Goal: Task Accomplishment & Management: Manage account settings

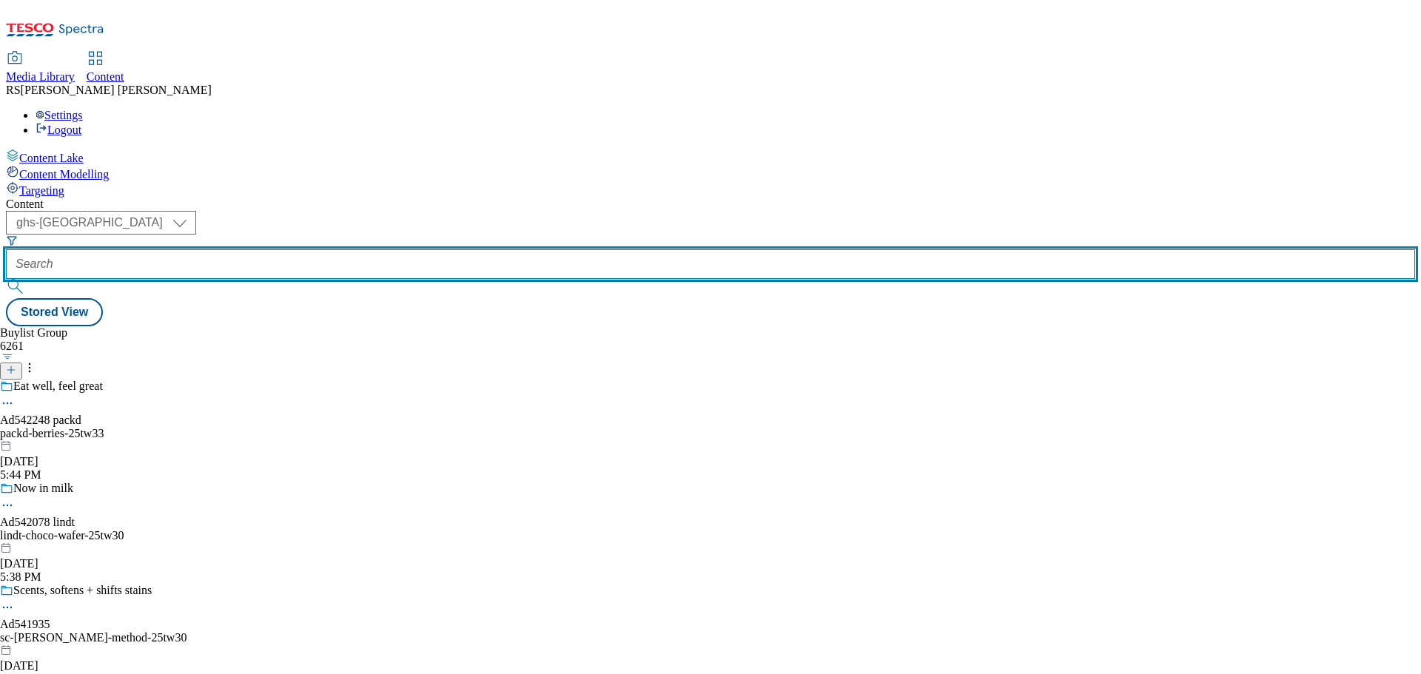
click at [342, 249] on input "text" at bounding box center [710, 264] width 1409 height 30
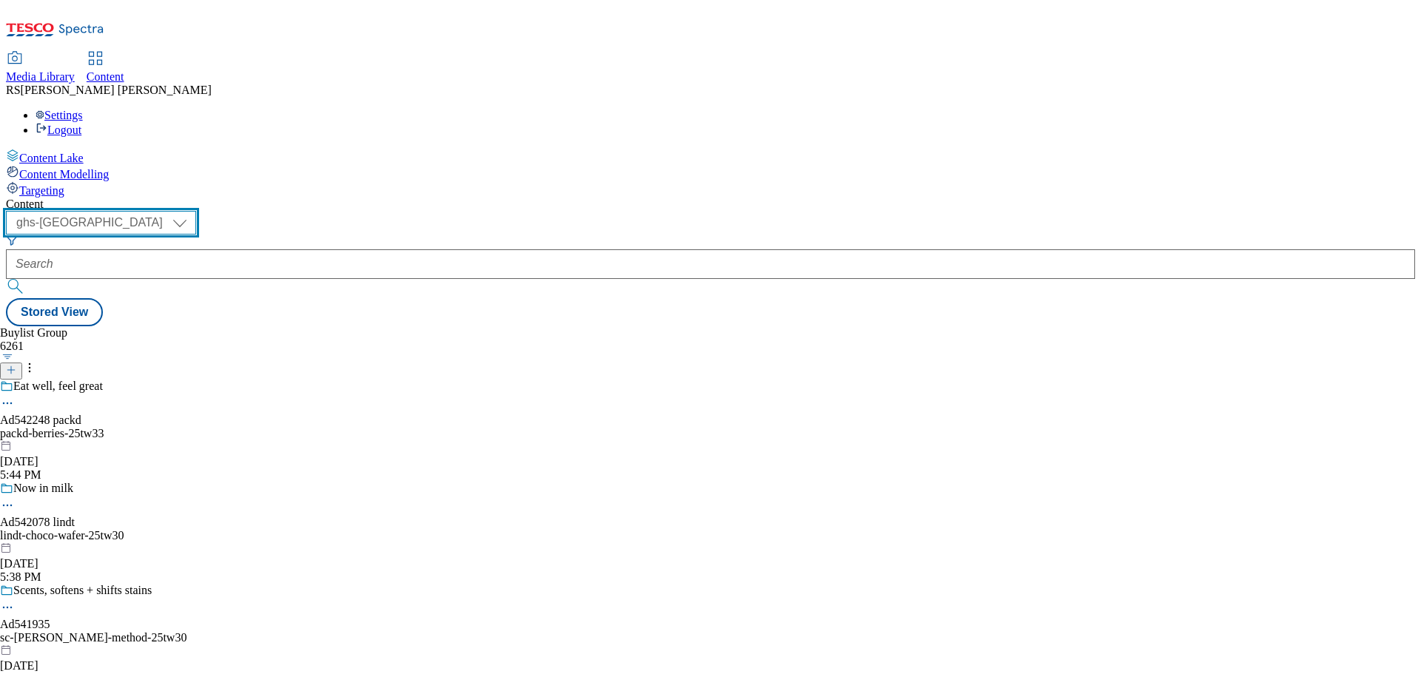
click at [196, 211] on select "ghs-roi ghs-[GEOGRAPHIC_DATA]" at bounding box center [101, 223] width 190 height 24
select select "ghs-roi"
click at [192, 211] on select "ghs-roi ghs-[GEOGRAPHIC_DATA]" at bounding box center [101, 223] width 190 height 24
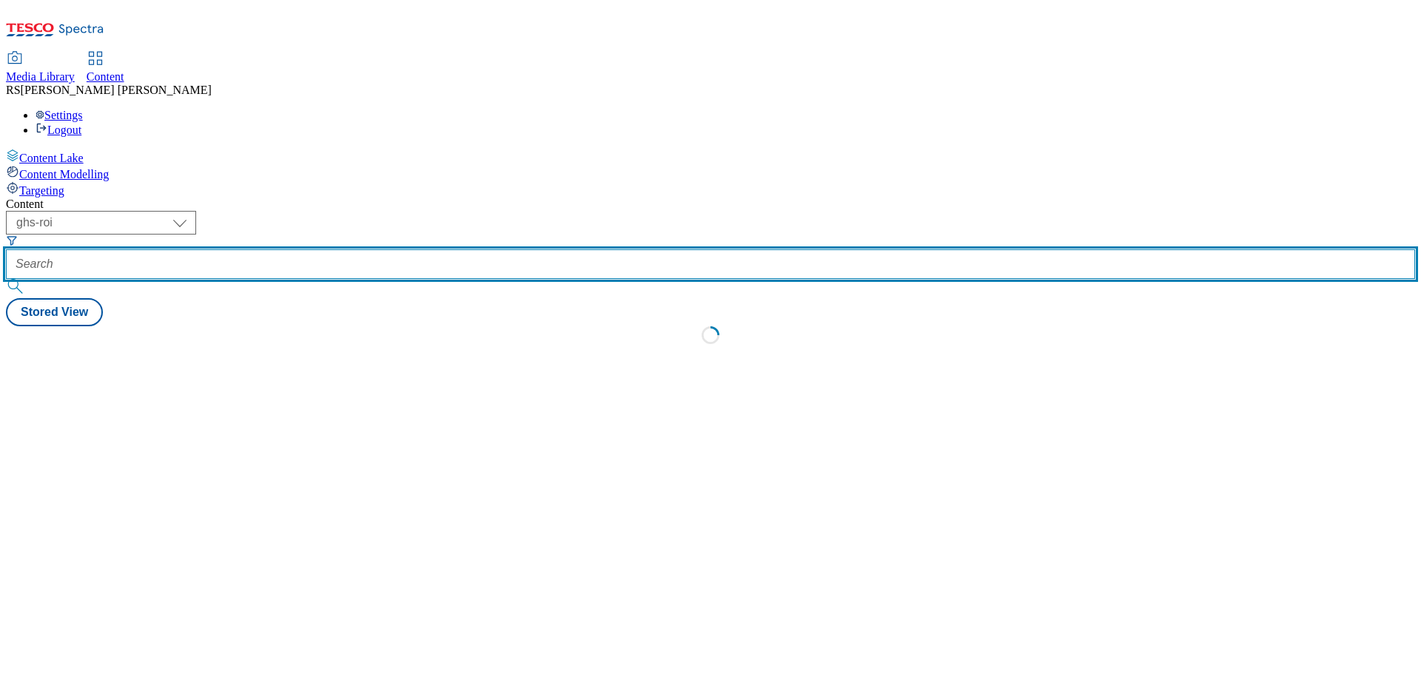
click at [334, 249] on input "text" at bounding box center [710, 264] width 1409 height 30
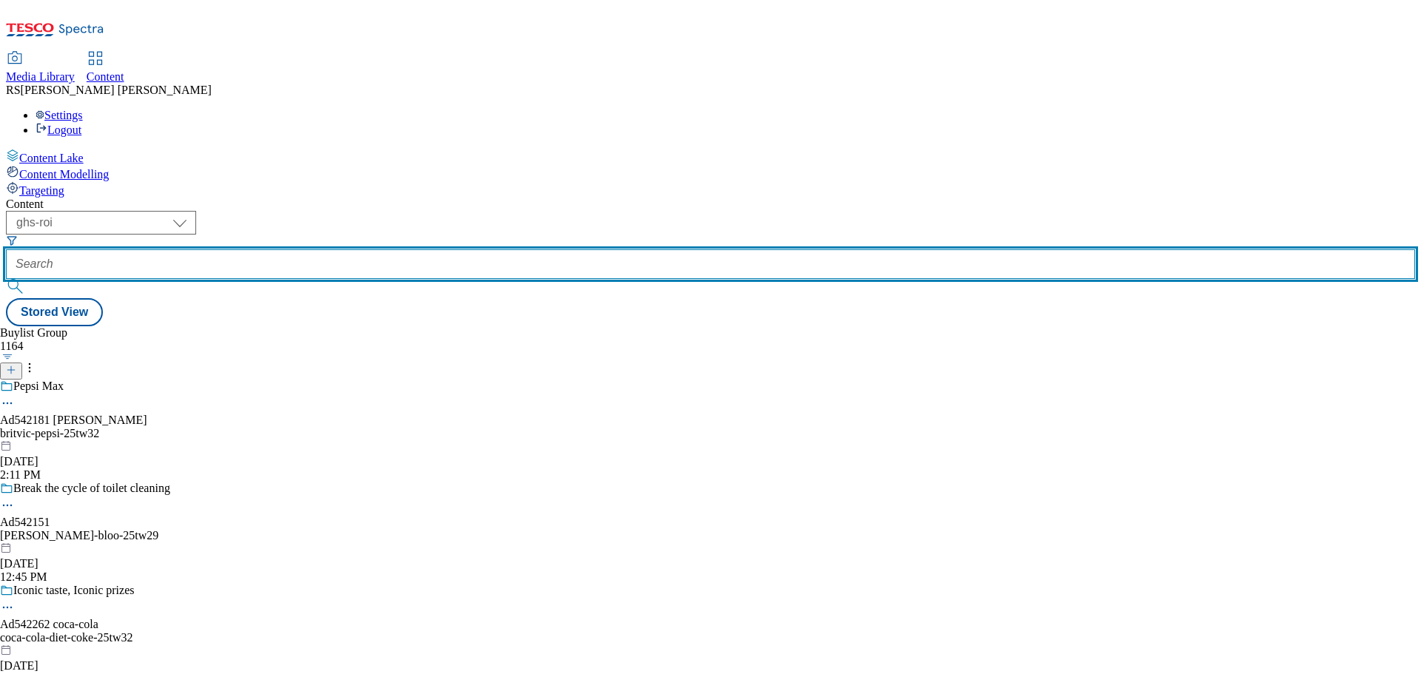
paste input "541338"
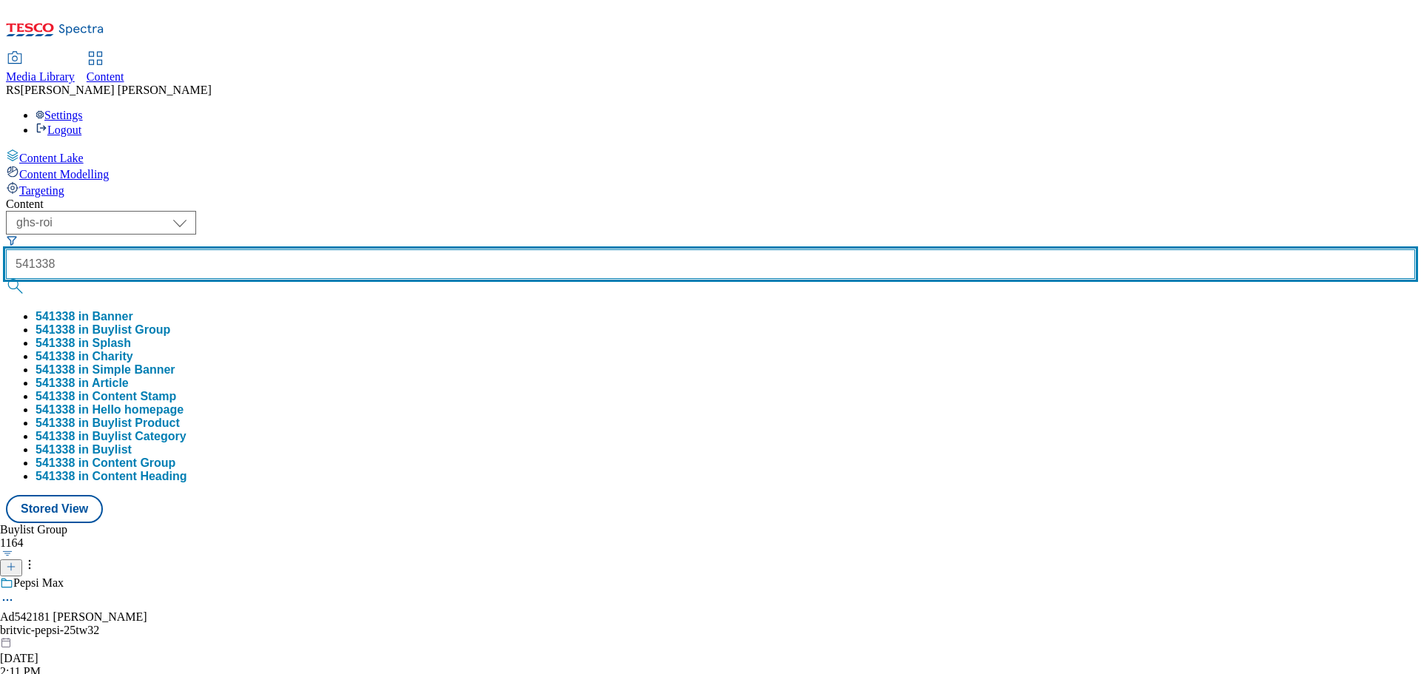
type input "541338"
click at [6, 279] on button "submit" at bounding box center [16, 286] width 21 height 15
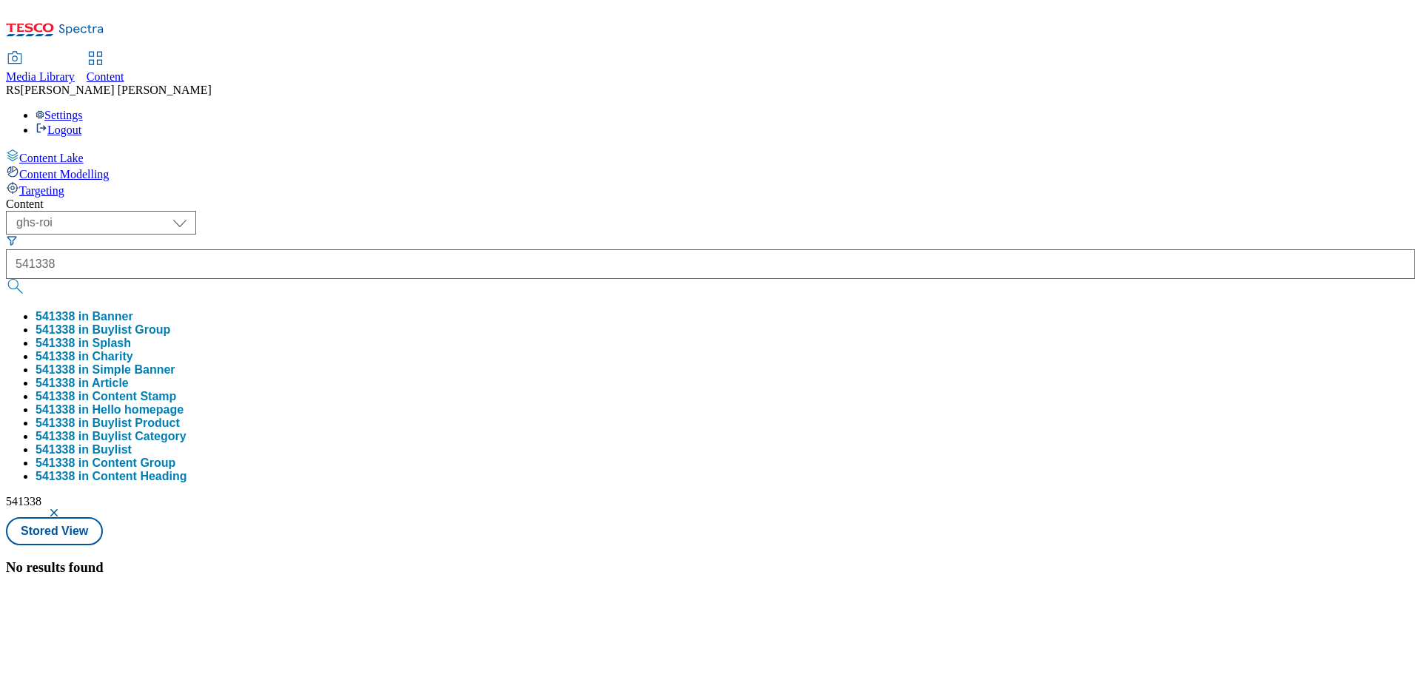
click at [63, 508] on button "button" at bounding box center [55, 512] width 15 height 9
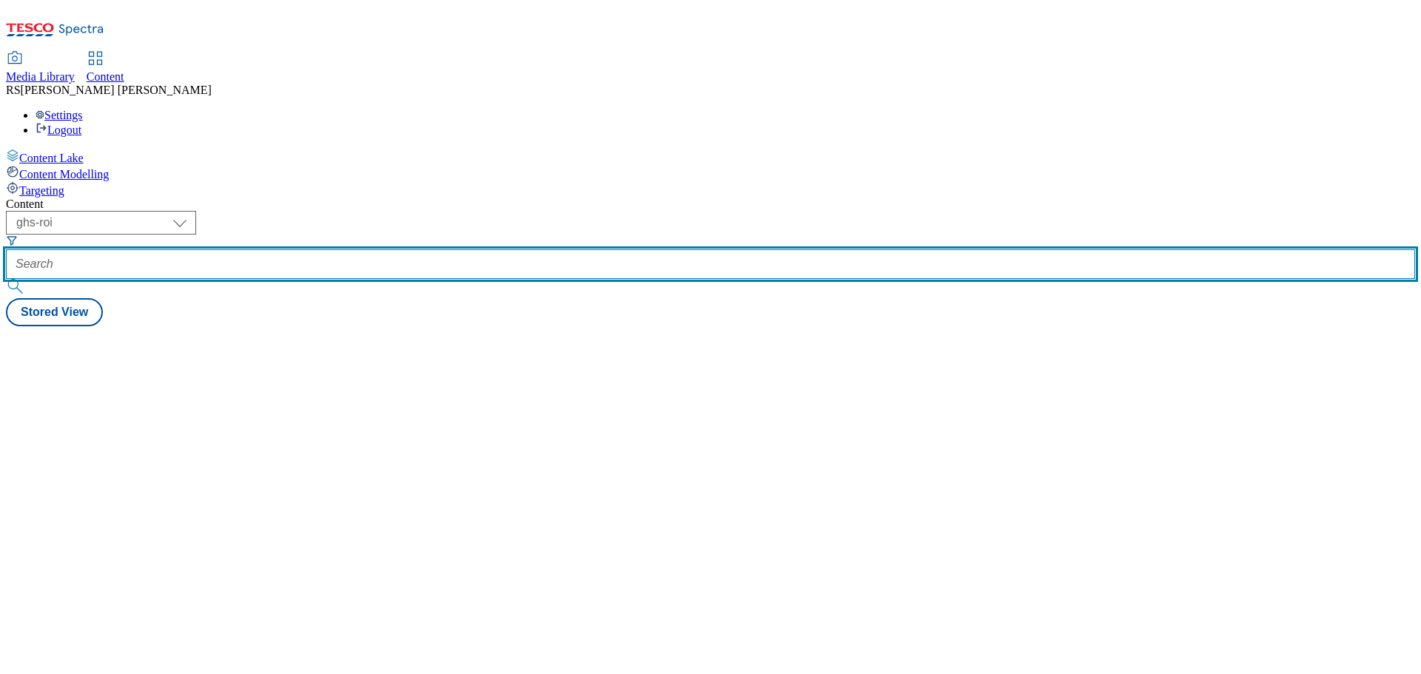
click at [403, 249] on input "text" at bounding box center [710, 264] width 1409 height 30
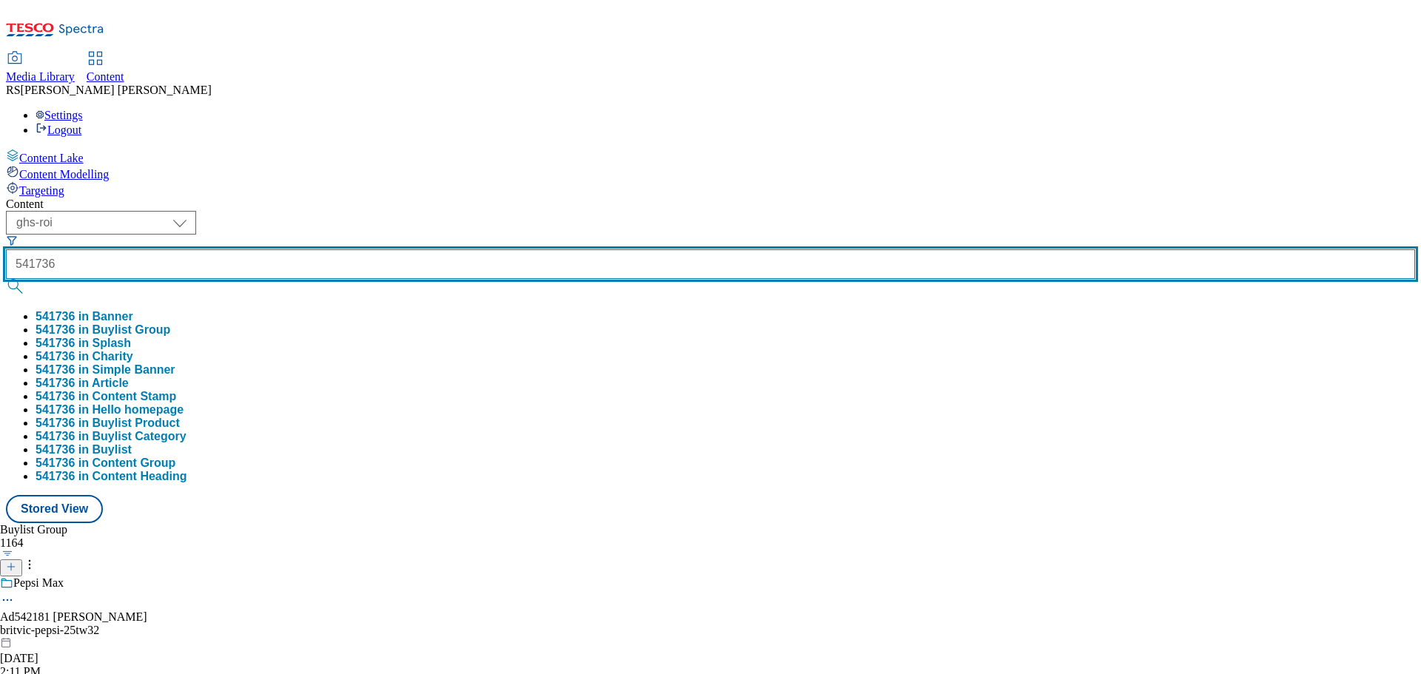
type input "541736"
click at [6, 279] on button "submit" at bounding box center [16, 286] width 21 height 15
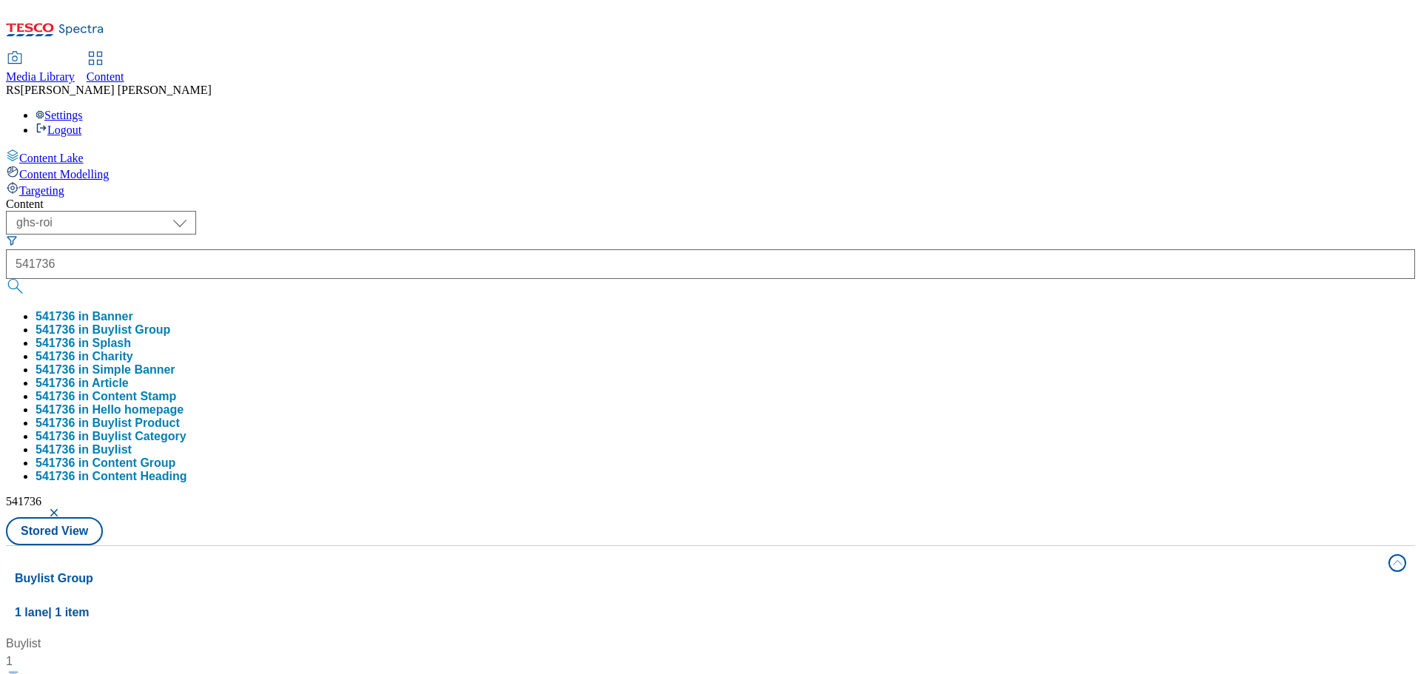
click at [673, 635] on div "Buylist 1 [PERSON_NAME] complete clean, now even softer Ad541736 / [PERSON_NAME…" at bounding box center [710, 635] width 1391 height 0
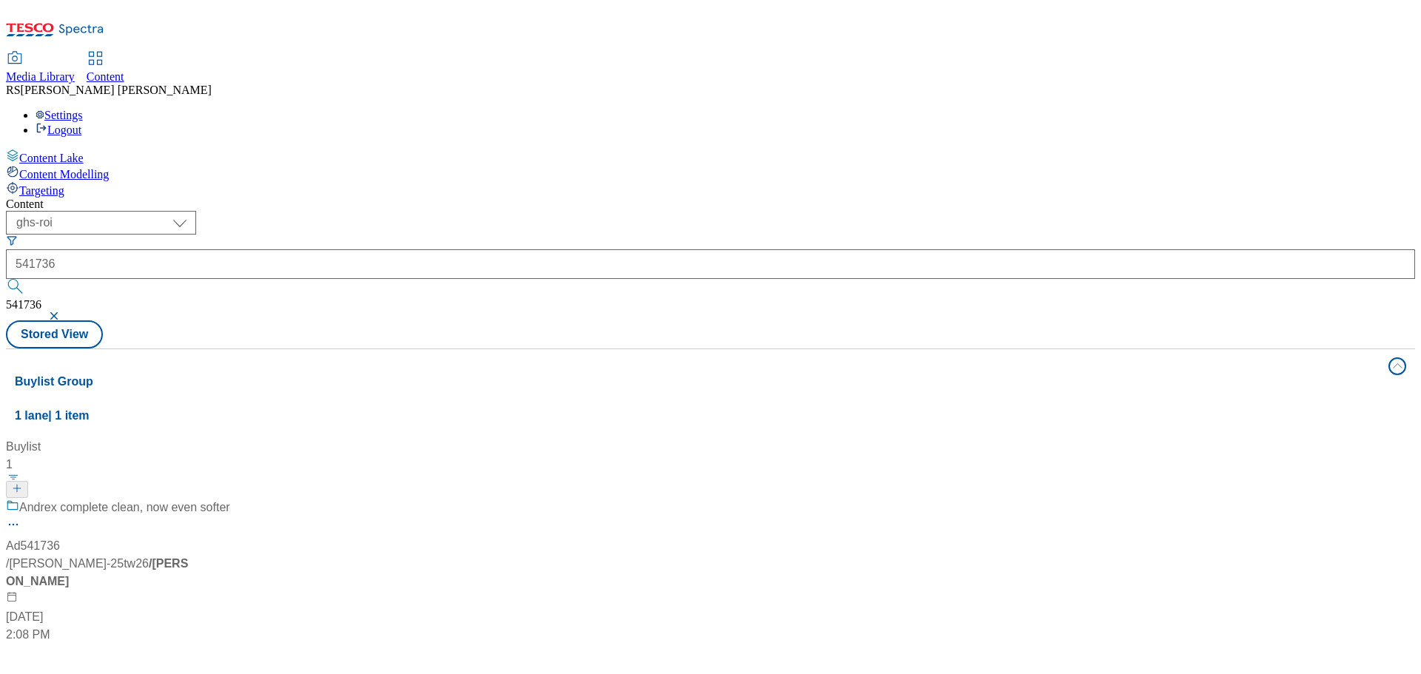
click at [230, 499] on div "[PERSON_NAME] complete clean, now even softer Ad541736 / [PERSON_NAME]-25tw26 /…" at bounding box center [118, 571] width 224 height 145
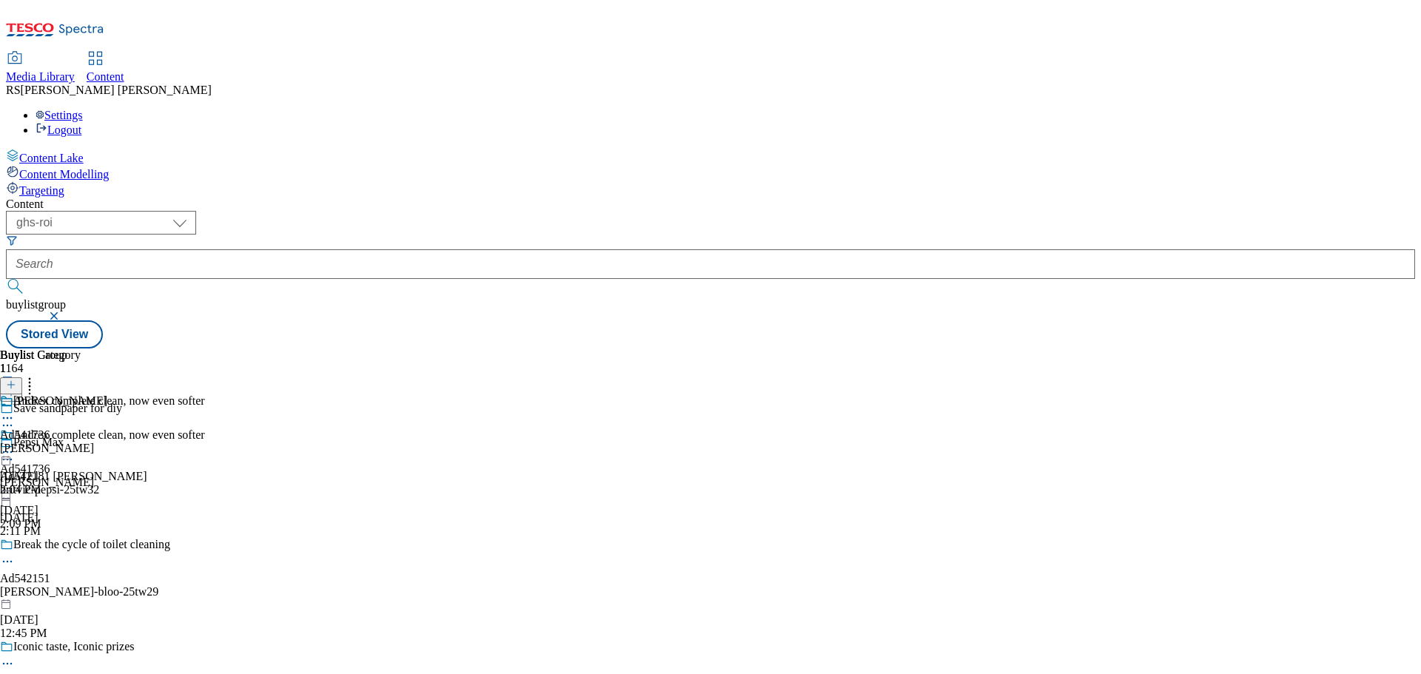
click at [15, 418] on icon at bounding box center [7, 425] width 15 height 15
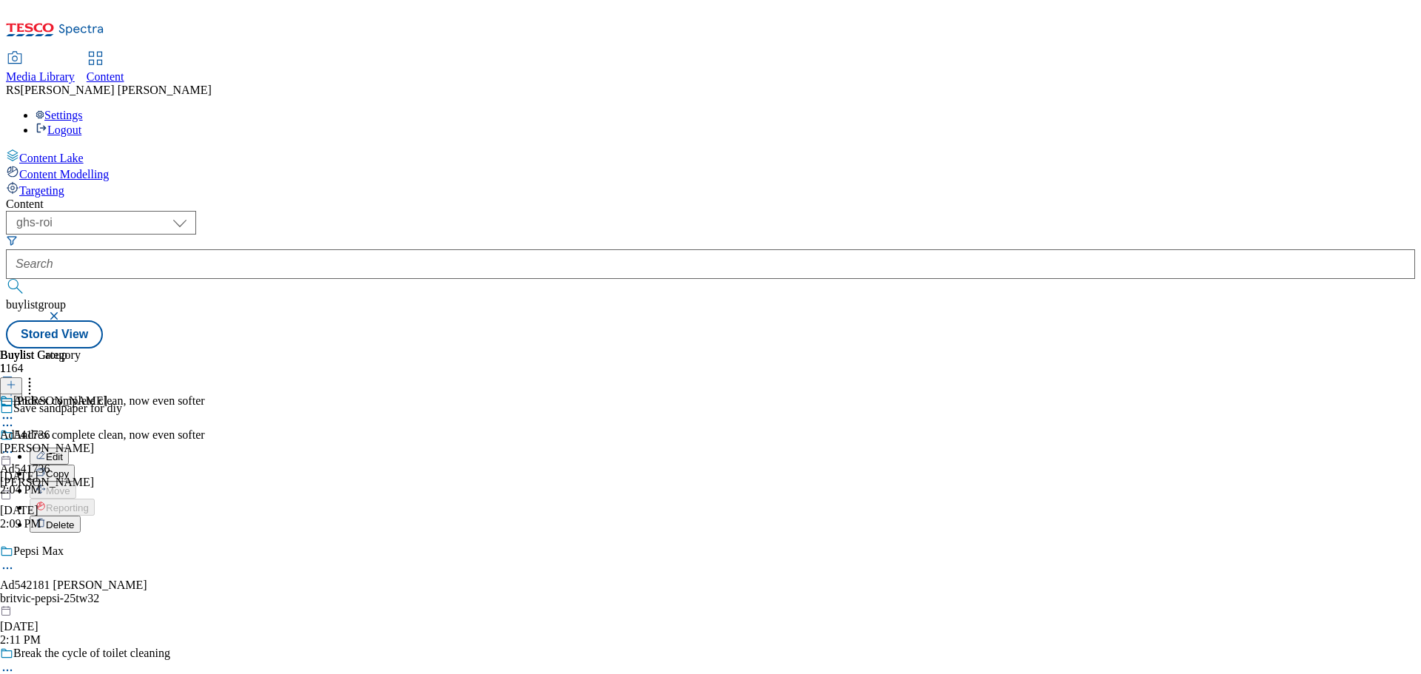
click at [75, 465] on button "Copy" at bounding box center [52, 473] width 45 height 17
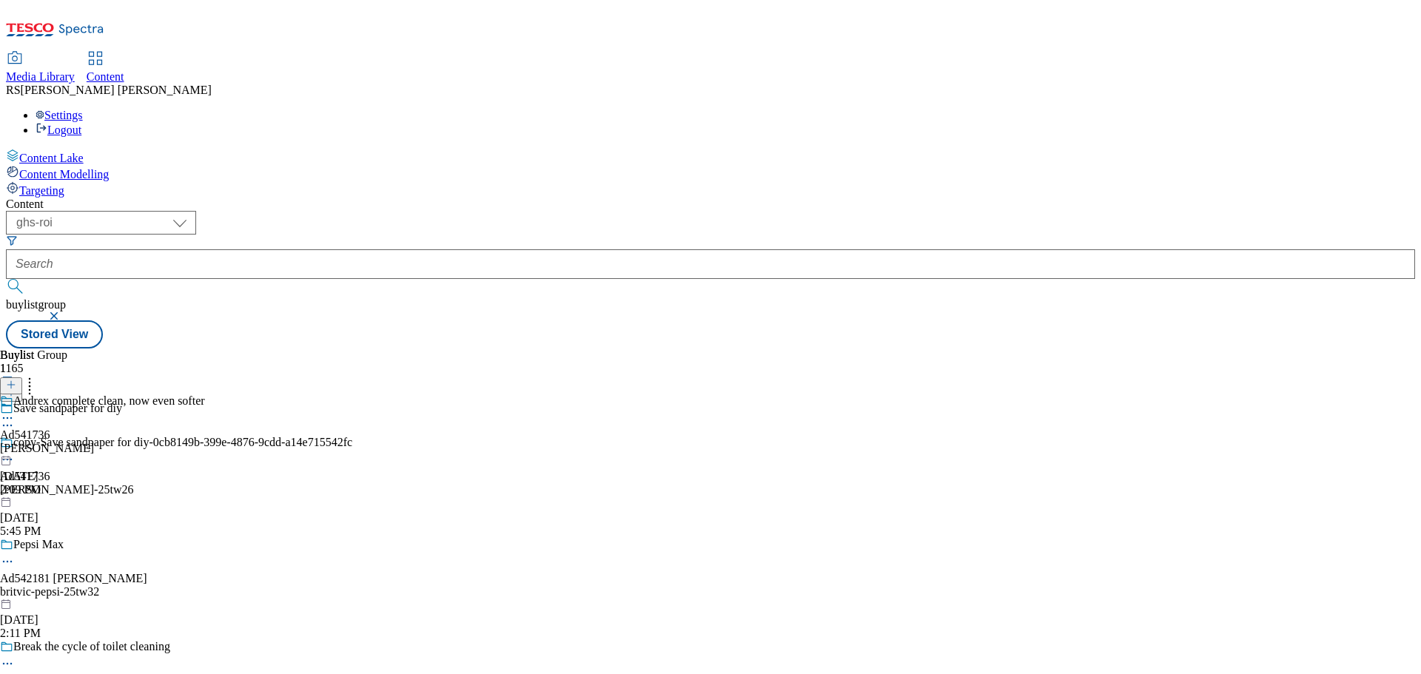
click at [352, 402] on div "Save sandpaper for diy" at bounding box center [176, 419] width 352 height 34
click at [63, 312] on button "button" at bounding box center [55, 316] width 15 height 9
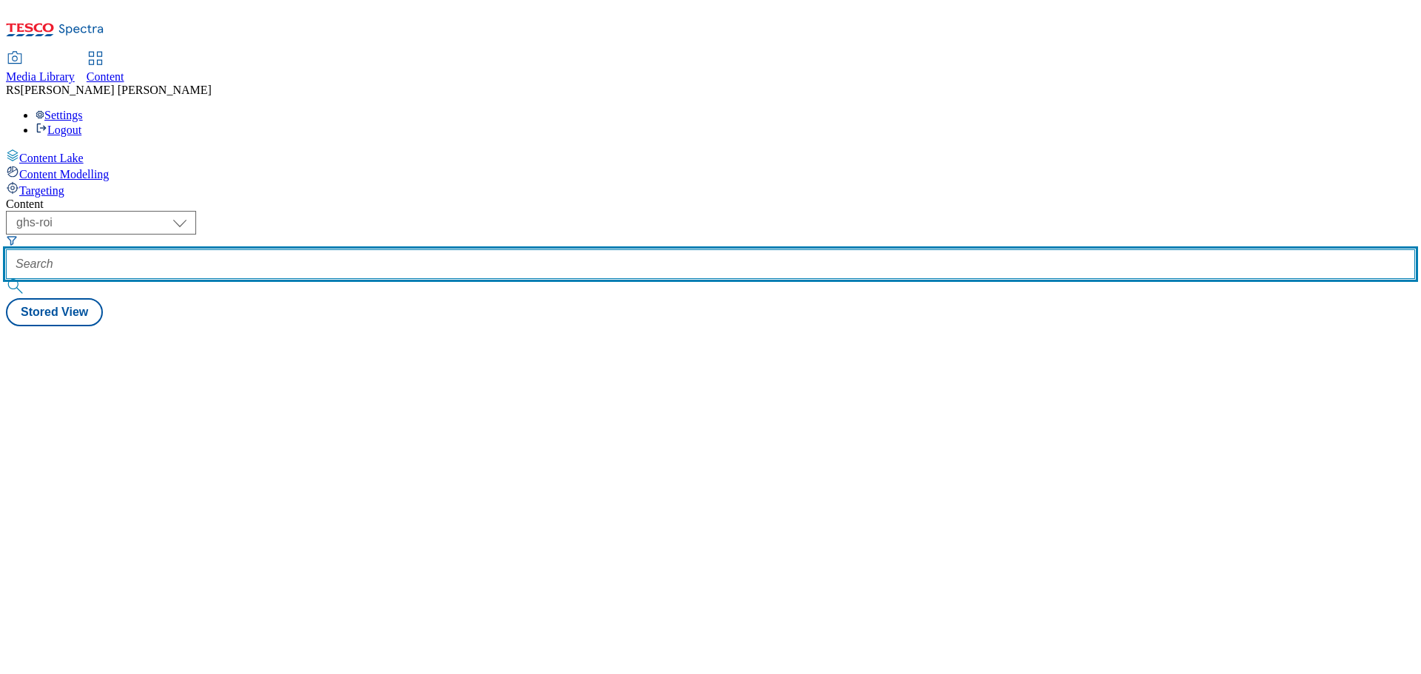
click at [386, 249] on input "text" at bounding box center [710, 264] width 1409 height 30
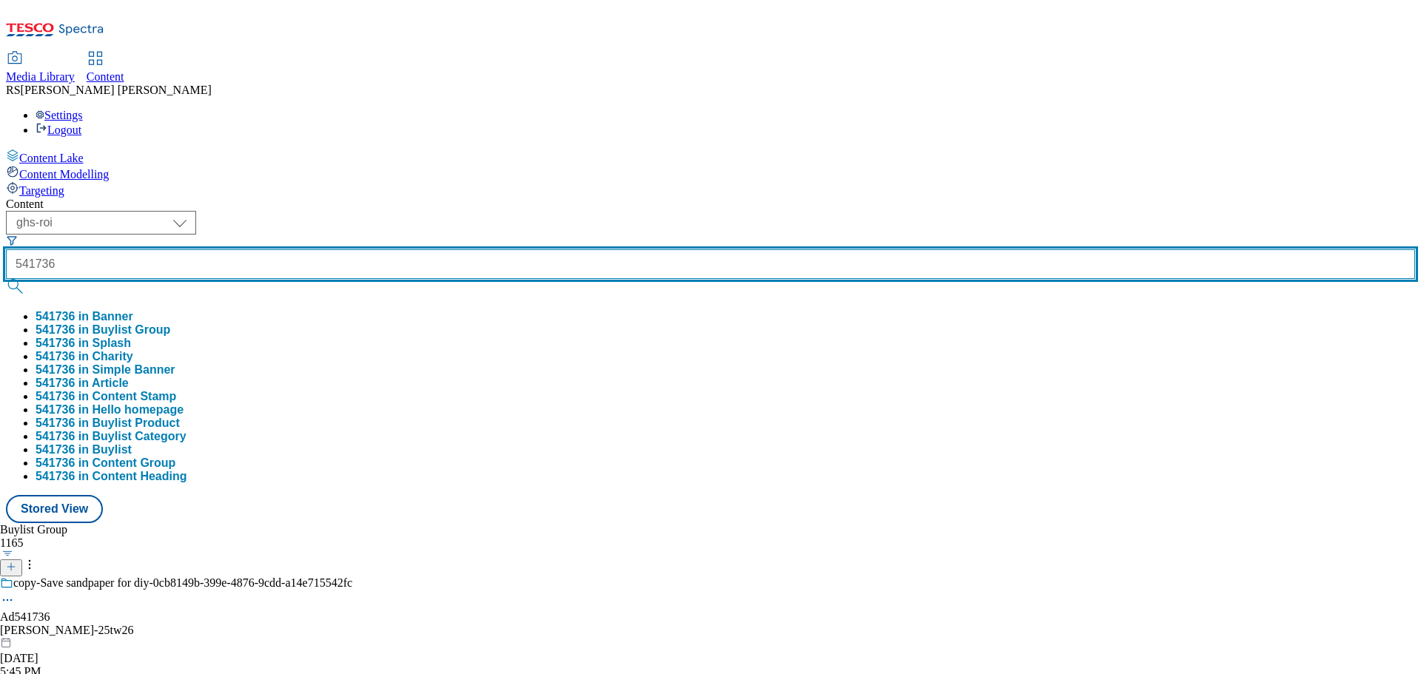
type input "541736"
click at [6, 279] on button "submit" at bounding box center [16, 286] width 21 height 15
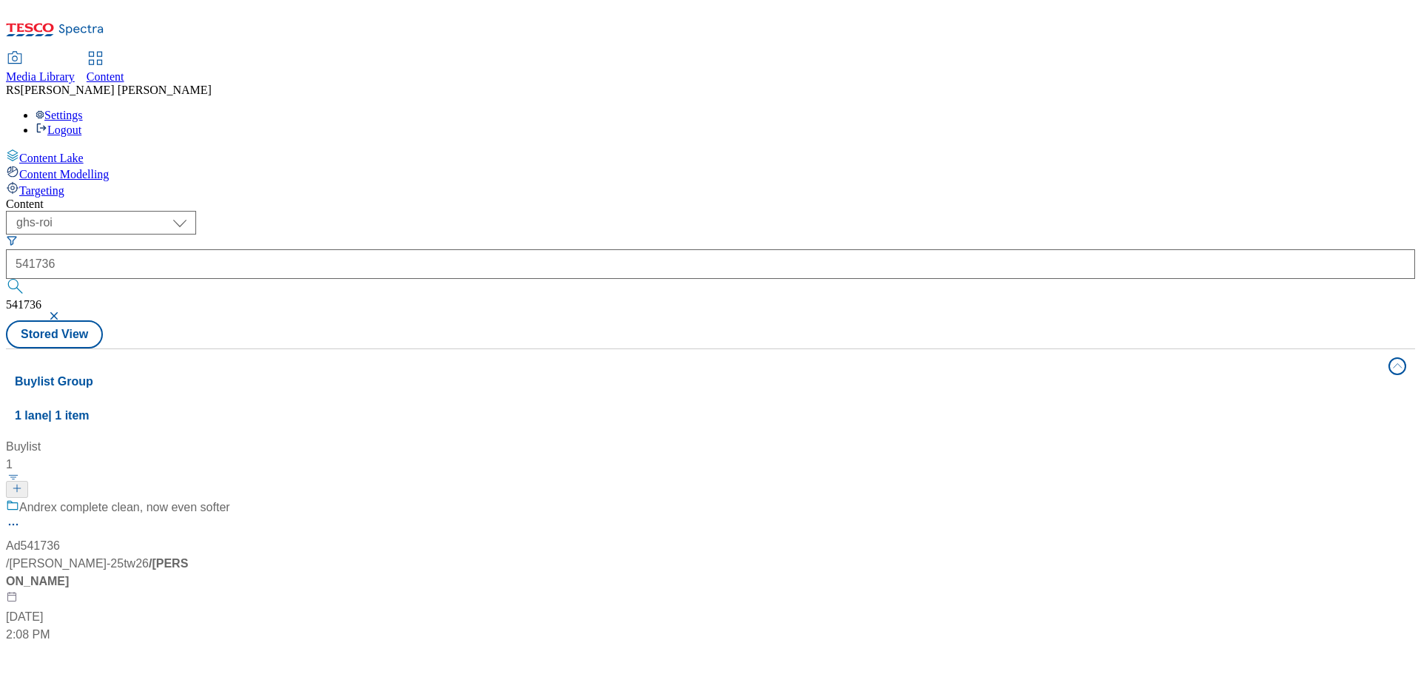
click at [628, 438] on div "Buylist 1 [PERSON_NAME] complete clean, now even softer Ad541736 / [PERSON_NAME…" at bounding box center [710, 438] width 1391 height 0
click at [230, 499] on span "Andrex complete clean, now even softer" at bounding box center [124, 508] width 211 height 19
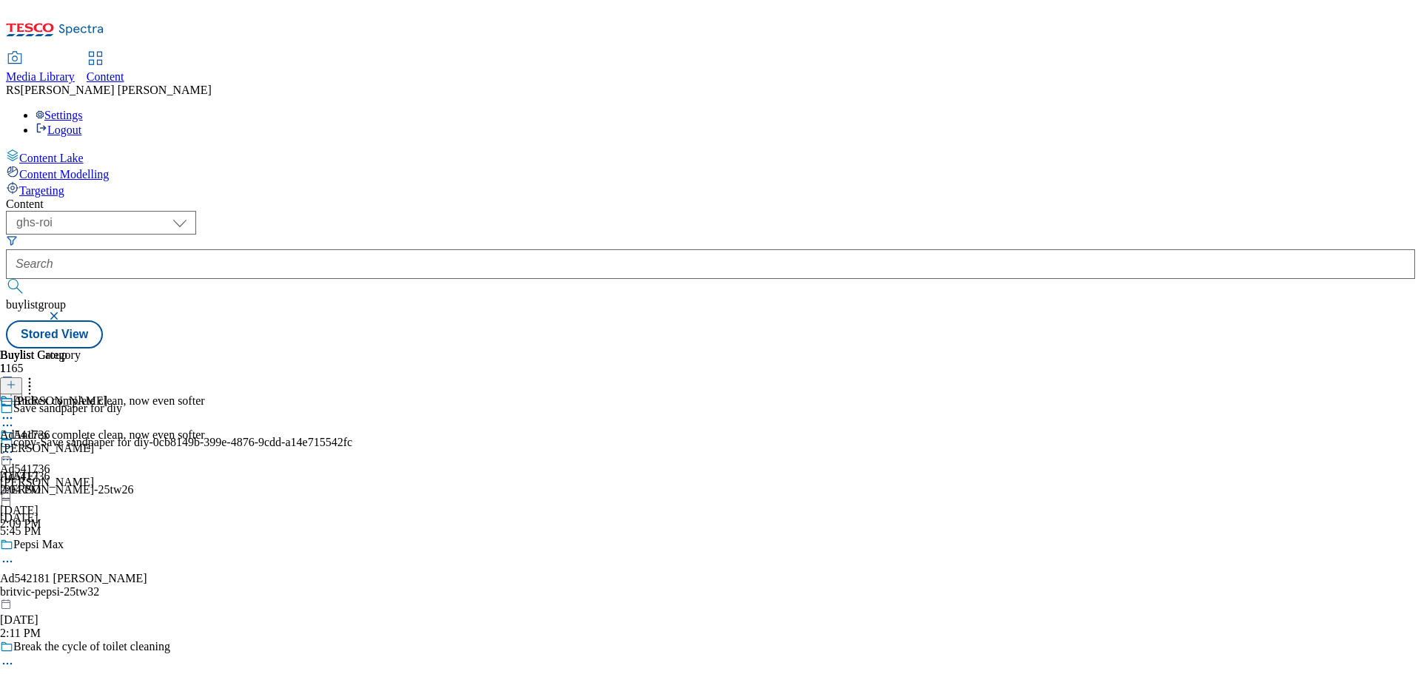
click at [50, 470] on div "Ad541736" at bounding box center [25, 476] width 50 height 13
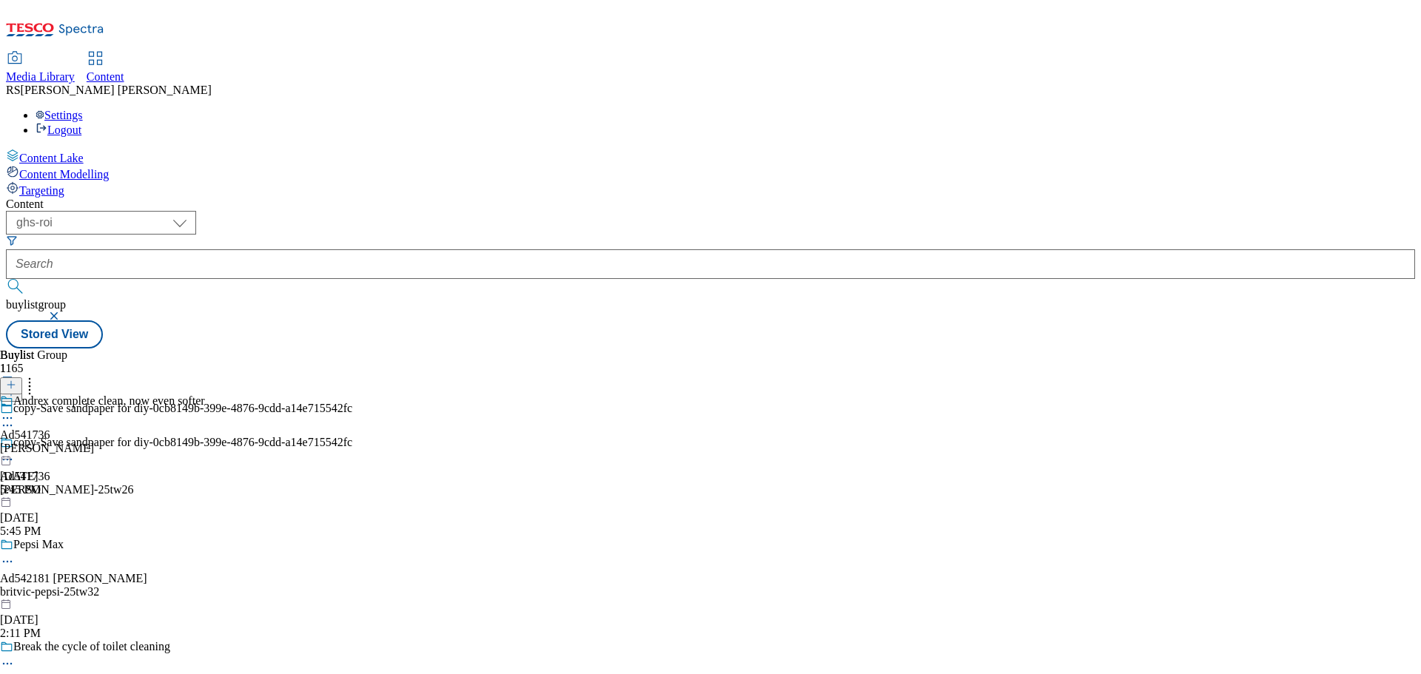
click at [15, 452] on icon at bounding box center [7, 459] width 15 height 15
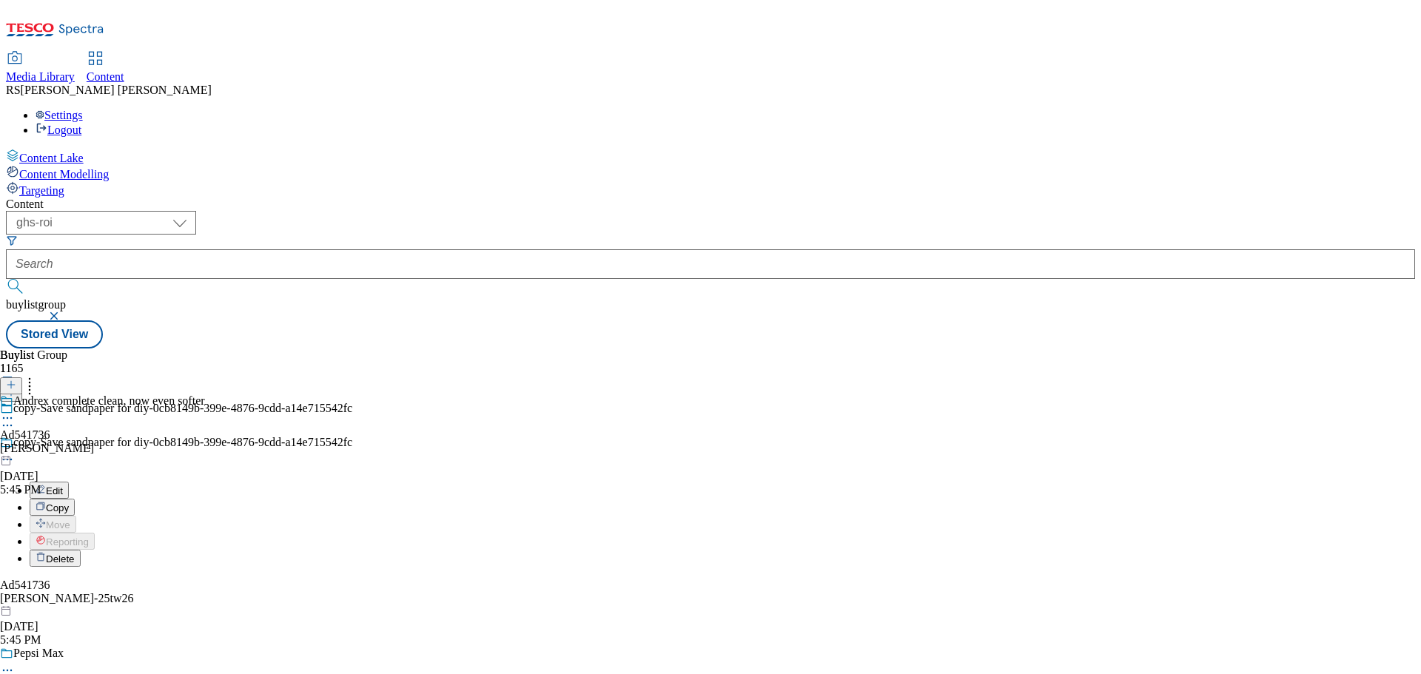
click at [69, 482] on button "Edit" at bounding box center [49, 490] width 39 height 17
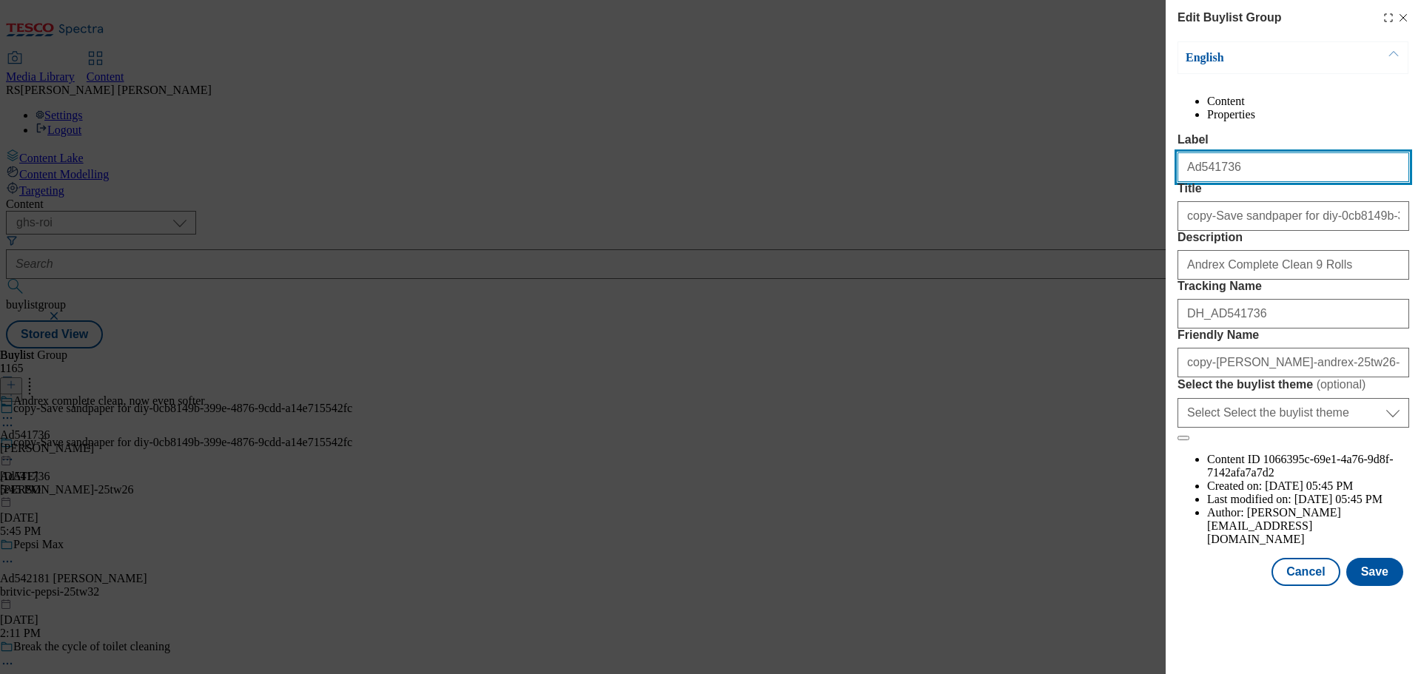
drag, startPoint x: 1242, startPoint y: 201, endPoint x: 1195, endPoint y: 206, distance: 47.6
click at [1195, 182] on input "Ad541736" at bounding box center [1294, 167] width 232 height 30
paste input "2040"
type input "Ad542040"
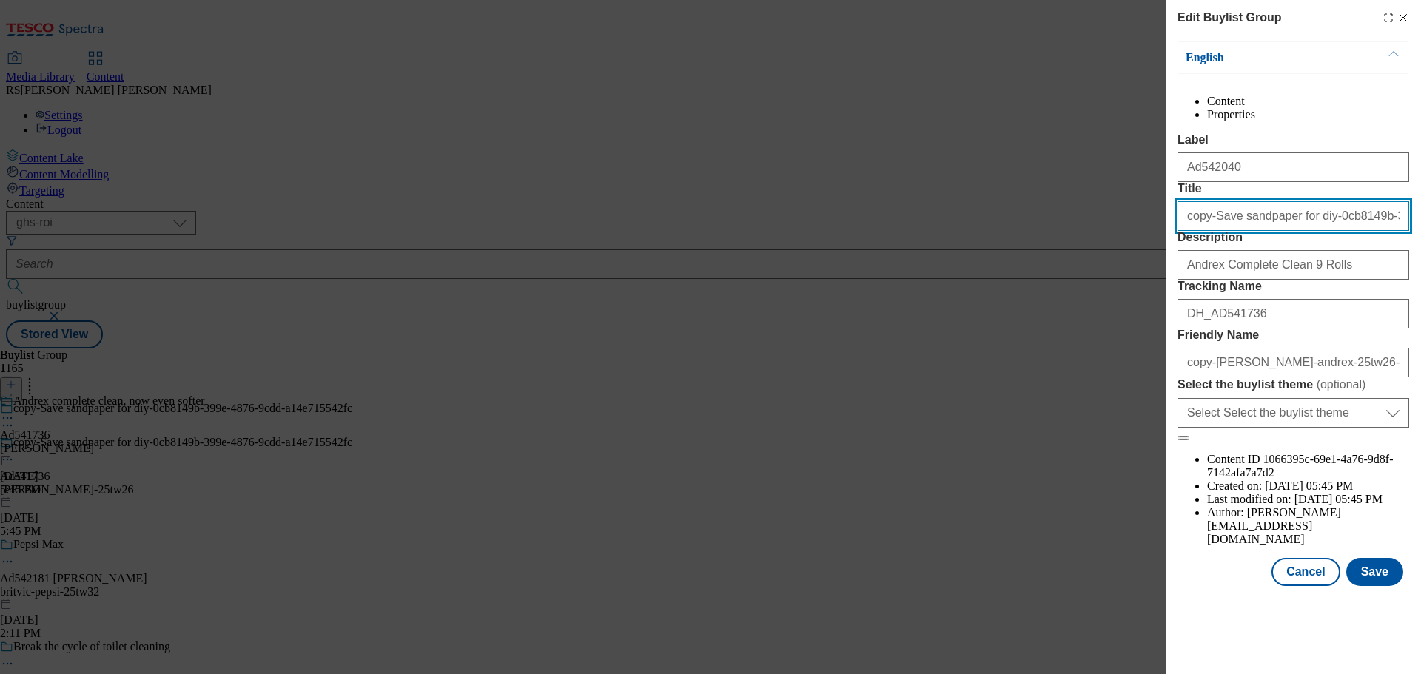
click at [1263, 231] on input "copy-Save sandpaper for diy-0cb8149b-399e-4876-9cdd-a14e715542fc" at bounding box center [1294, 216] width 232 height 30
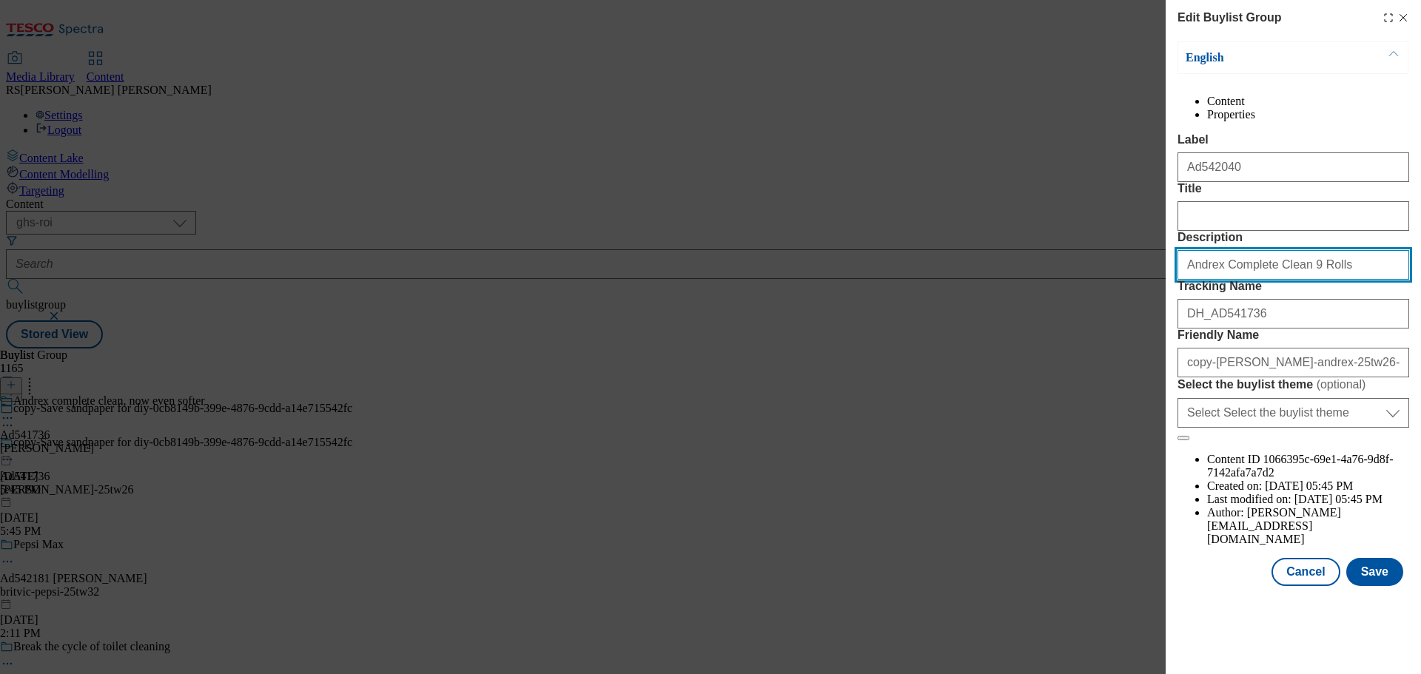
click at [1246, 280] on input "Andrex Complete Clean 9 Rolls" at bounding box center [1294, 265] width 232 height 30
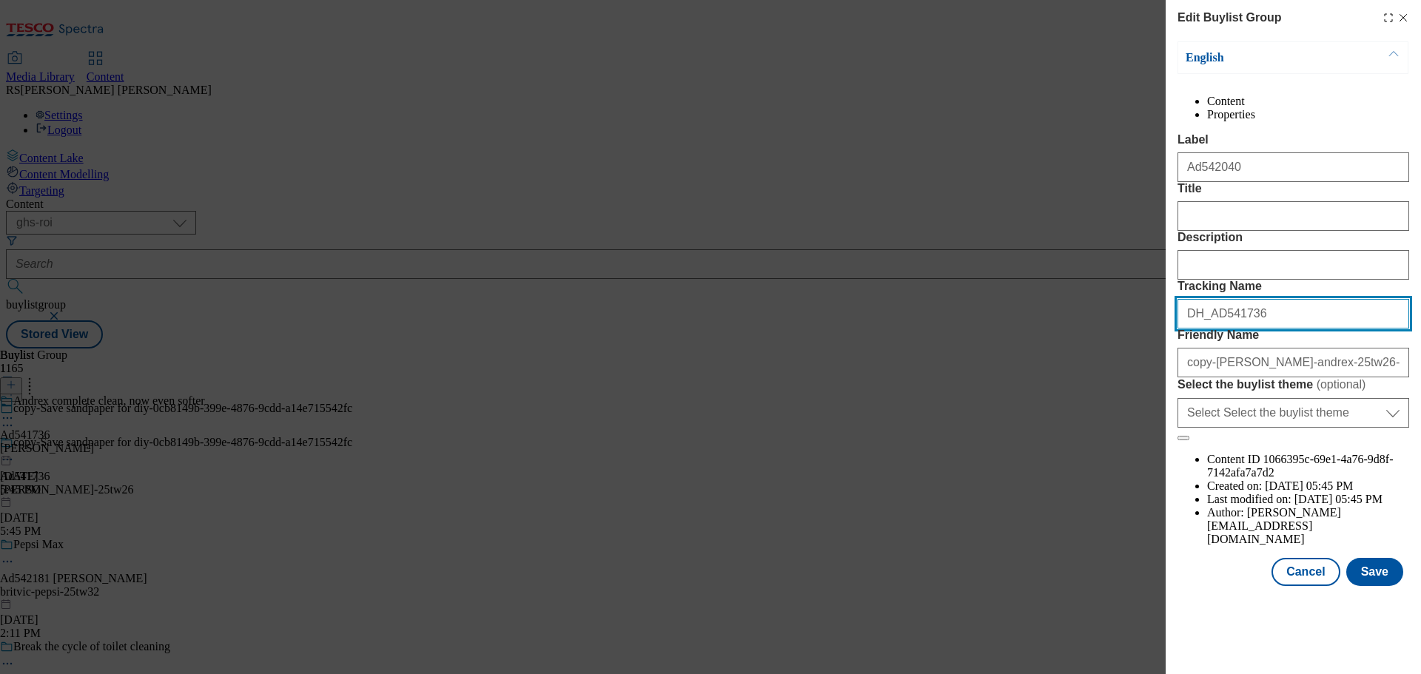
drag, startPoint x: 1249, startPoint y: 426, endPoint x: 1214, endPoint y: 436, distance: 36.1
click at [1214, 329] on input "DH_AD541736" at bounding box center [1294, 314] width 232 height 30
paste input "2040"
type input "DH_AD542040"
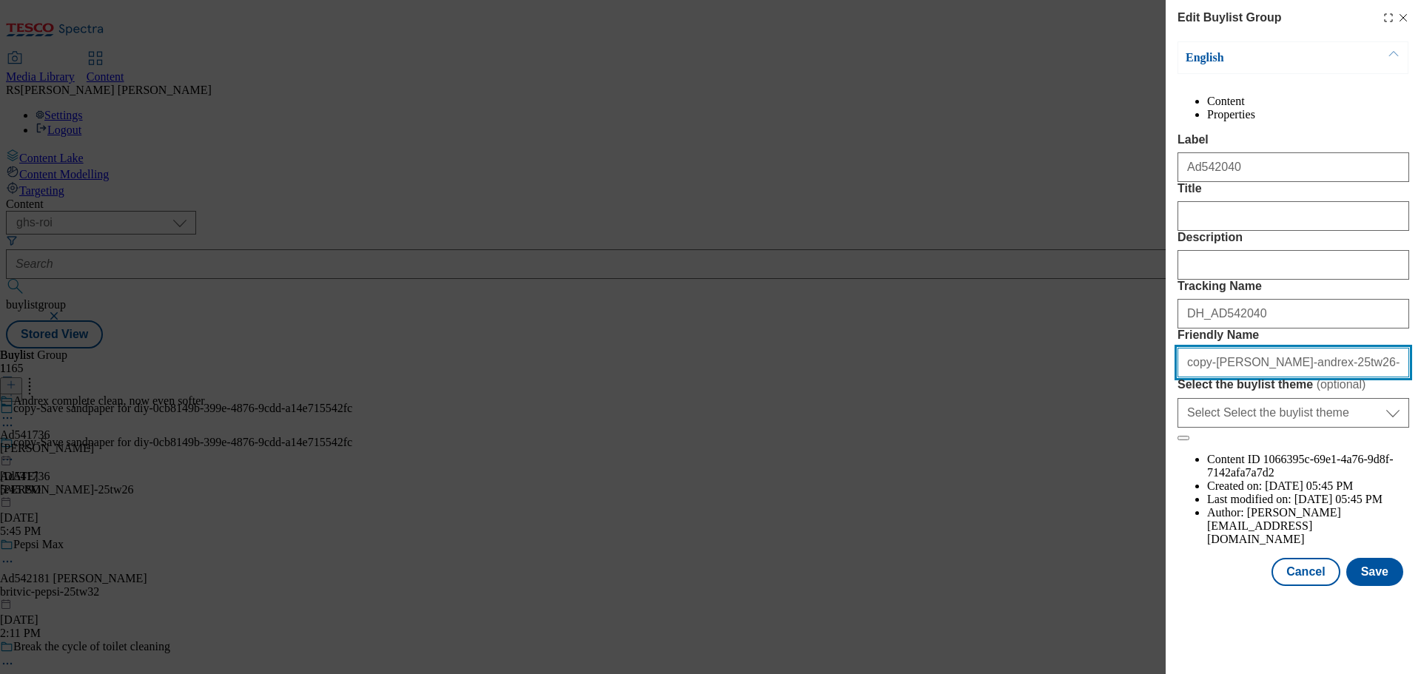
click at [1259, 377] on input "copy-[PERSON_NAME]-andrex-25tw26-0ad62a09-90ce-4258-92d0-4064424f99dd" at bounding box center [1294, 363] width 232 height 30
drag, startPoint x: 1336, startPoint y: 500, endPoint x: 1420, endPoint y: 498, distance: 84.4
click at [1420, 498] on div "Edit Buylist Group English Content Properties Label Ad542040 Title Description …" at bounding box center [1293, 294] width 255 height 589
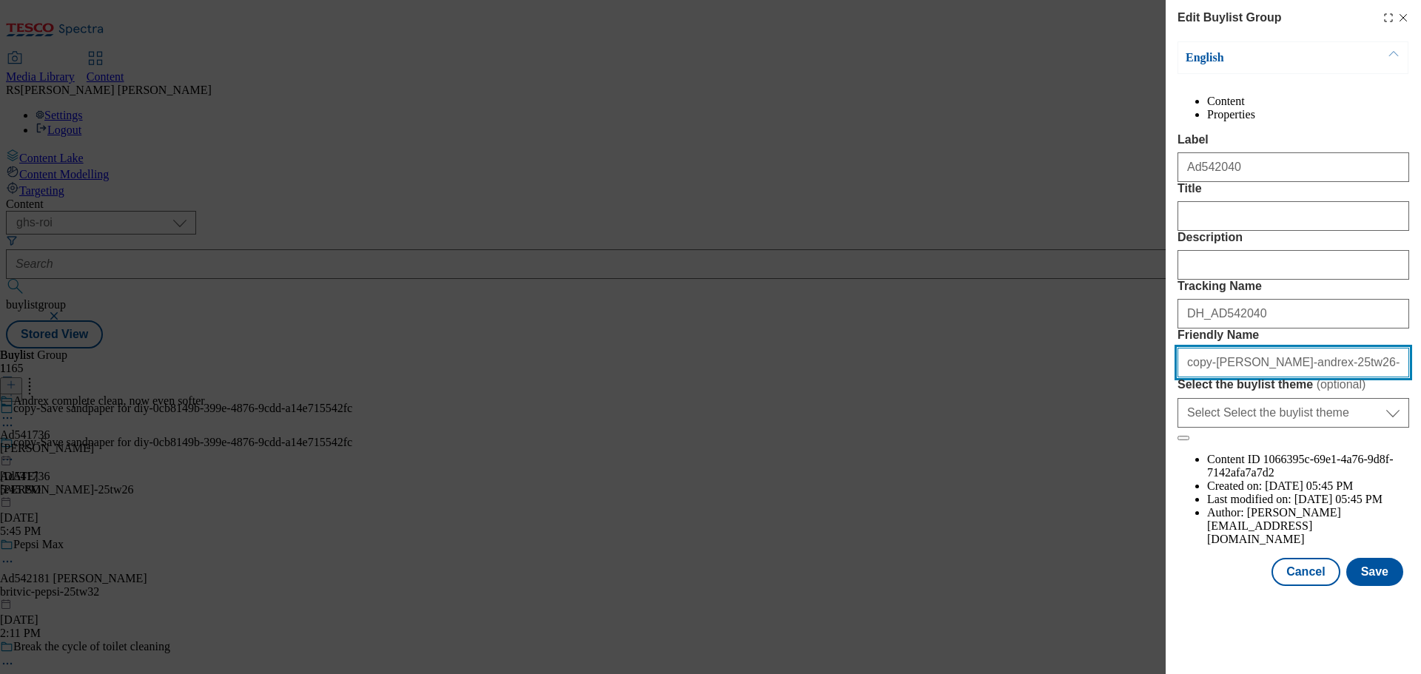
drag, startPoint x: 1244, startPoint y: 494, endPoint x: 1106, endPoint y: 495, distance: 138.4
click at [1106, 495] on div "Edit Buylist Group English Content Properties Label Ad542040 Title Description …" at bounding box center [710, 337] width 1421 height 674
paste input "Glenisk"
click at [1192, 377] on input "Glenisk-[PERSON_NAME]-andrex-25tw26-" at bounding box center [1294, 363] width 232 height 30
click at [1220, 377] on input "glenisk-[PERSON_NAME]-andrex-25tw26-" at bounding box center [1294, 363] width 232 height 30
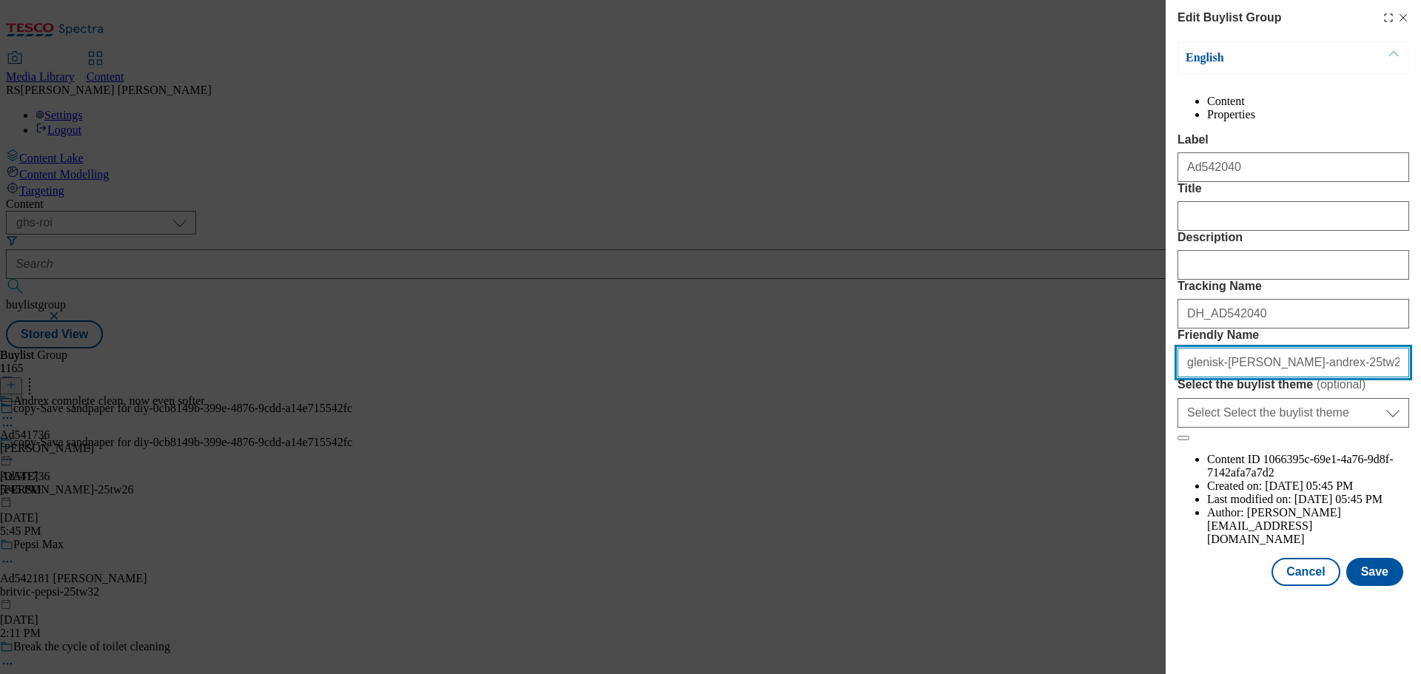
click at [1269, 377] on input "glenisk-[PERSON_NAME]-andrex-25tw26-" at bounding box center [1294, 363] width 232 height 30
click at [1326, 377] on input "glenisk-high-protein-25tw26-" at bounding box center [1294, 363] width 232 height 30
type input "glenisk-high-protein-25tw32"
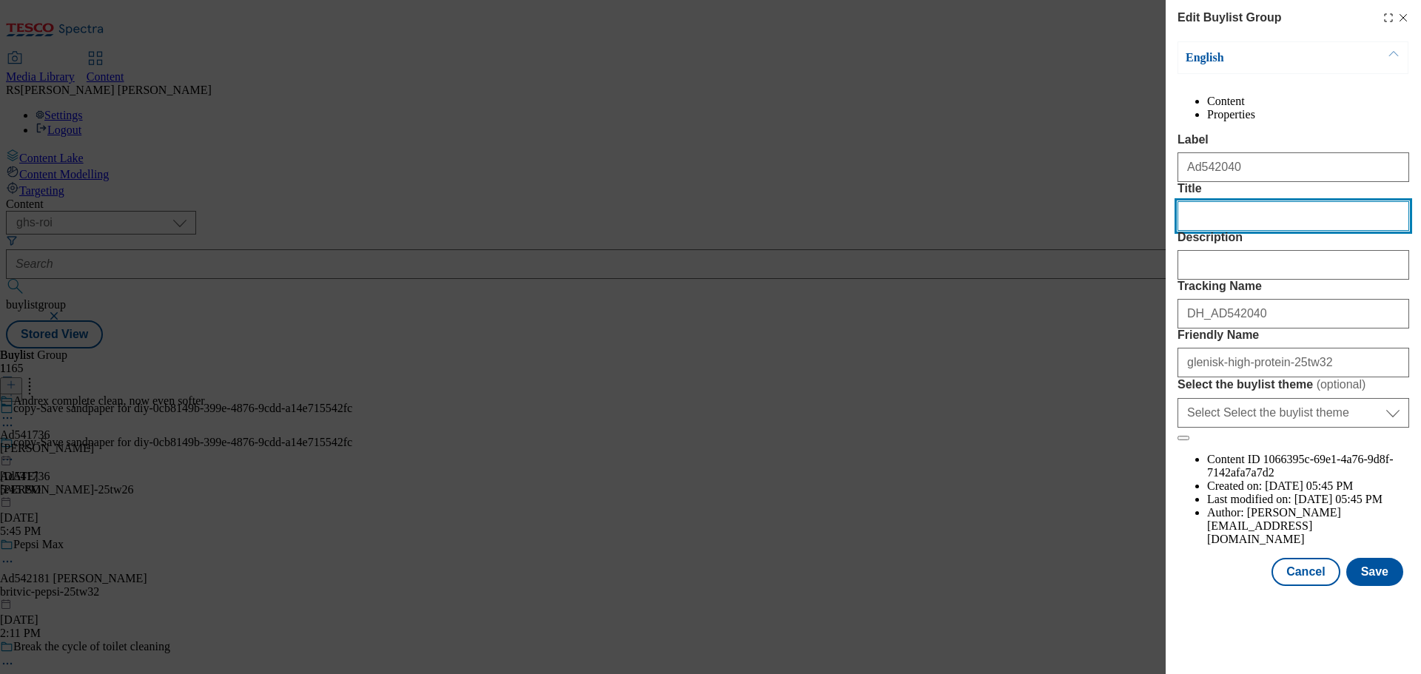
click at [1213, 231] on input "Title" at bounding box center [1294, 216] width 232 height 30
paste input "Clean protein. Pure strength."
type input "Clean protein. Pure strength."
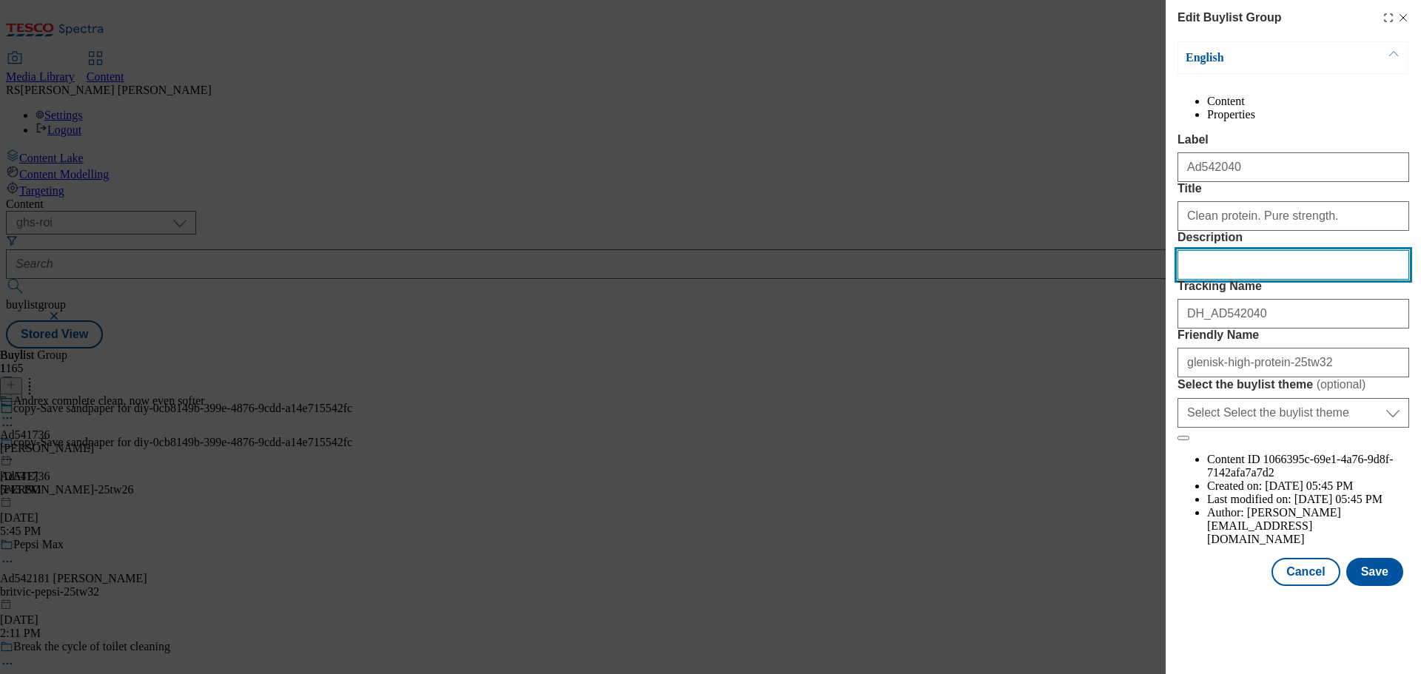
click at [1237, 280] on input "Description" at bounding box center [1294, 265] width 232 height 30
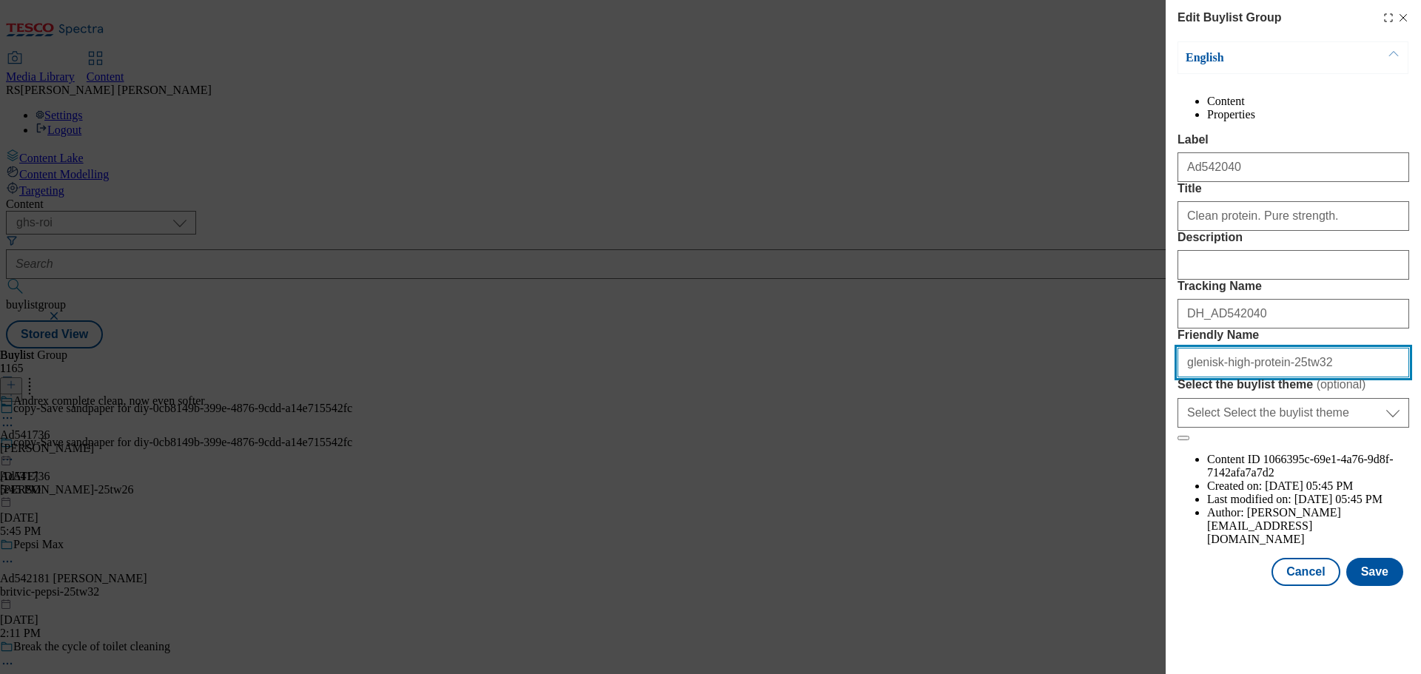
drag, startPoint x: 1332, startPoint y: 501, endPoint x: 1091, endPoint y: 496, distance: 240.6
click at [1091, 496] on div "Edit Buylist Group English Content Properties Label Ad542040 Title Clean protei…" at bounding box center [710, 337] width 1421 height 674
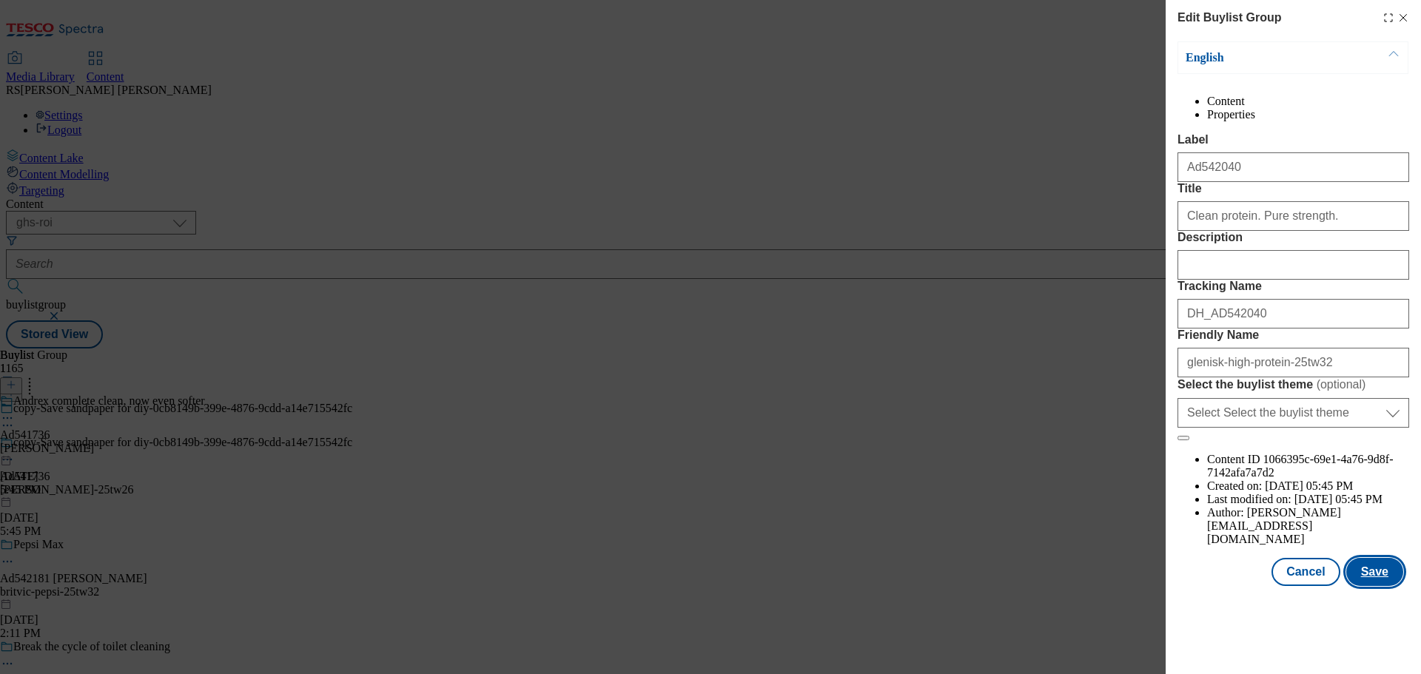
click at [1391, 586] on button "Save" at bounding box center [1374, 572] width 57 height 28
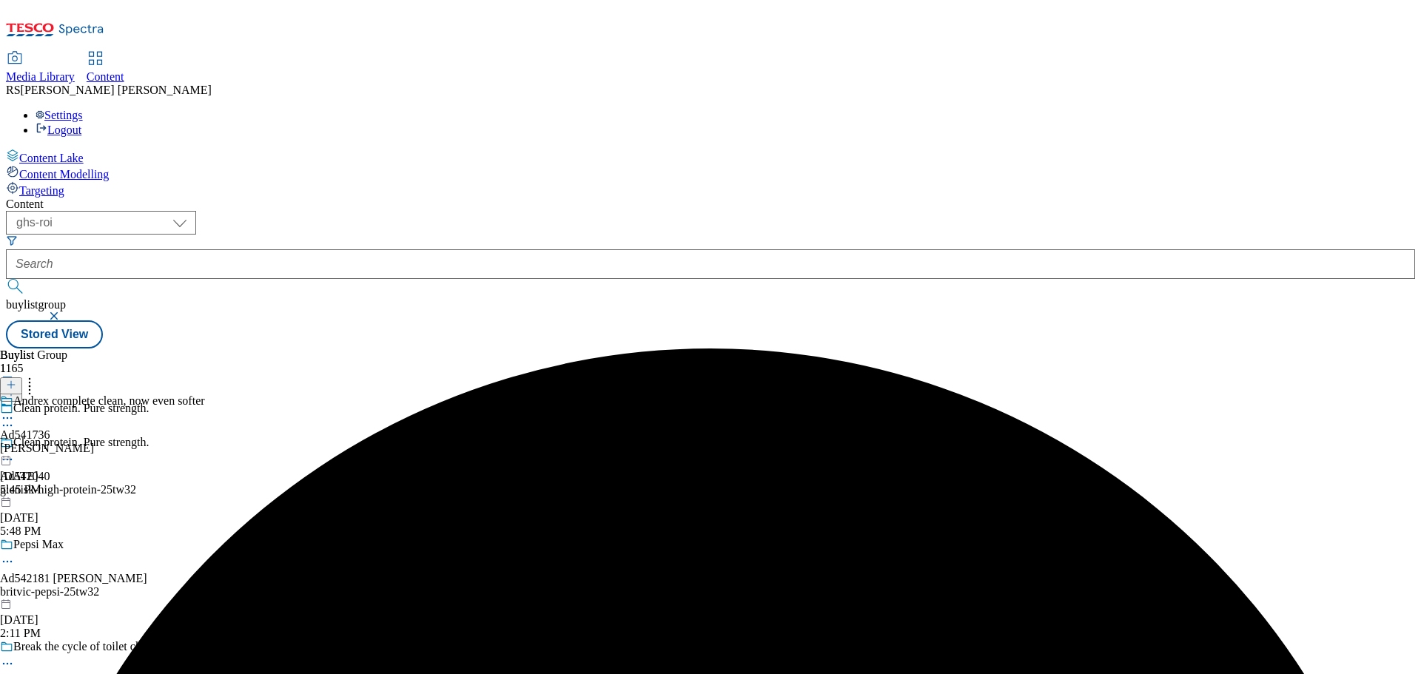
click at [15, 411] on icon at bounding box center [7, 418] width 15 height 15
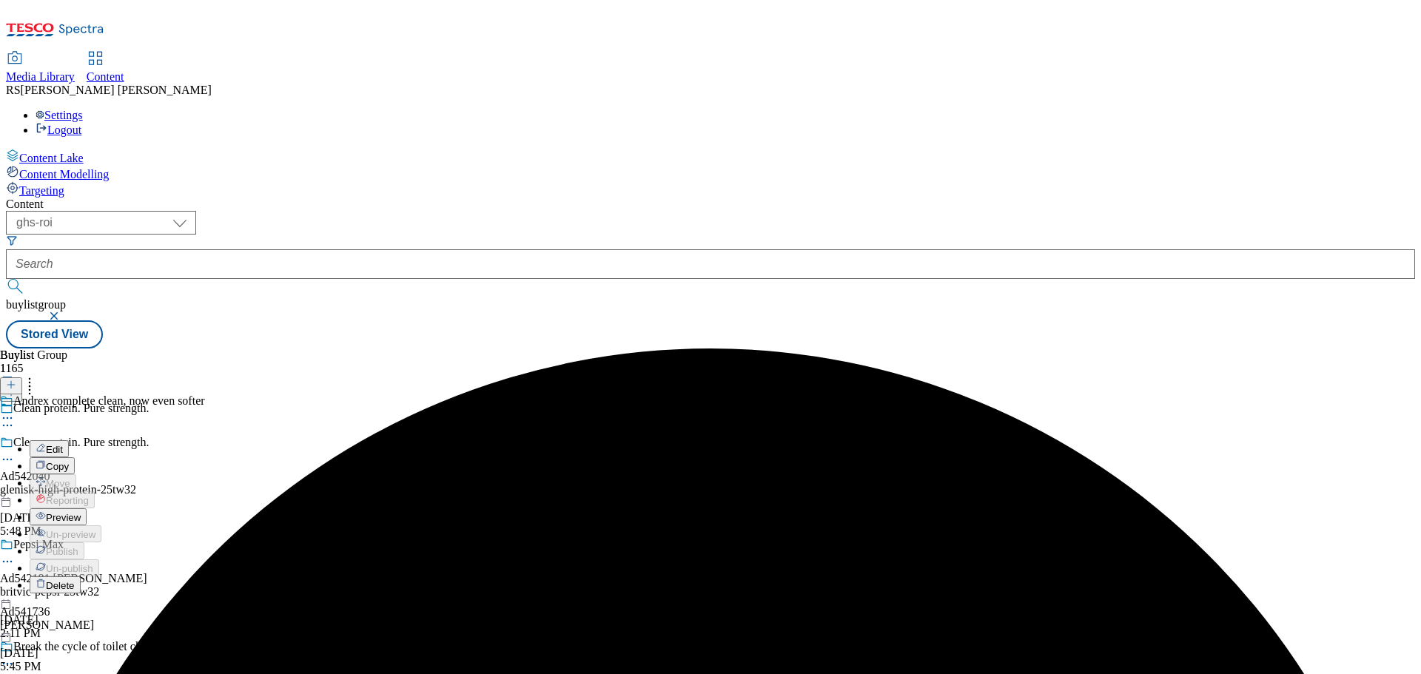
click at [69, 440] on button "Edit" at bounding box center [49, 448] width 39 height 17
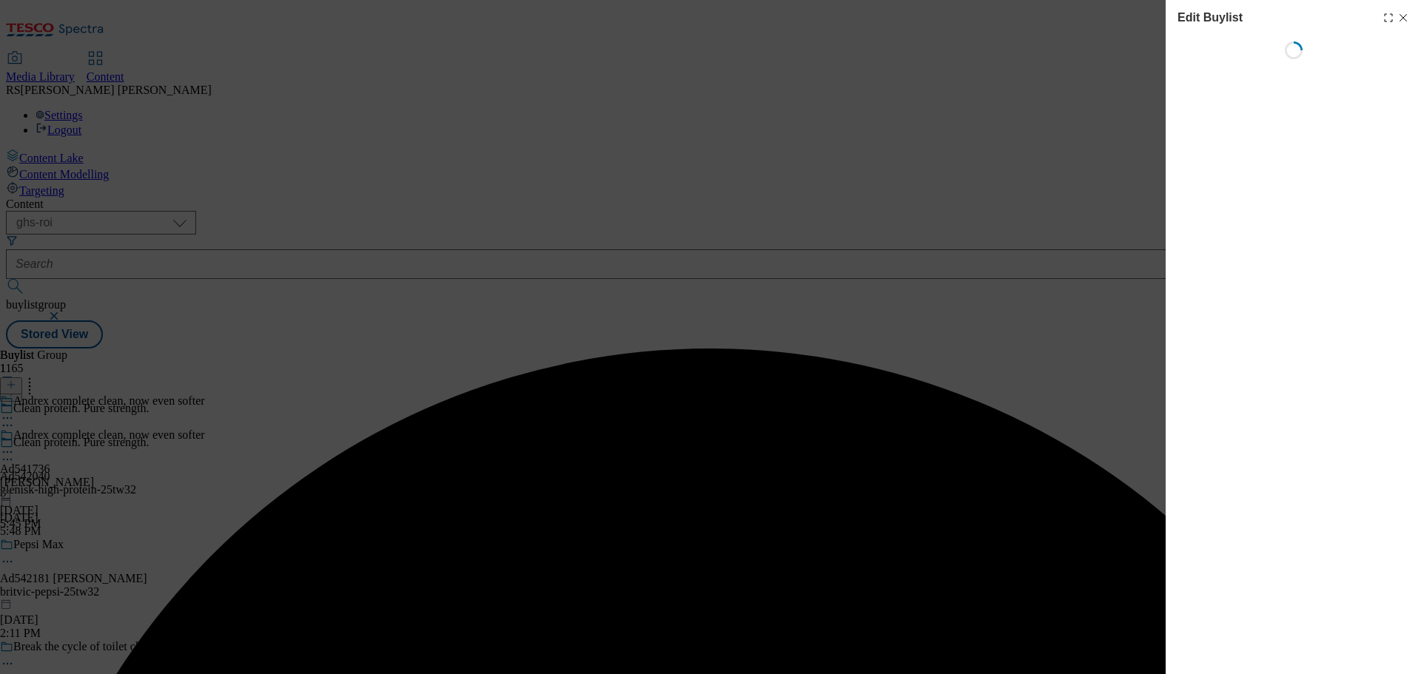
select select "tactical"
select select "supplier funded short term 1-3 weeks"
select select "dunnhumby"
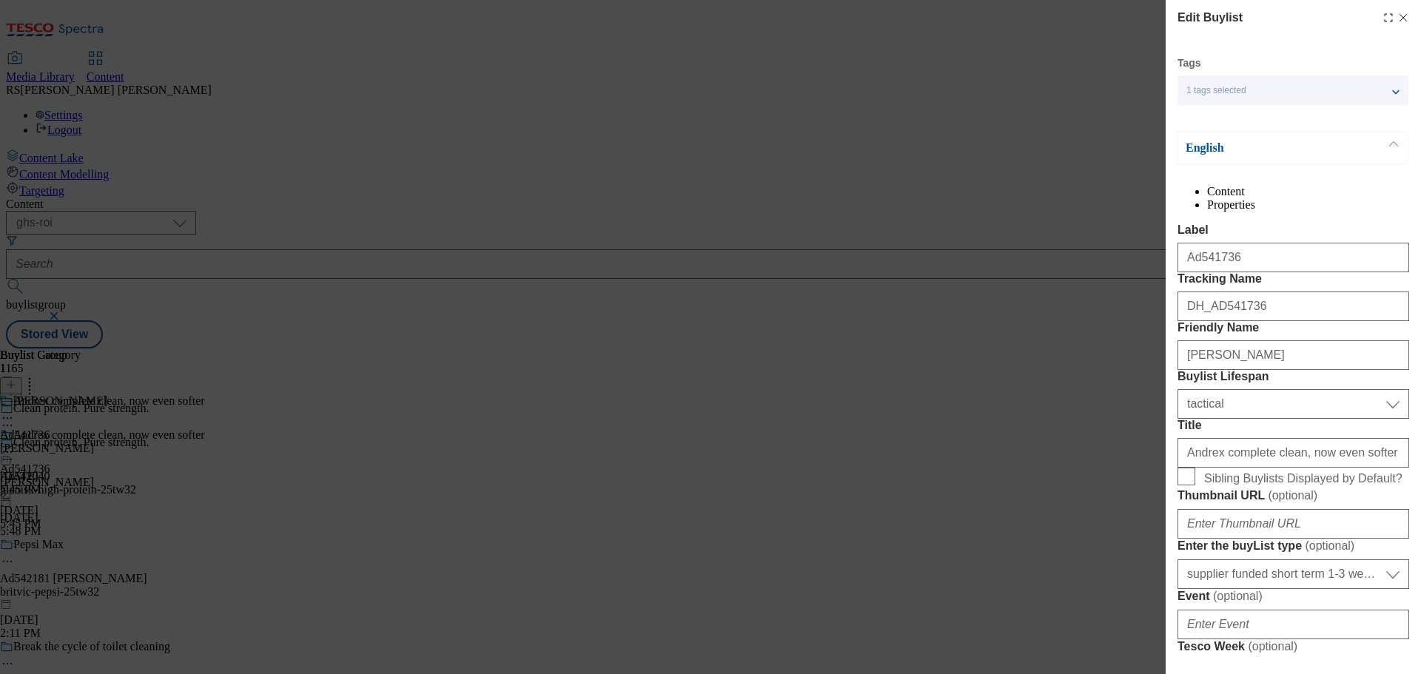
select select "Banner"
click at [1270, 272] on input "Ad541736" at bounding box center [1294, 258] width 232 height 30
drag, startPoint x: 1243, startPoint y: 286, endPoint x: 1199, endPoint y: 298, distance: 45.1
click at [1199, 272] on input "Ad541736" at bounding box center [1294, 258] width 232 height 30
paste input "2040"
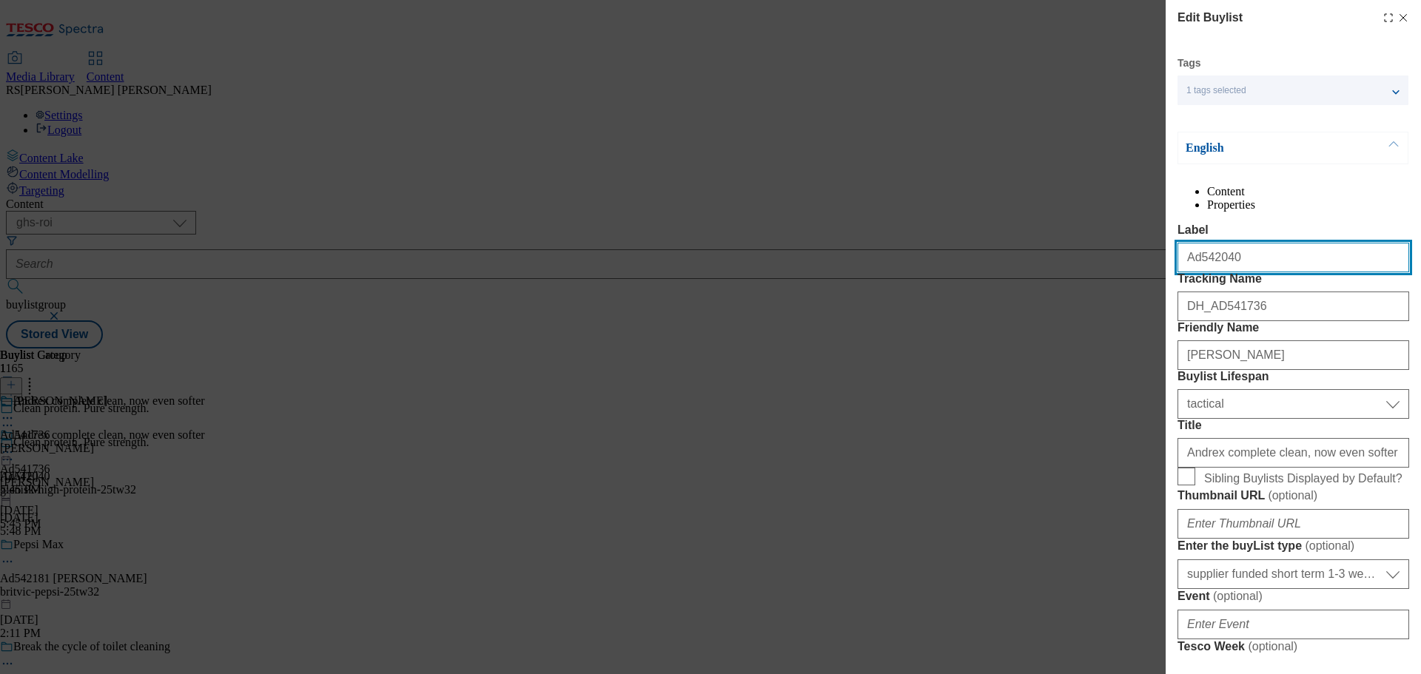
type input "Ad542040"
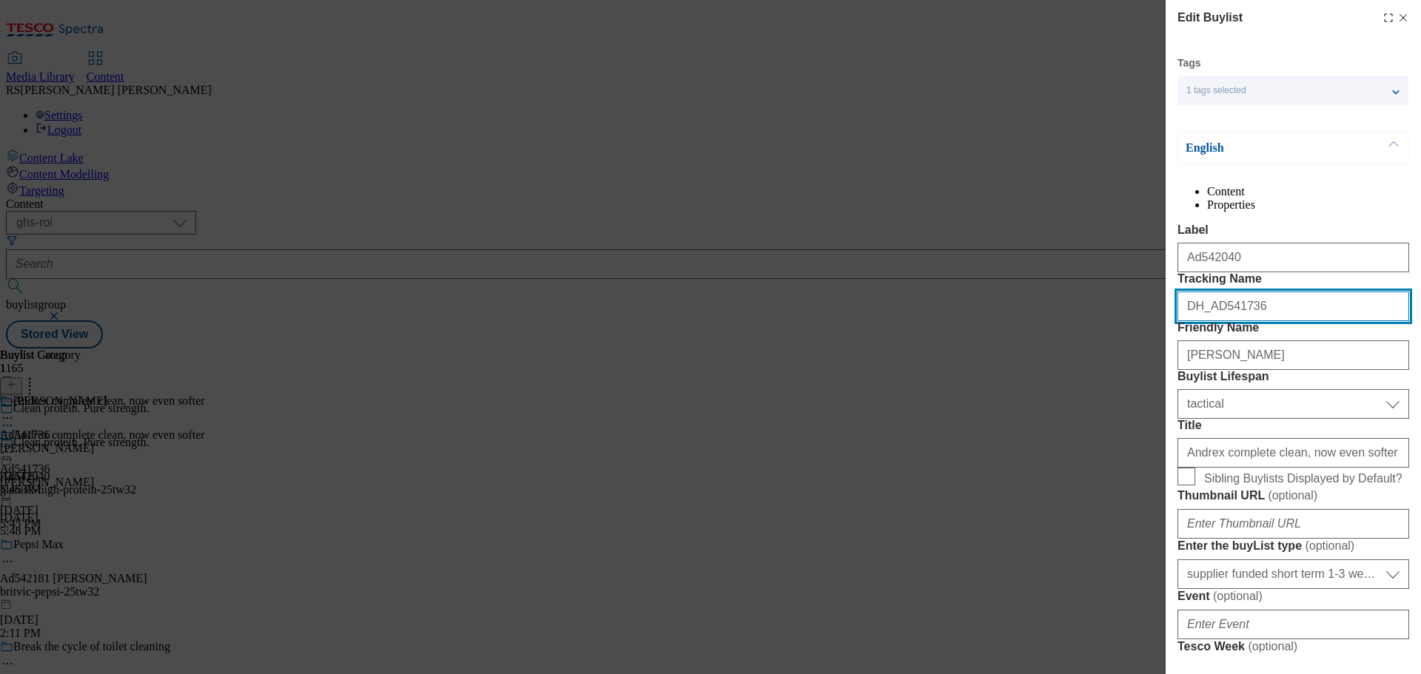
drag, startPoint x: 1265, startPoint y: 360, endPoint x: 1215, endPoint y: 375, distance: 51.8
click at [1215, 321] on input "DH_AD541736" at bounding box center [1294, 307] width 232 height 30
paste input "2040"
type input "DH_AD542040"
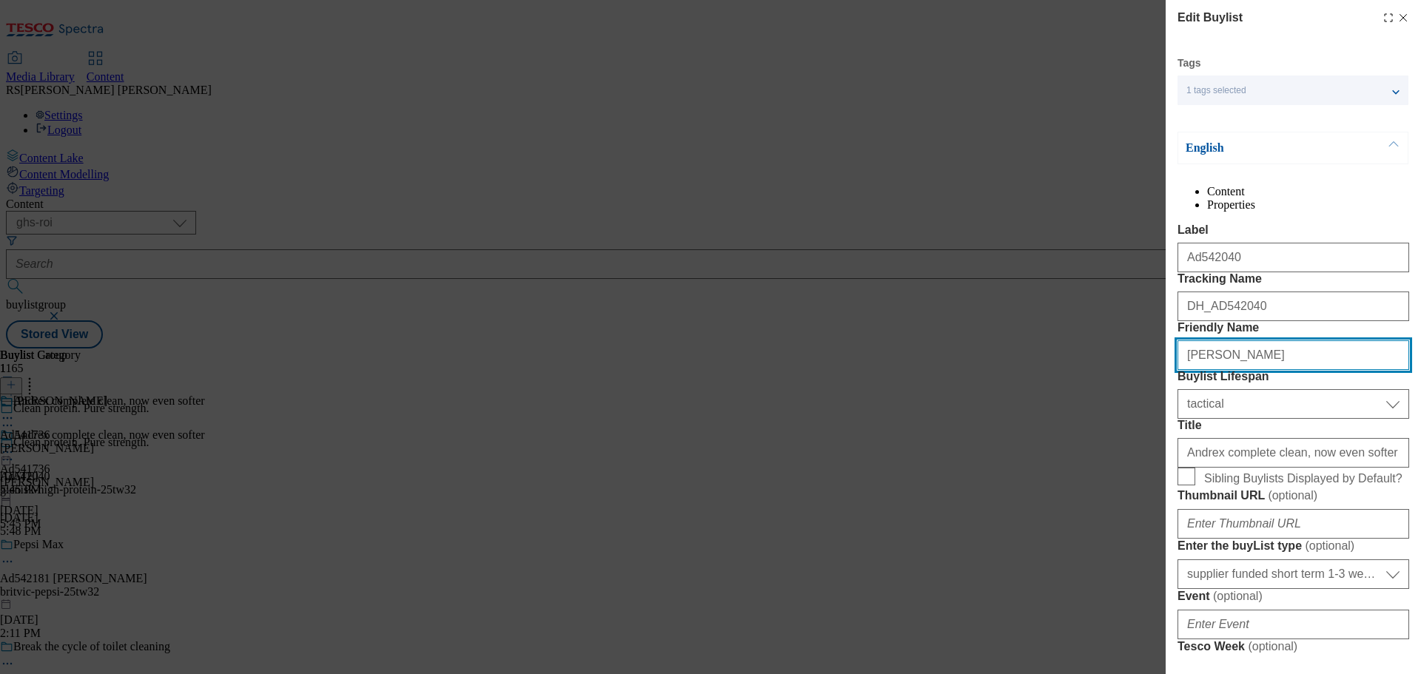
drag, startPoint x: 1313, startPoint y: 437, endPoint x: 1114, endPoint y: 436, distance: 199.1
click at [1114, 436] on div "Edit Buylist Tags 1 tags selected fnf marketplace whoosh ghs buylist English Co…" at bounding box center [710, 337] width 1421 height 674
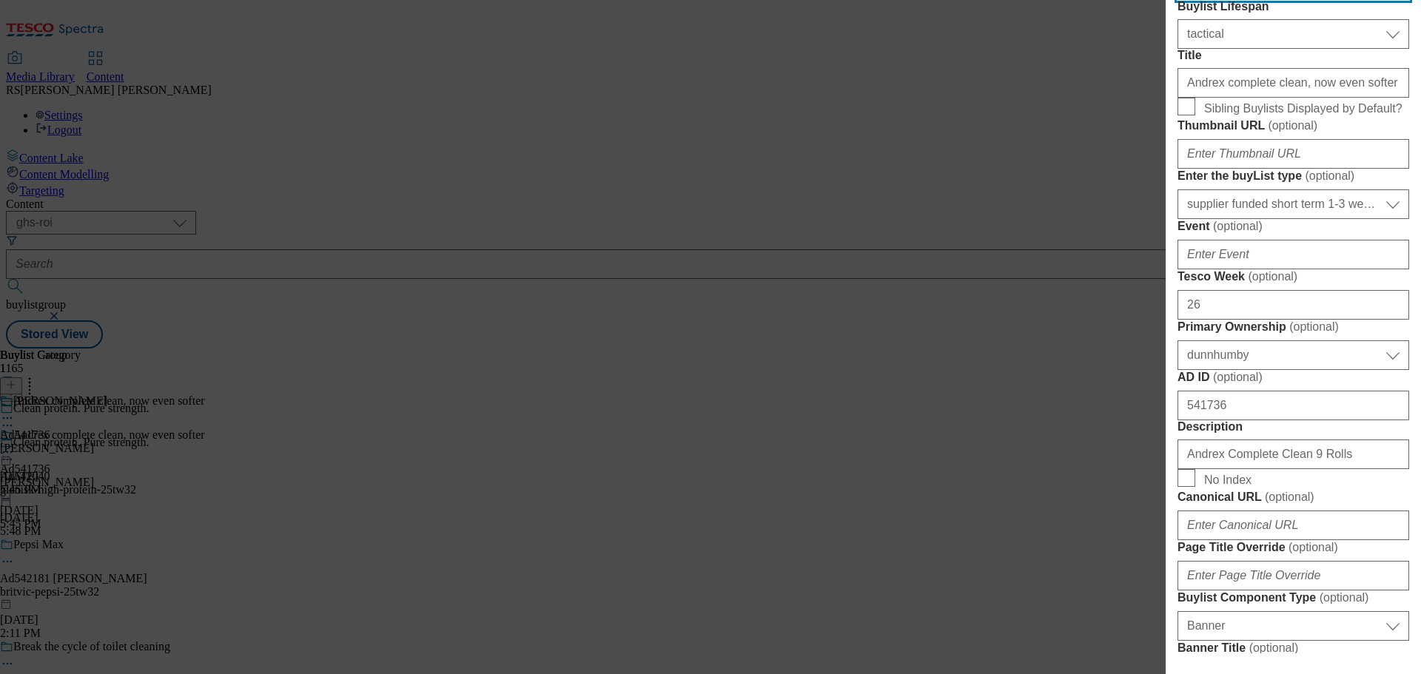
scroll to position [518, 0]
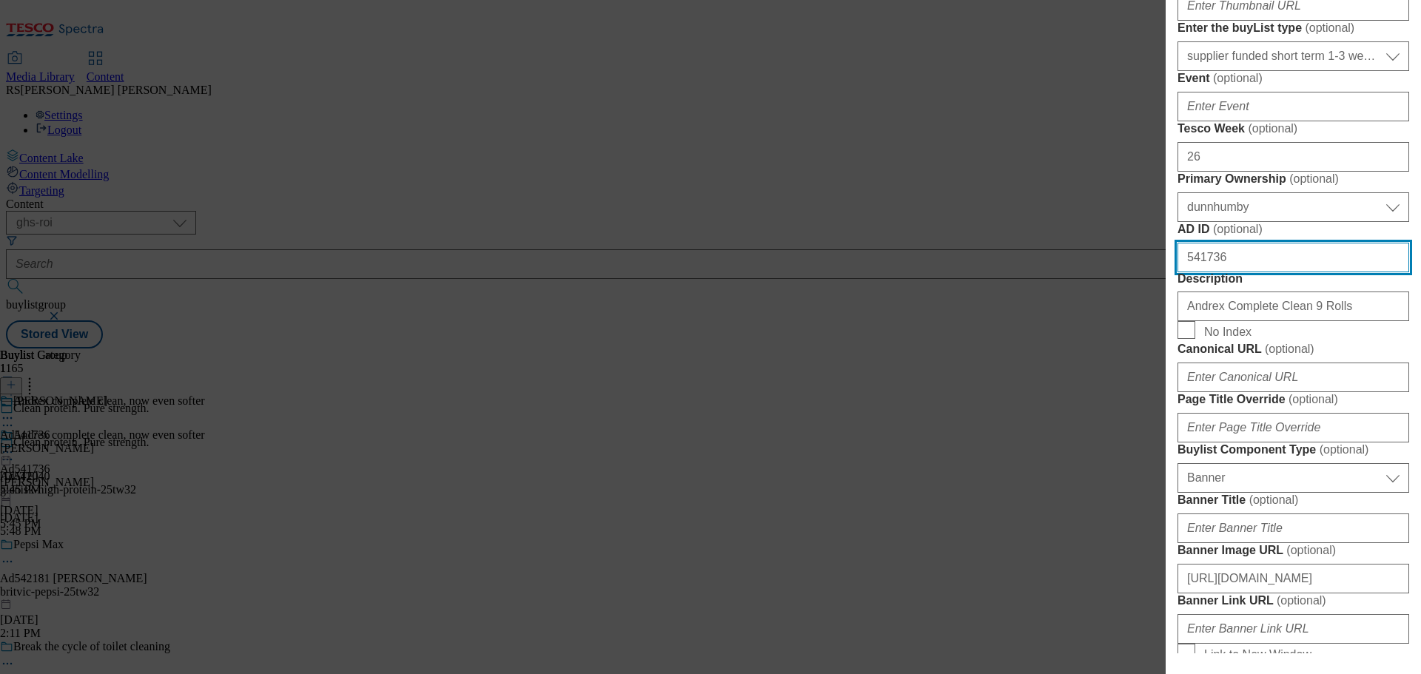
drag, startPoint x: 1250, startPoint y: 540, endPoint x: 1093, endPoint y: 542, distance: 156.9
click at [1093, 542] on div "Edit Buylist Tags 1 tags selected fnf marketplace whoosh ghs buylist English Co…" at bounding box center [710, 337] width 1421 height 674
paste input "2040"
type input "542040"
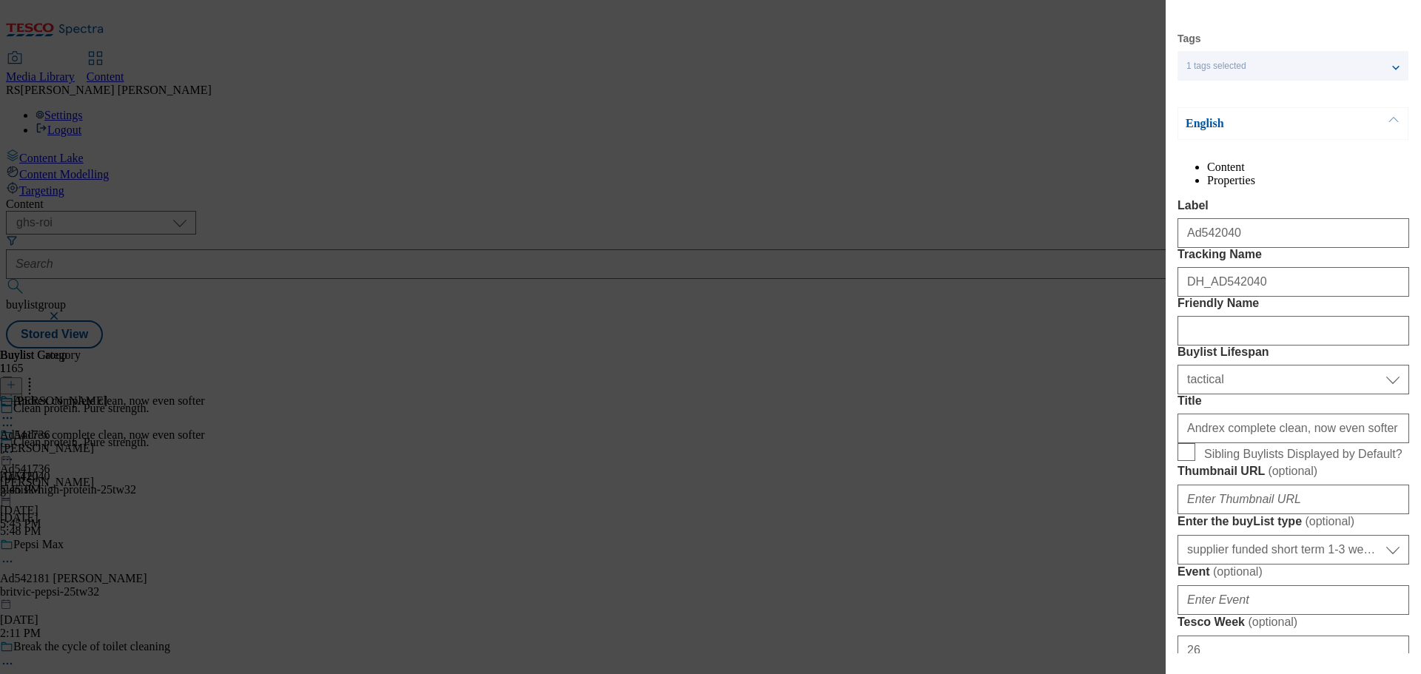
scroll to position [0, 0]
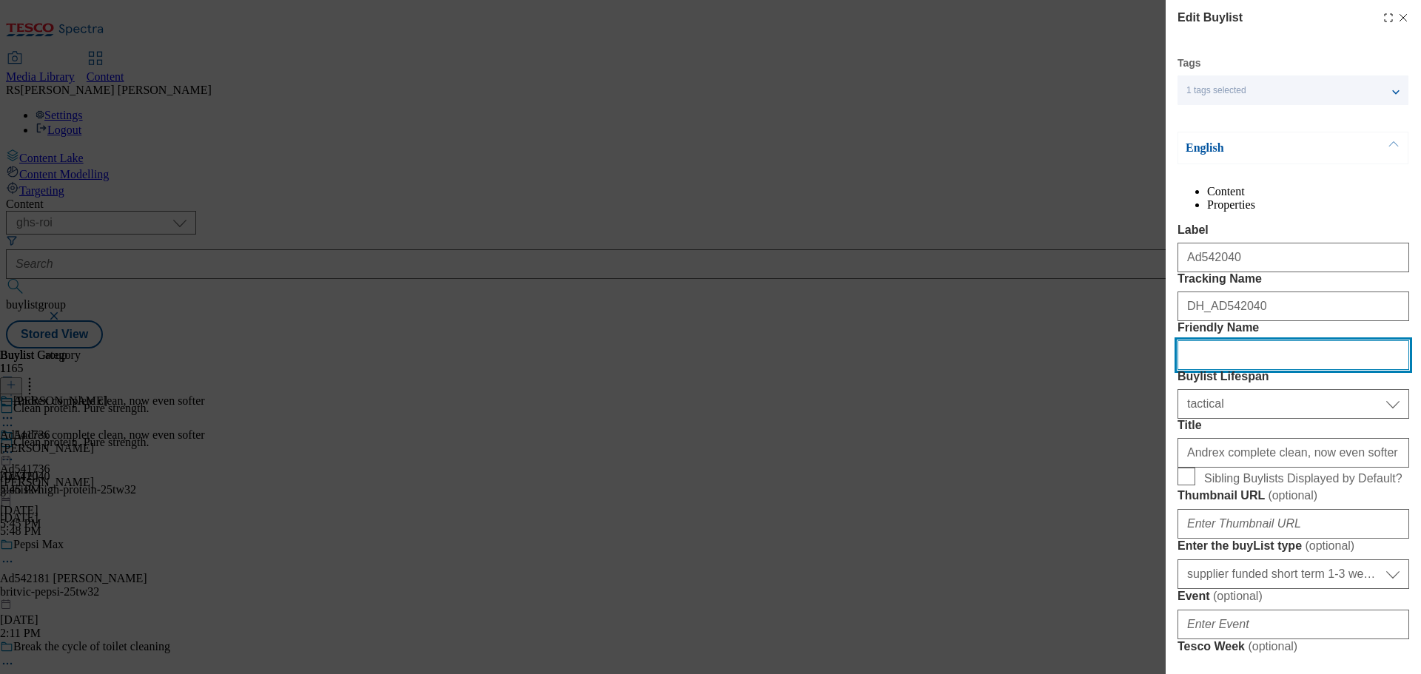
click at [1248, 370] on input "Friendly Name" at bounding box center [1294, 355] width 232 height 30
paste input "glenisk-high-protein"
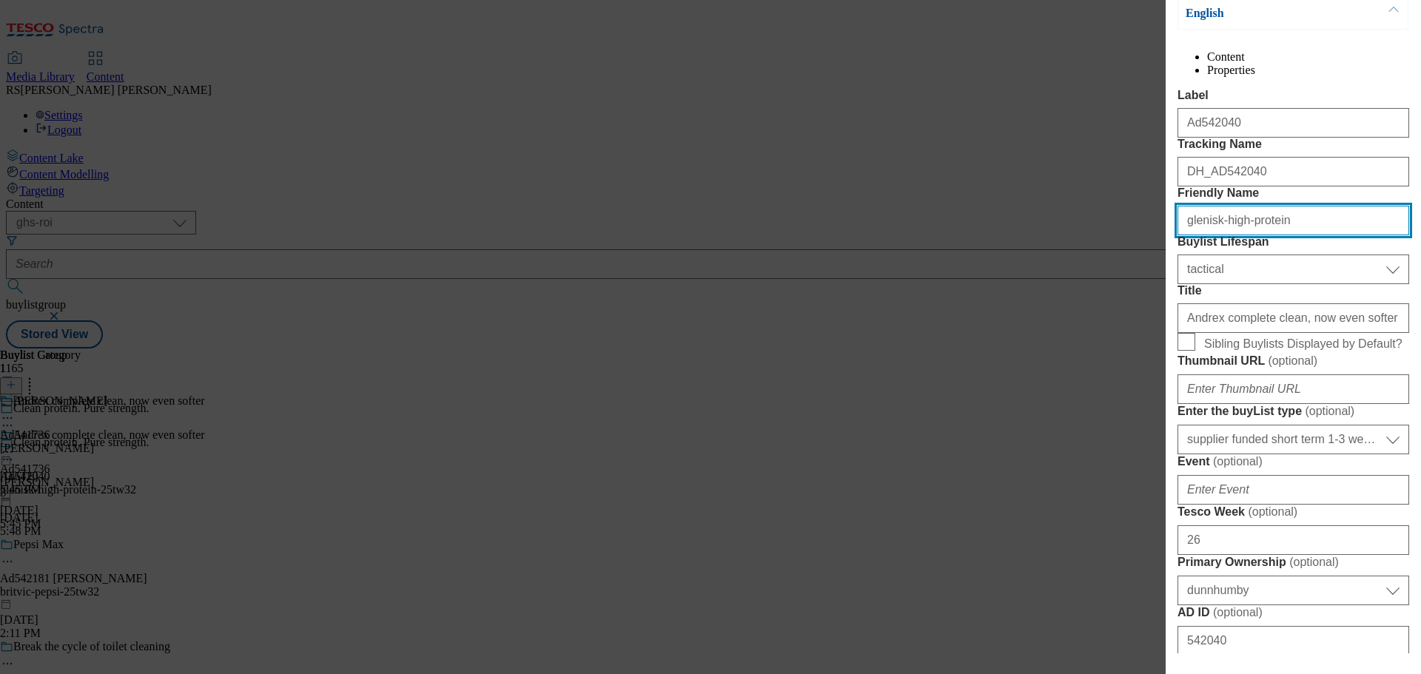
scroll to position [148, 0]
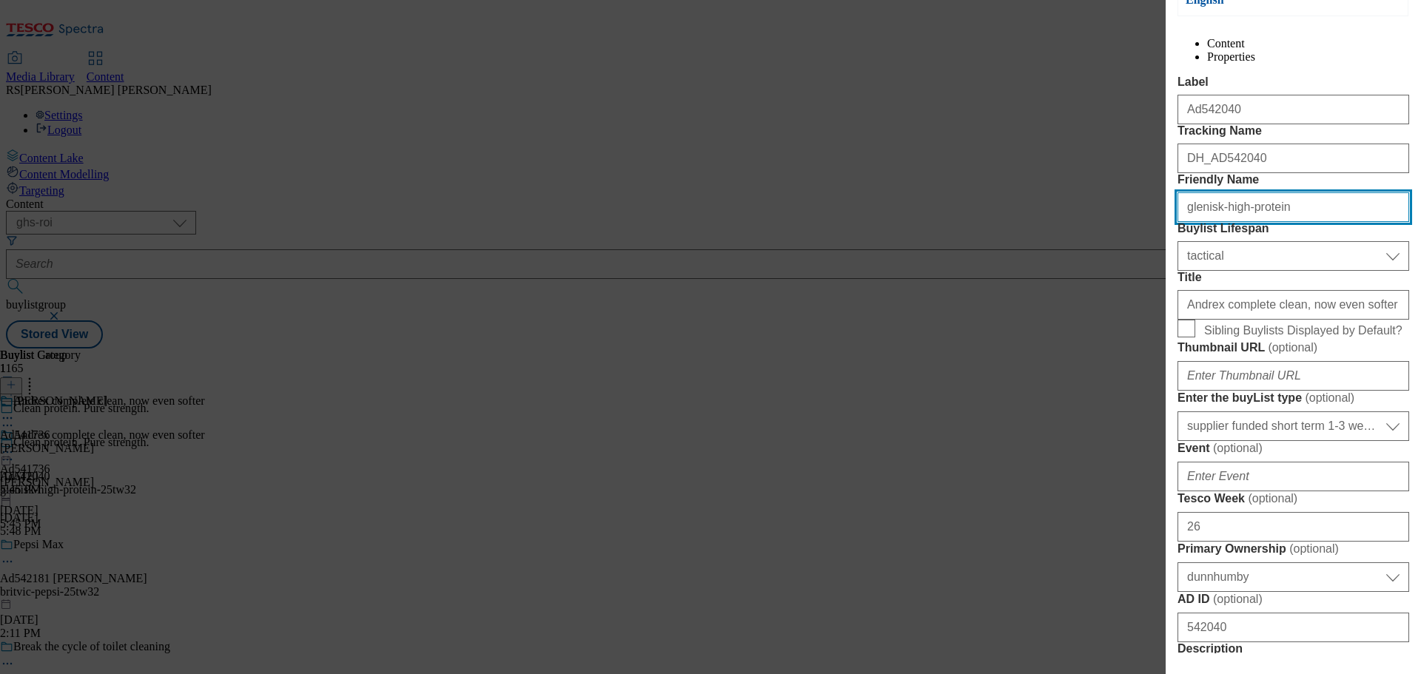
type input "glenisk-high-protein"
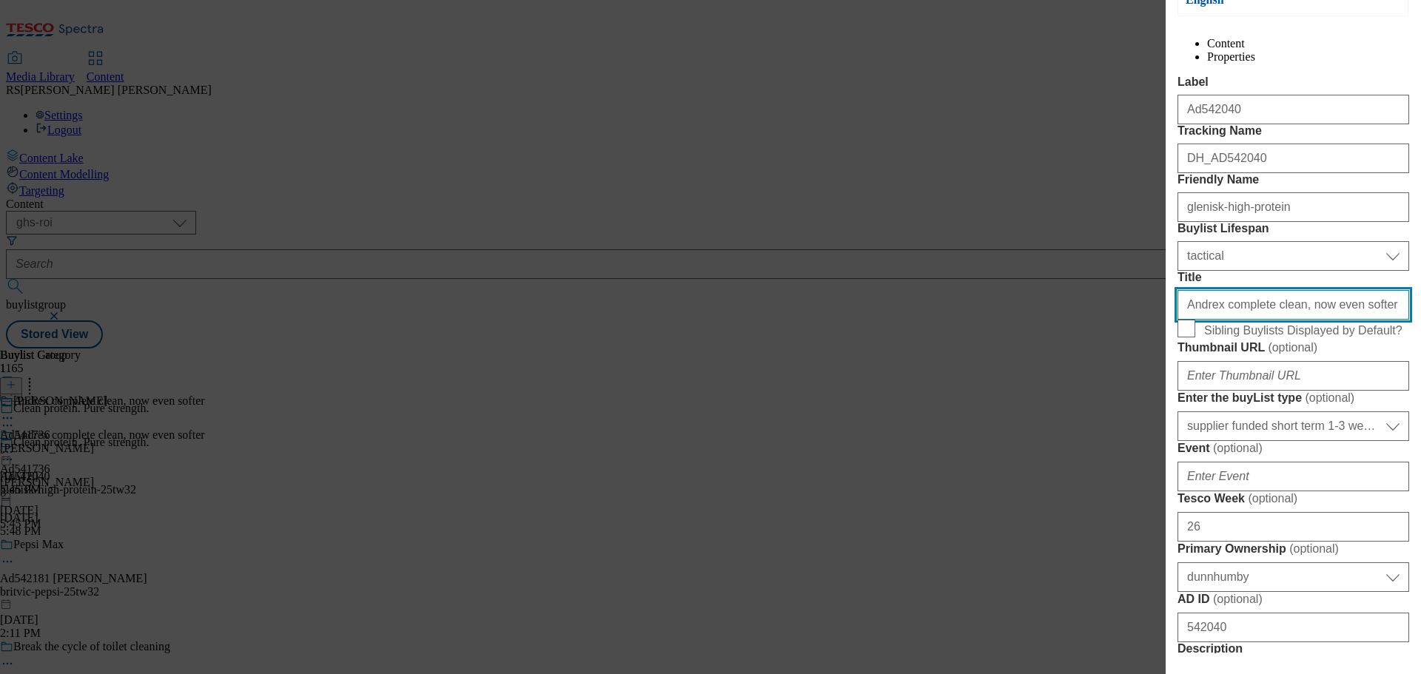
click at [1291, 320] on input "Andrex complete clean, now even softer" at bounding box center [1294, 305] width 232 height 30
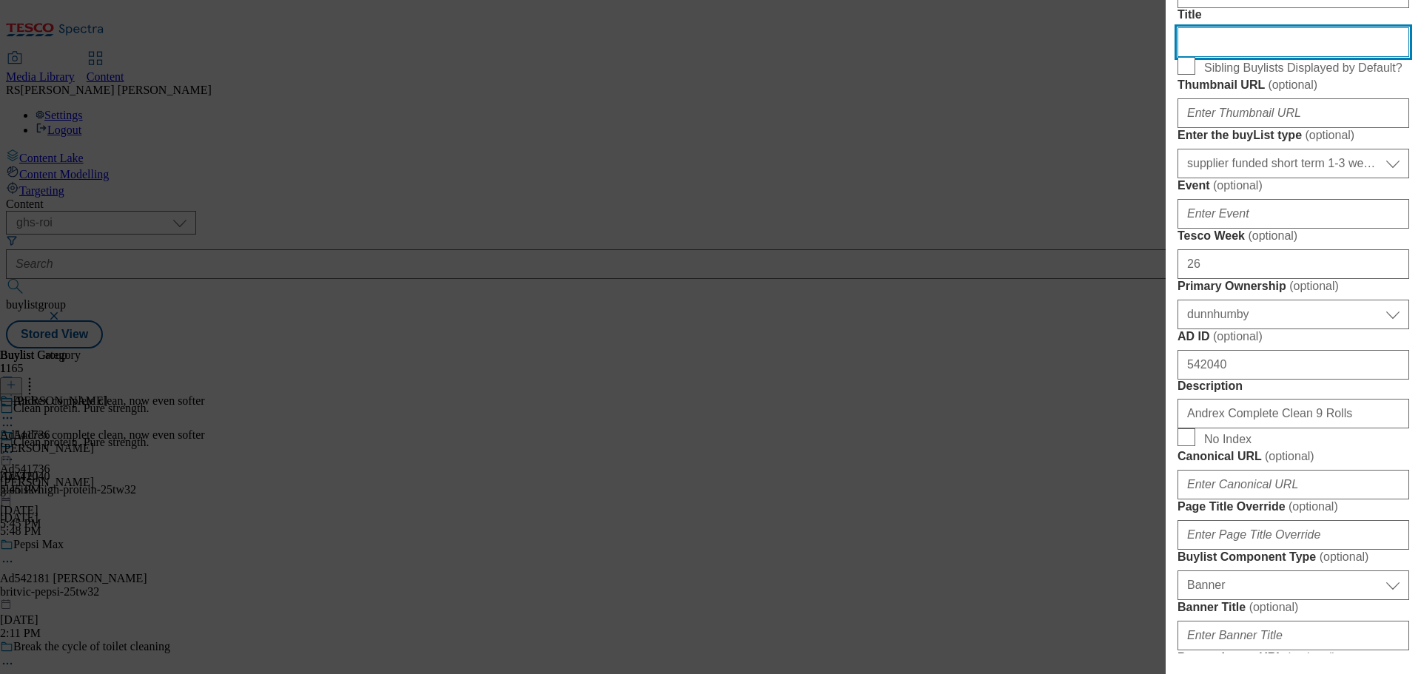
scroll to position [444, 0]
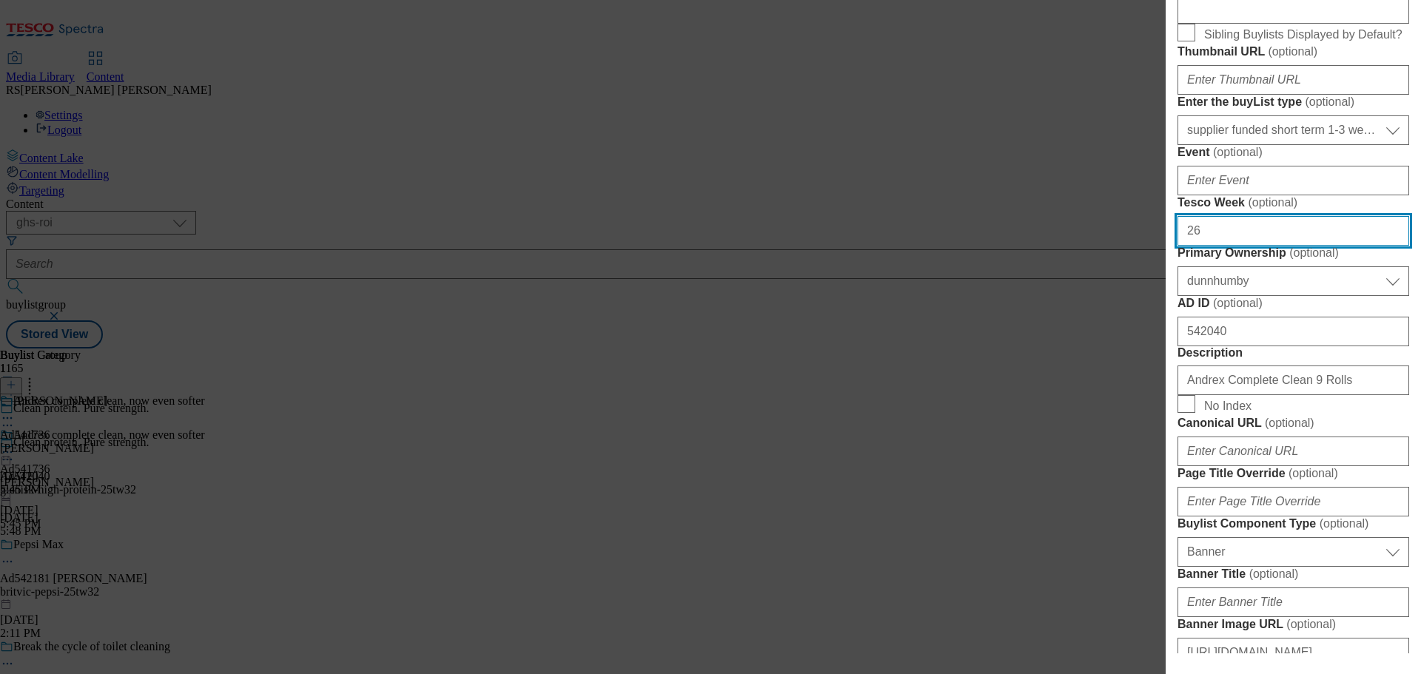
drag, startPoint x: 1257, startPoint y: 488, endPoint x: 1097, endPoint y: 483, distance: 160.7
click at [1097, 483] on div "Edit Buylist Tags 1 tags selected fnf marketplace whoosh ghs buylist English Co…" at bounding box center [710, 337] width 1421 height 674
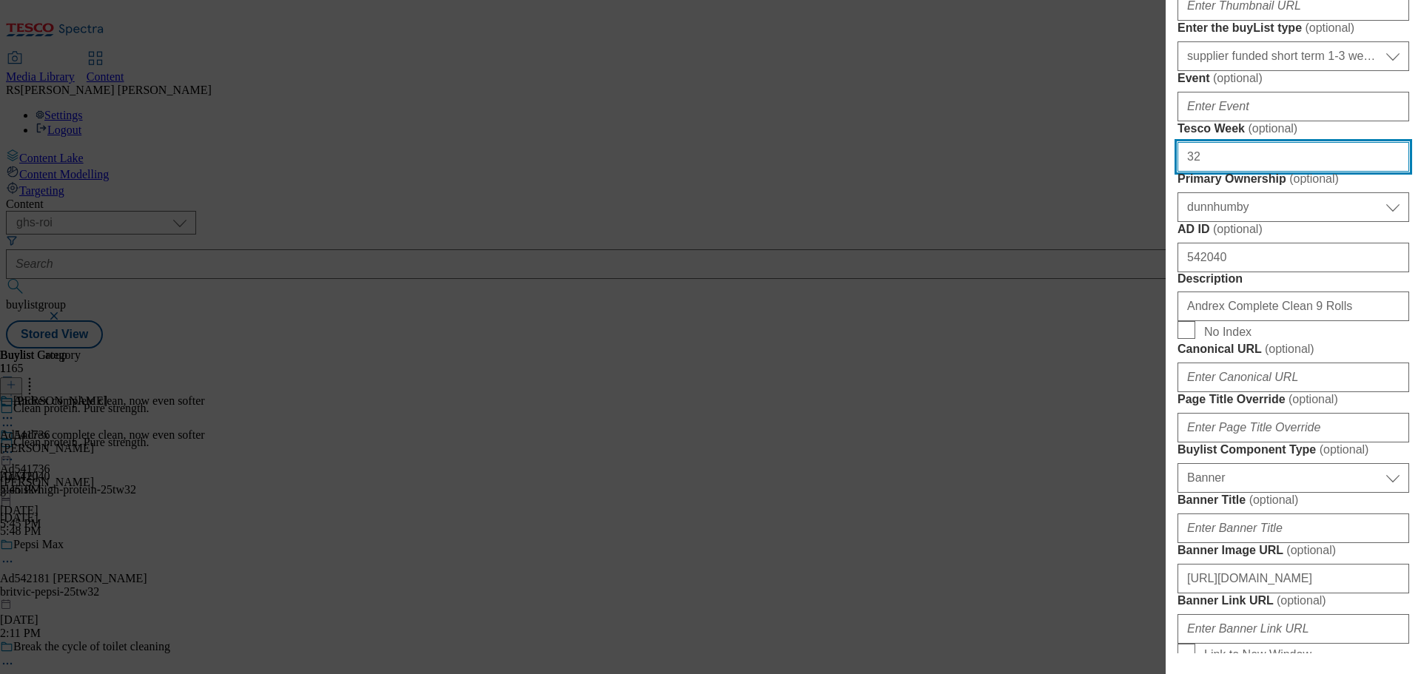
scroll to position [666, 0]
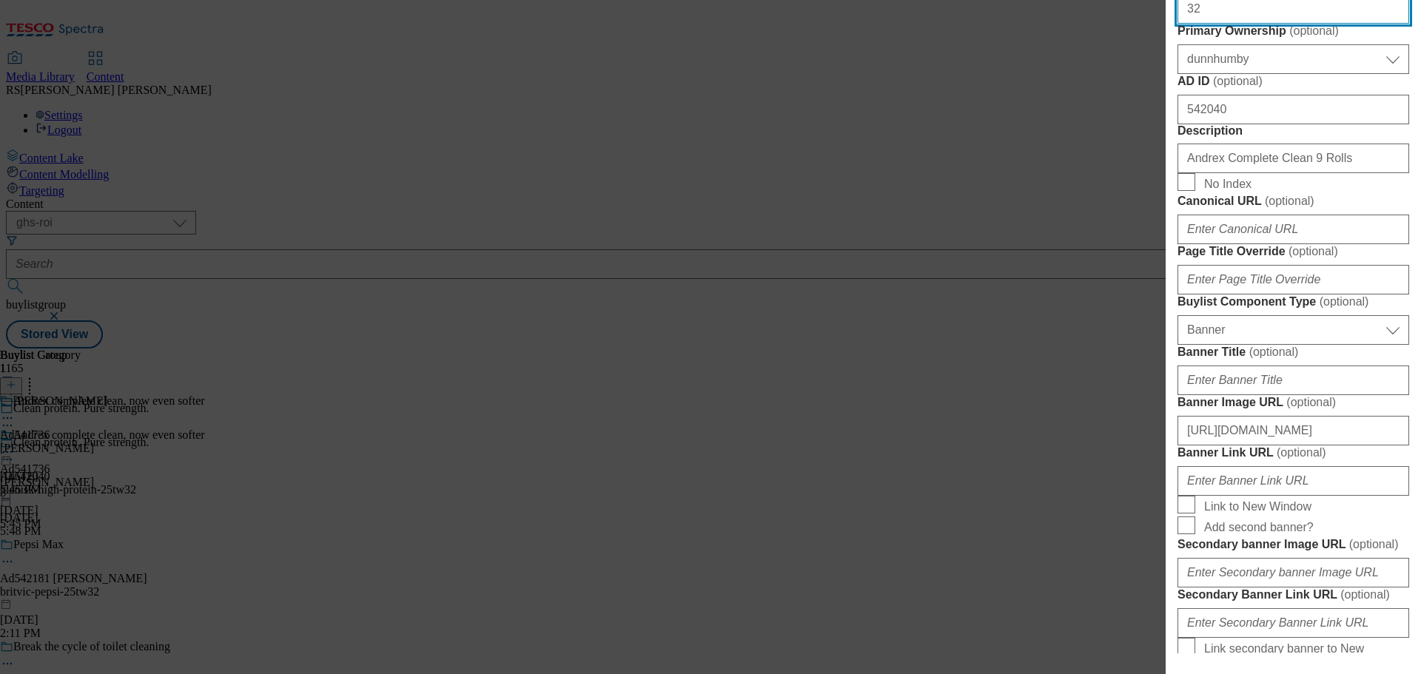
type input "32"
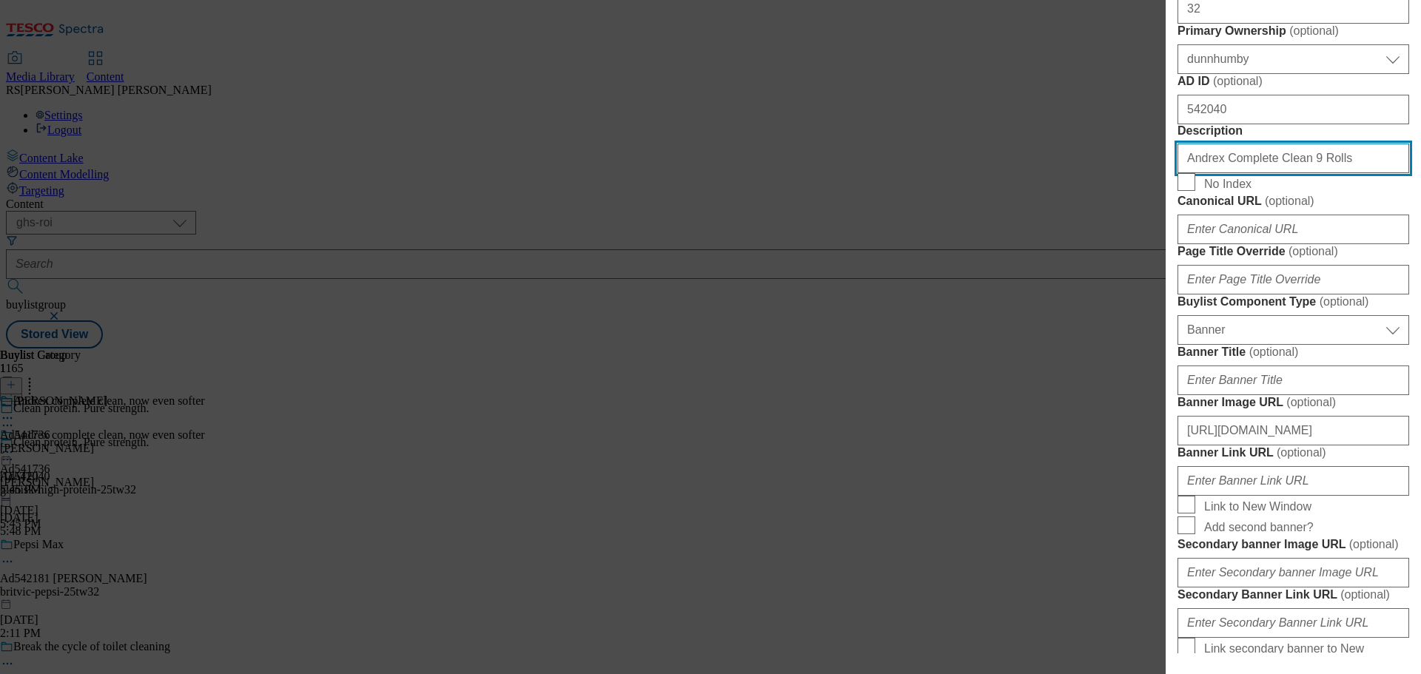
drag, startPoint x: 1329, startPoint y: 480, endPoint x: 1188, endPoint y: 459, distance: 142.1
click at [1188, 173] on div "Andrex Complete Clean 9 Rolls" at bounding box center [1294, 156] width 232 height 36
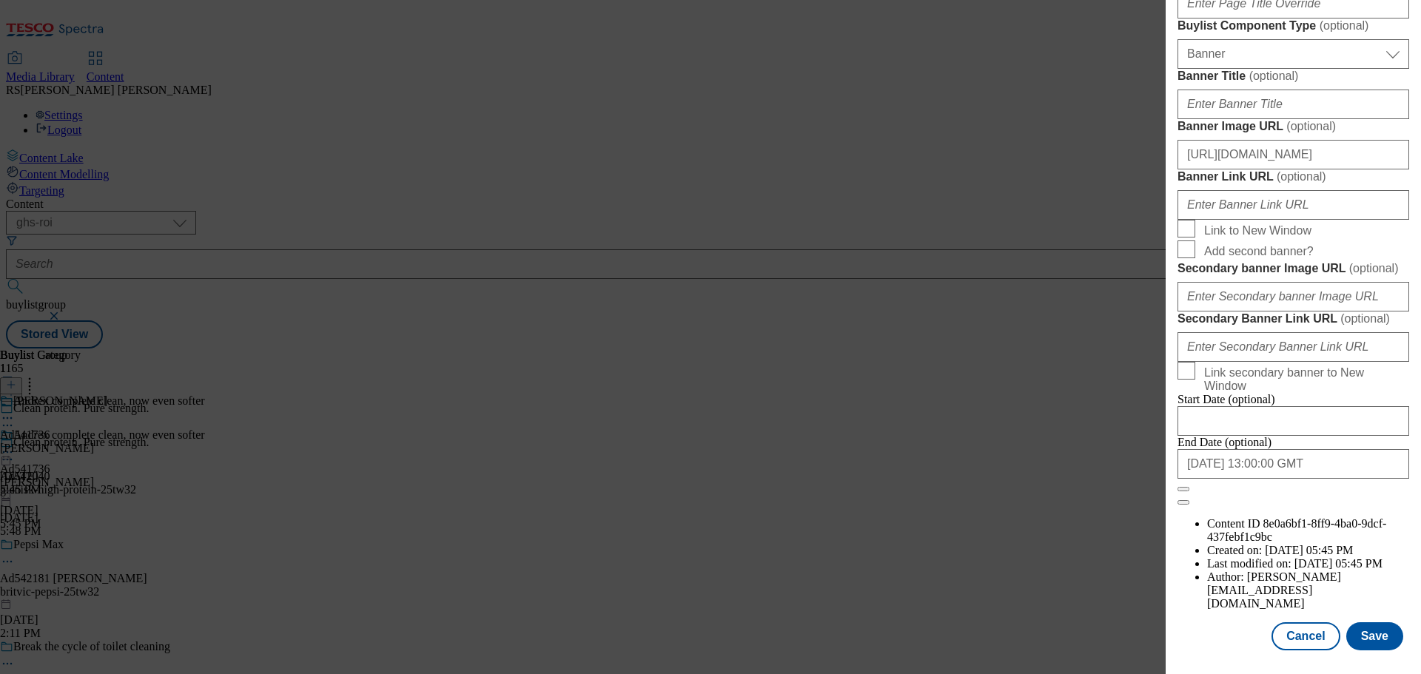
scroll to position [1332, 0]
click at [1254, 169] on input "[URL][DOMAIN_NAME]" at bounding box center [1294, 155] width 232 height 30
click at [1255, 479] on input "[DATE] 13:00:00 GMT" at bounding box center [1294, 464] width 232 height 30
select select "2025"
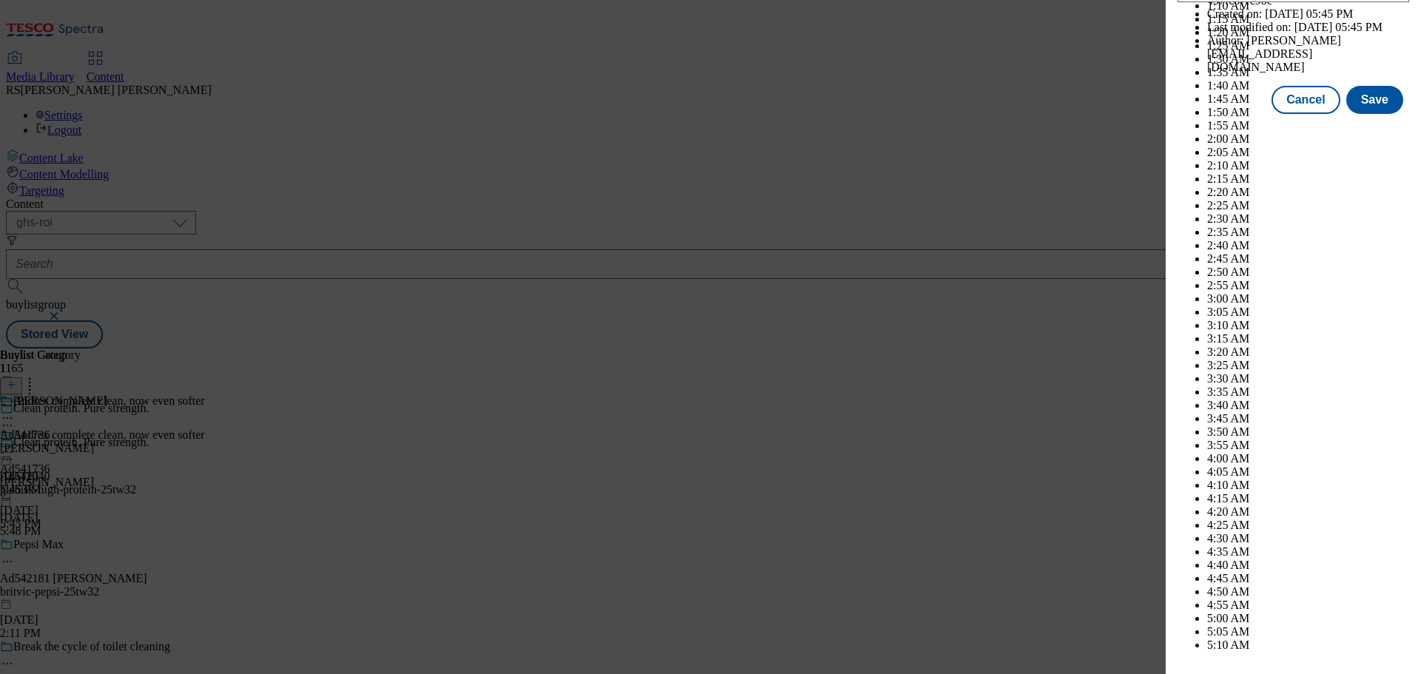
scroll to position [4259, 0]
select select "December"
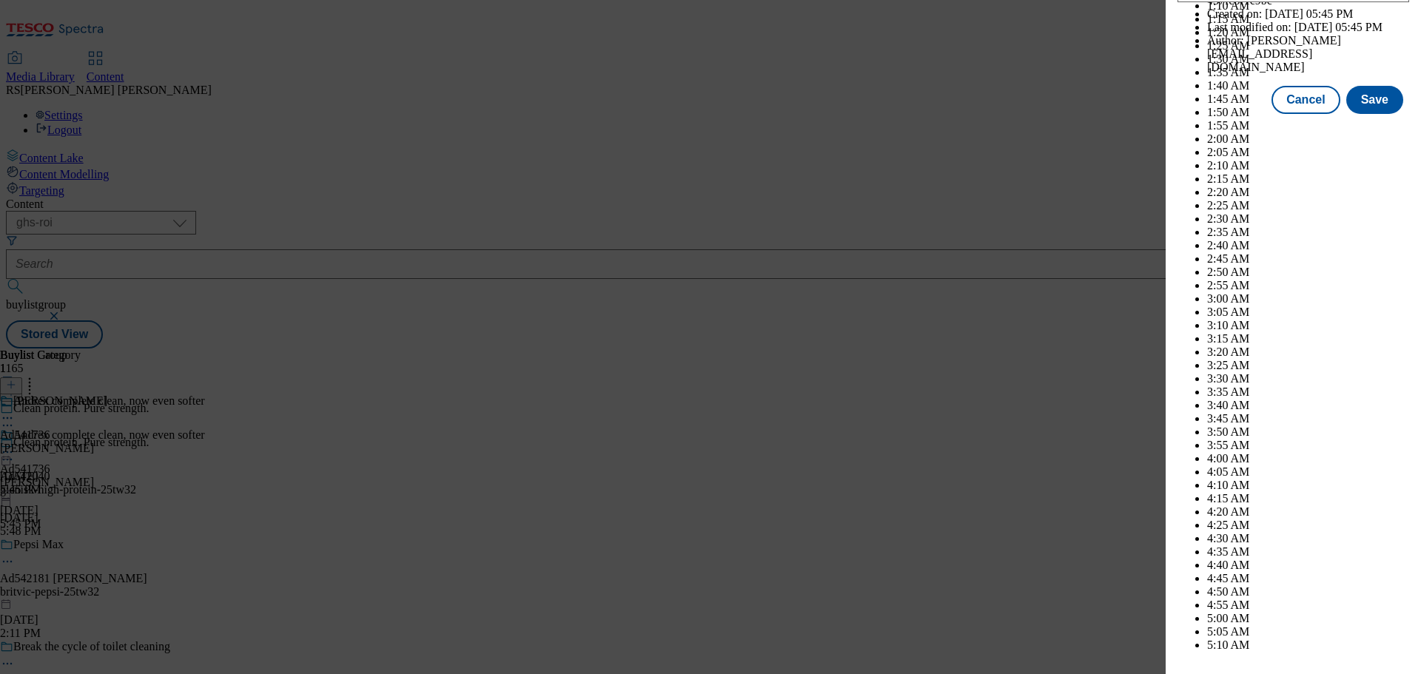
click at [1406, 471] on div "Edit Buylist Tags 1 tags selected fnf marketplace whoosh ghs buylist English Co…" at bounding box center [1293, 327] width 255 height 654
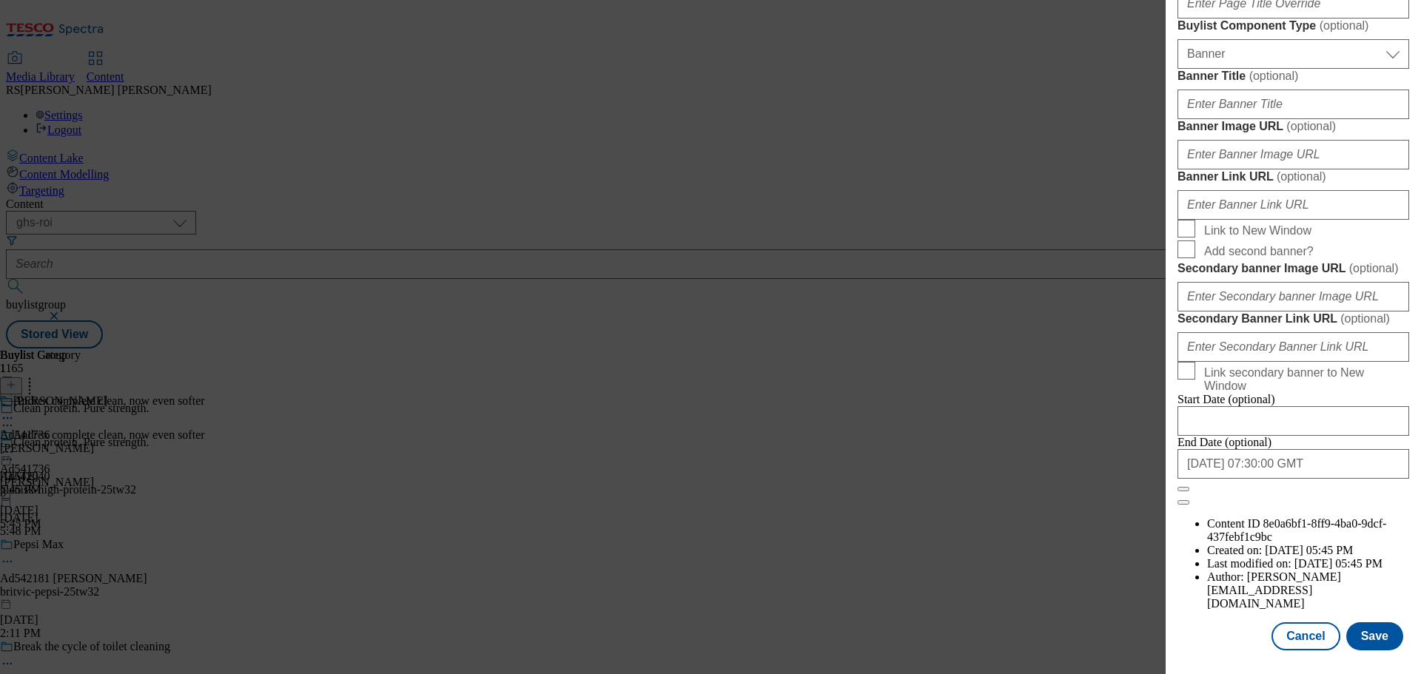
scroll to position [1479, 0]
click at [1375, 640] on button "Save" at bounding box center [1374, 636] width 57 height 28
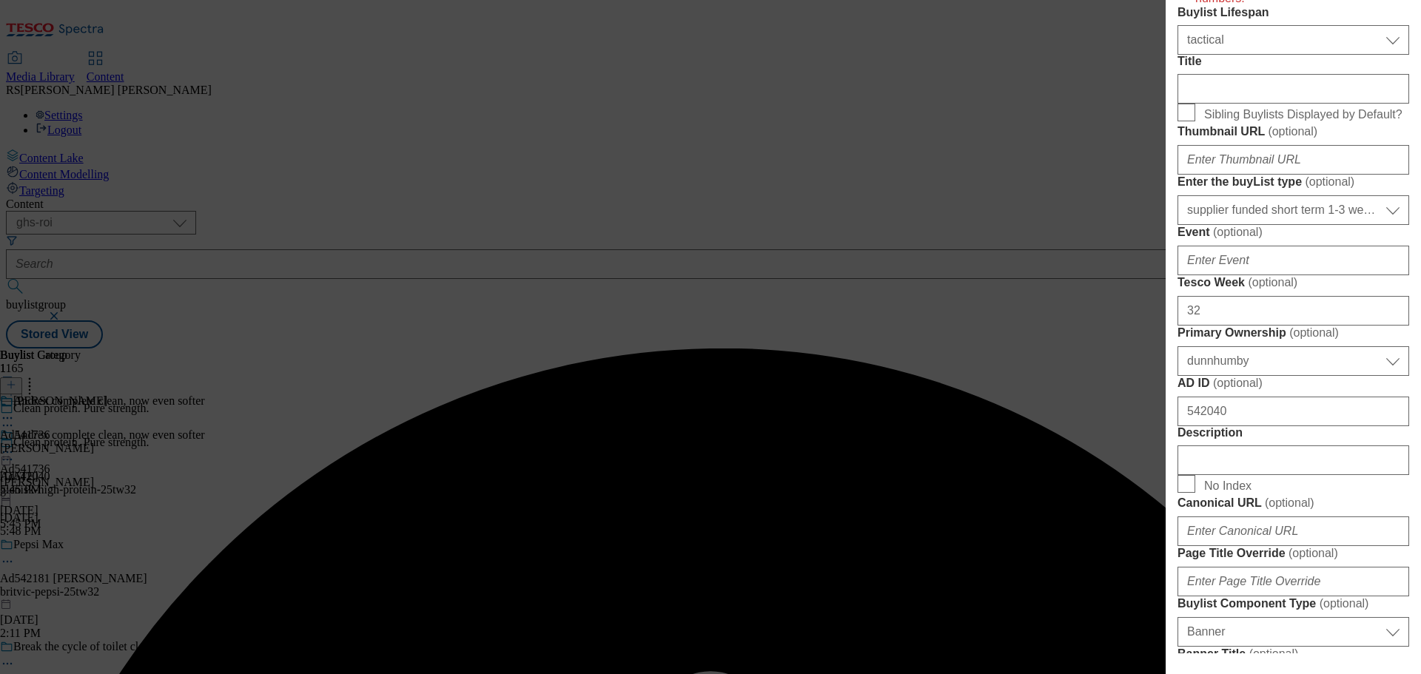
scroll to position [192, 0]
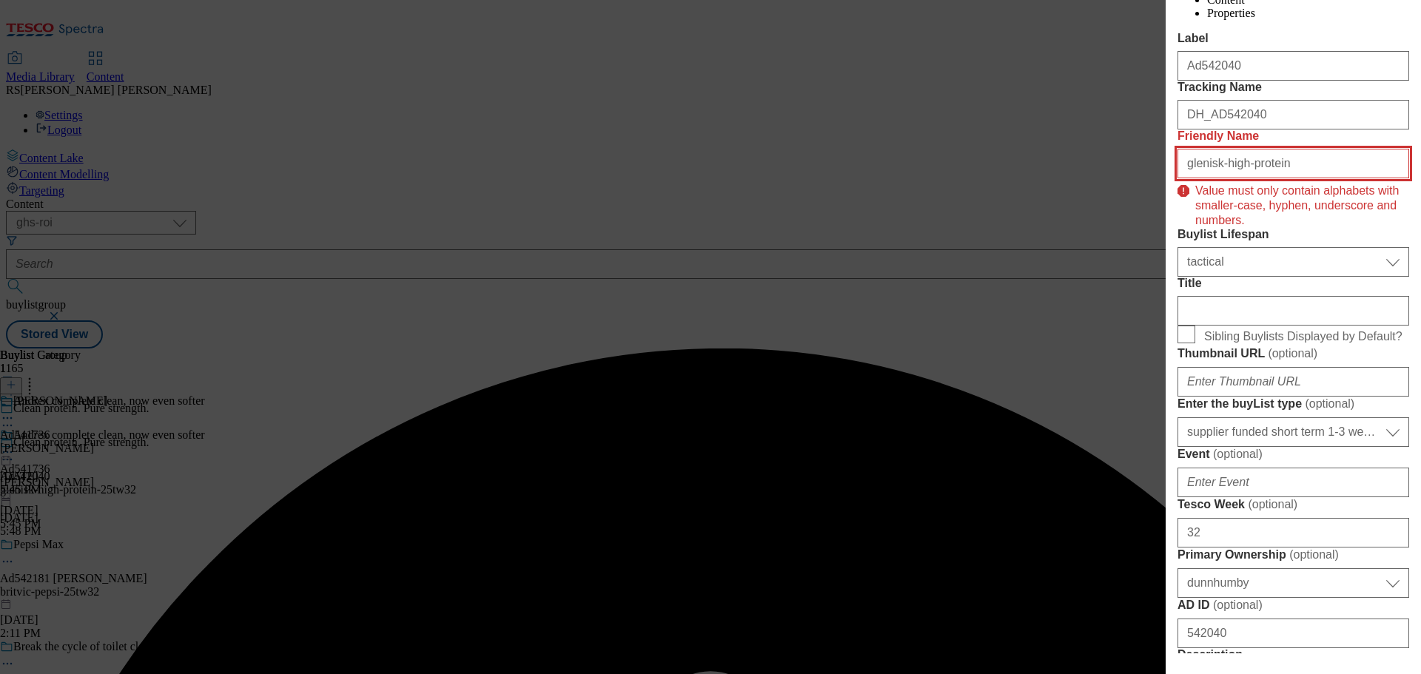
click at [1297, 178] on input "glenisk-high-protein" at bounding box center [1294, 164] width 232 height 30
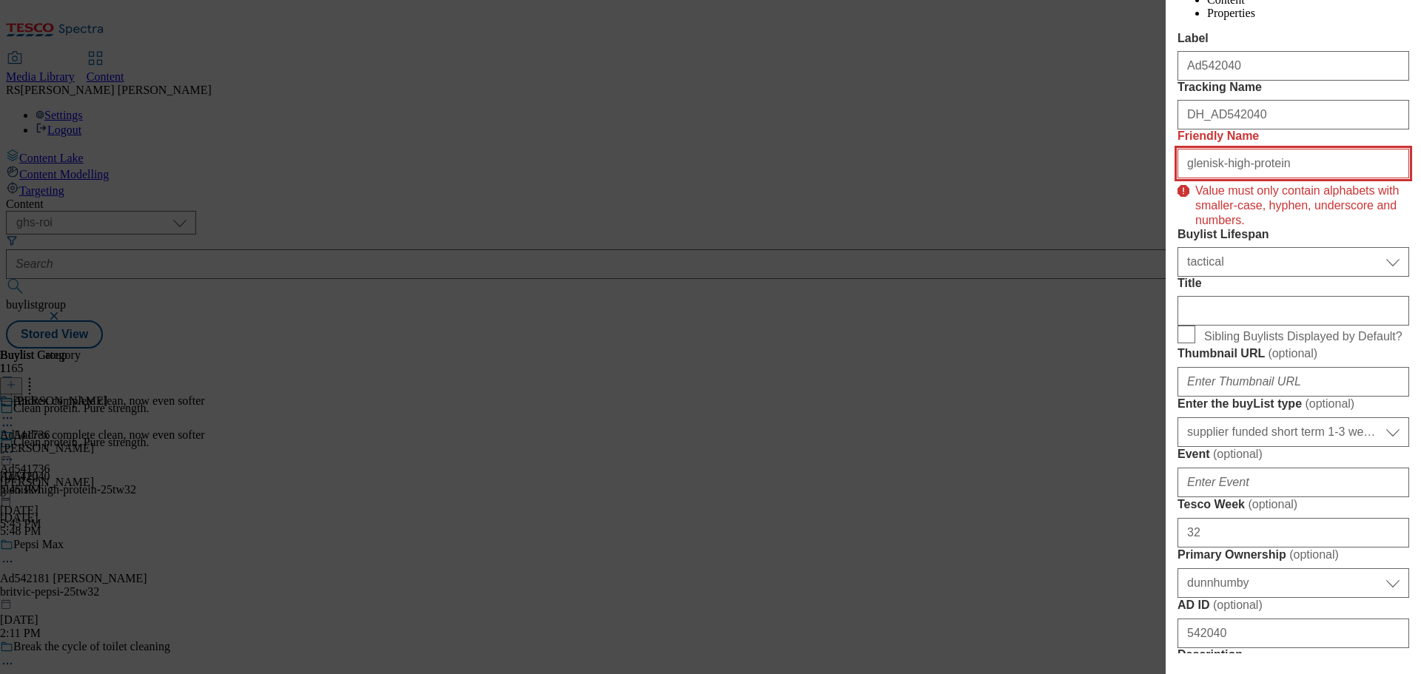
drag, startPoint x: 1189, startPoint y: 250, endPoint x: 1152, endPoint y: 253, distance: 37.1
click at [1152, 253] on div "Edit Buylist Tags 1 tags selected fnf marketplace whoosh ghs buylist English Co…" at bounding box center [710, 337] width 1421 height 674
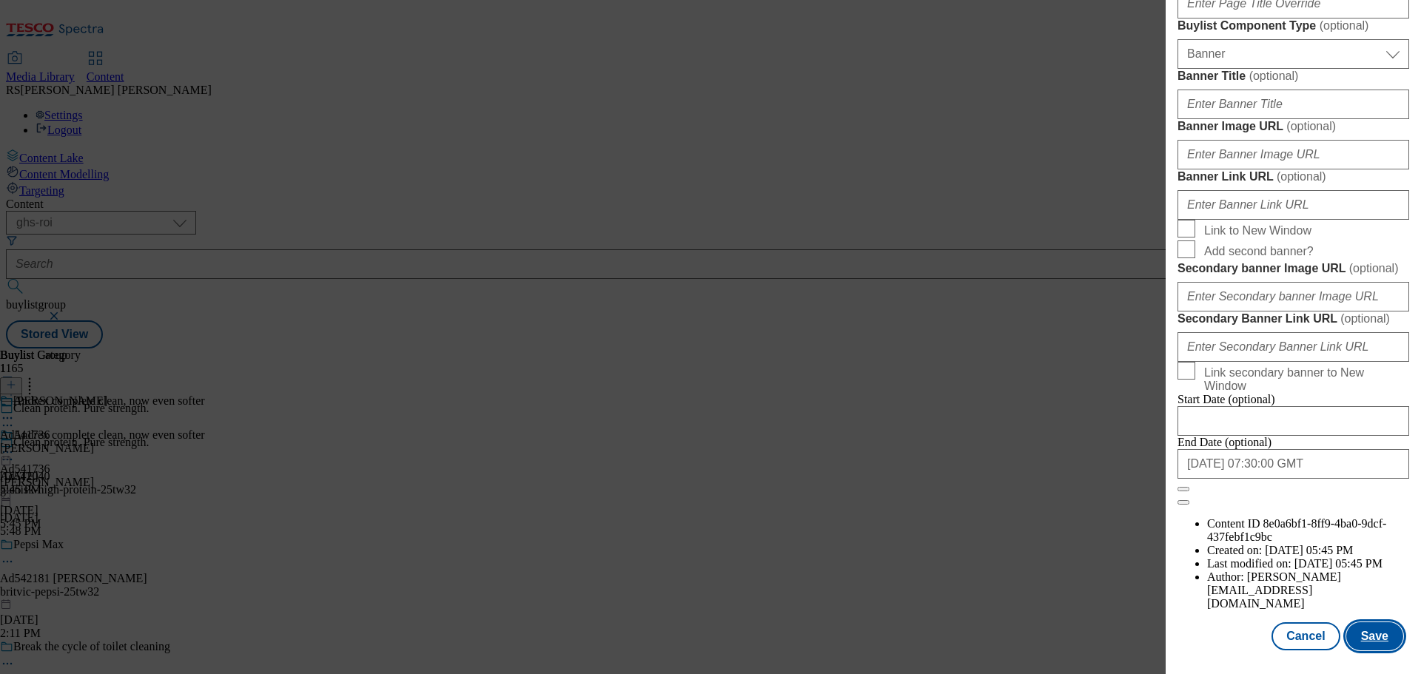
scroll to position [1479, 0]
type input "glenisk-high-protein"
click at [1362, 640] on button "Save" at bounding box center [1374, 636] width 57 height 28
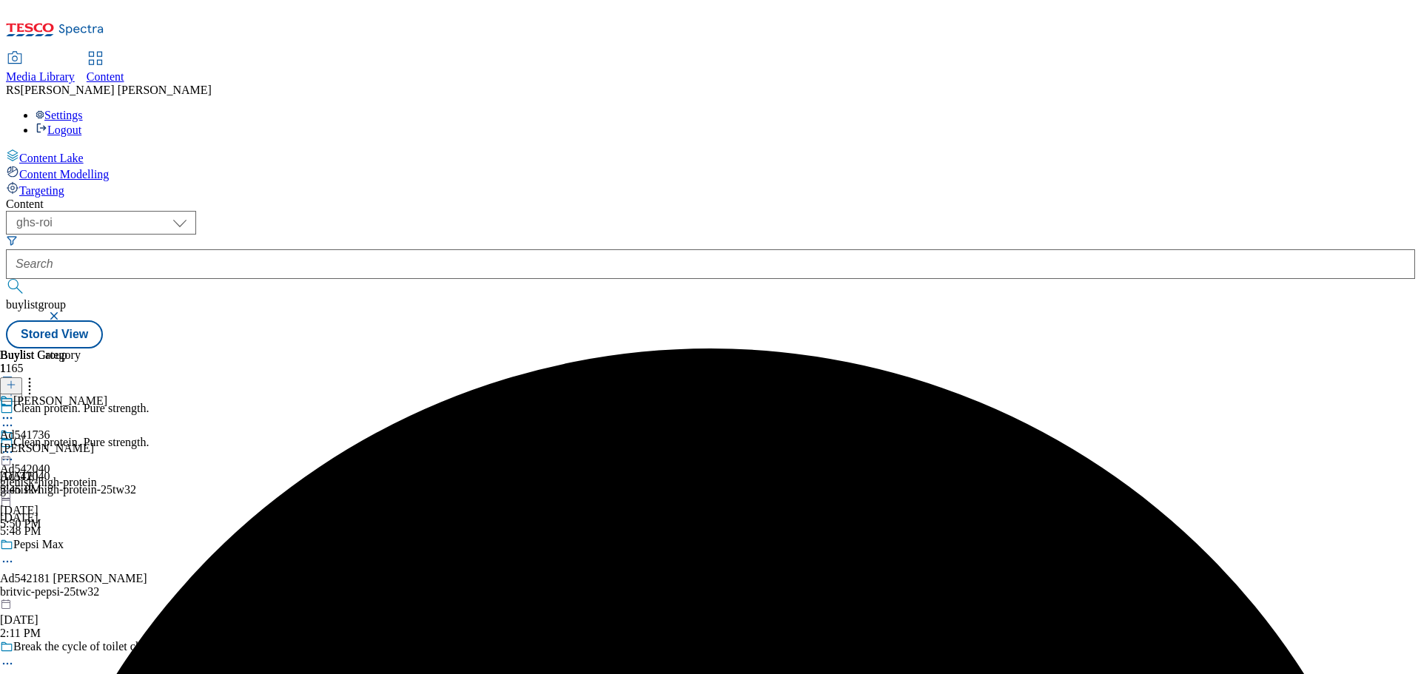
click at [107, 411] on div at bounding box center [53, 420] width 107 height 18
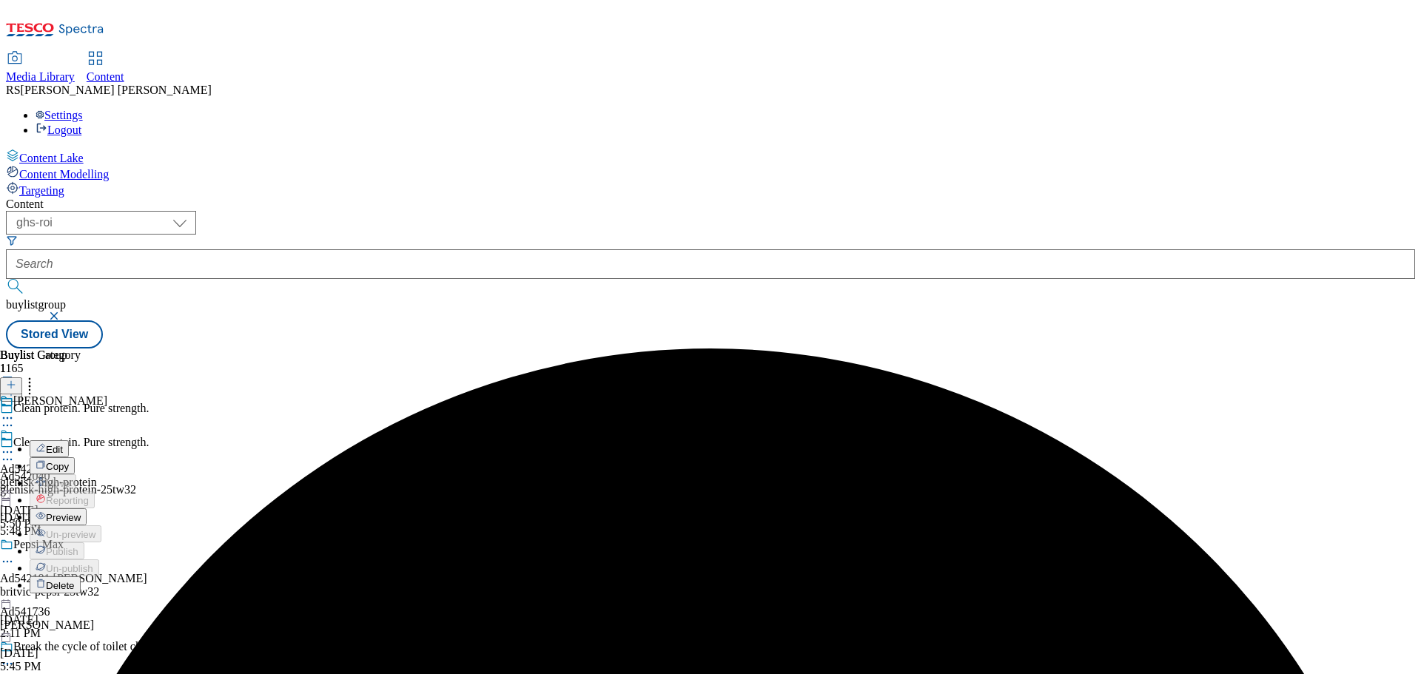
click at [69, 440] on button "Edit" at bounding box center [49, 448] width 39 height 17
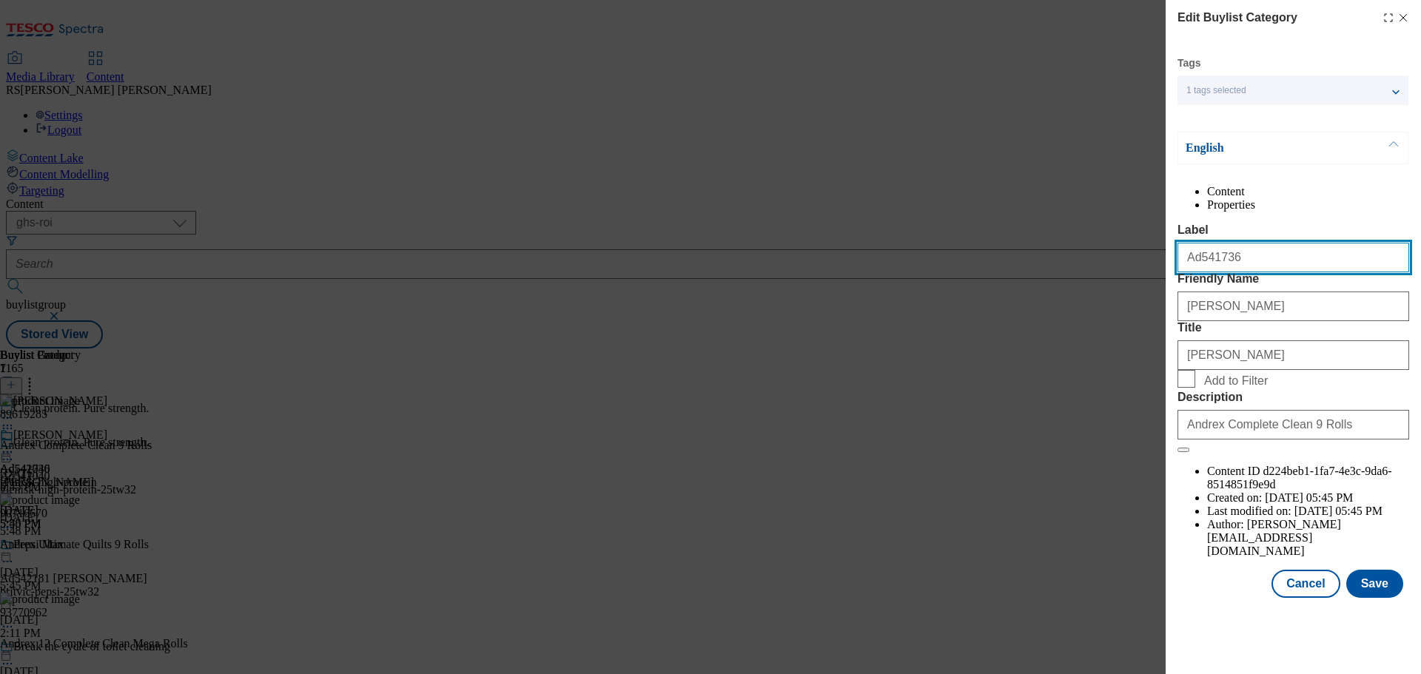
drag, startPoint x: 1203, startPoint y: 298, endPoint x: 1197, endPoint y: 303, distance: 7.9
click at [1197, 272] on input "Ad541736" at bounding box center [1294, 258] width 232 height 30
paste input "2040"
type input "Ad542040"
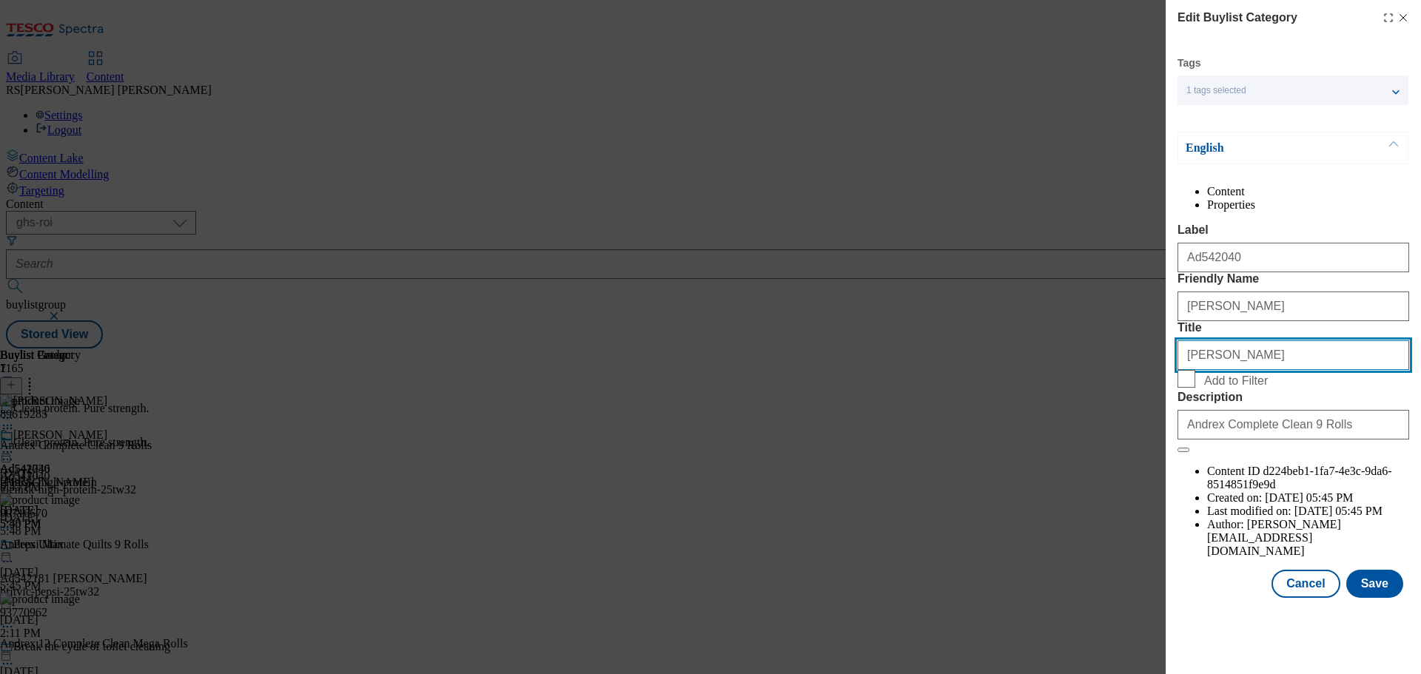
click at [1231, 370] on input "[PERSON_NAME]" at bounding box center [1294, 355] width 232 height 30
paste input "Glenisk ROI"
type input "Glenisk ROI"
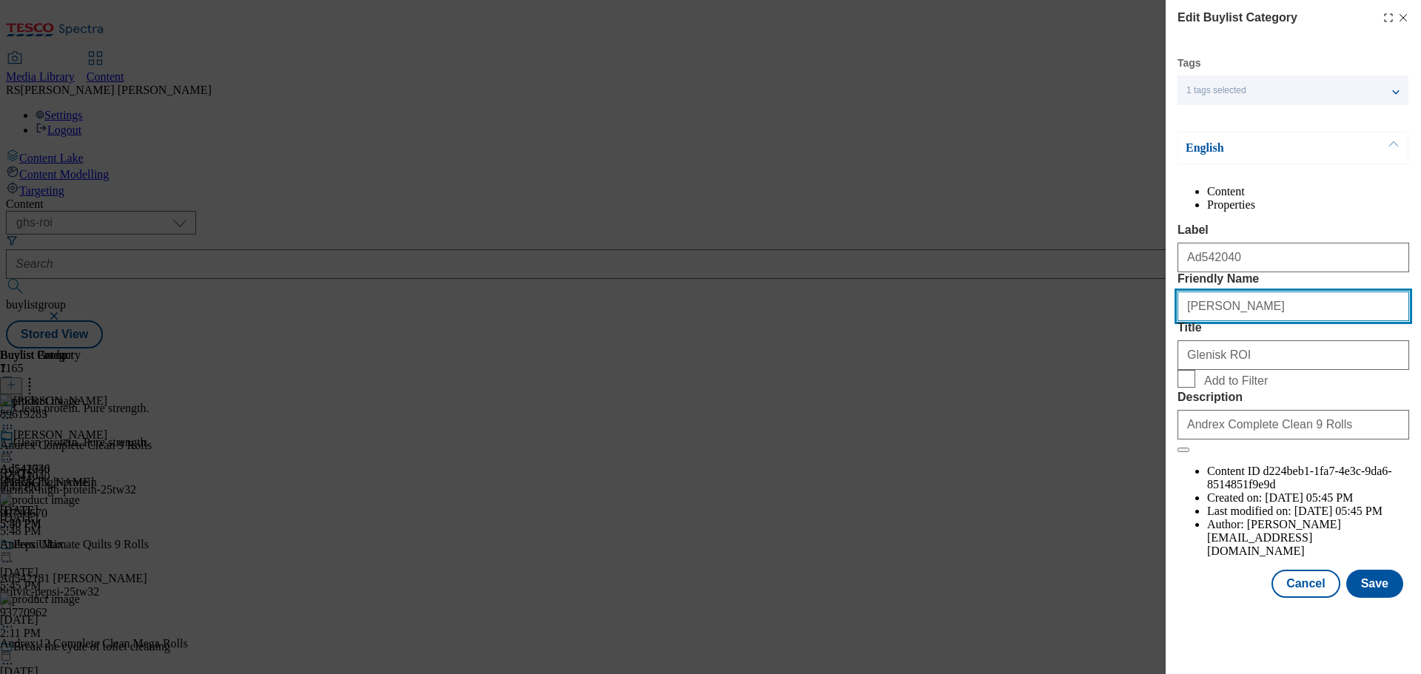
click at [1286, 321] on input "[PERSON_NAME]" at bounding box center [1294, 307] width 232 height 30
paste input "glenisk-high-protein"
type input "glenisk-high-protein"
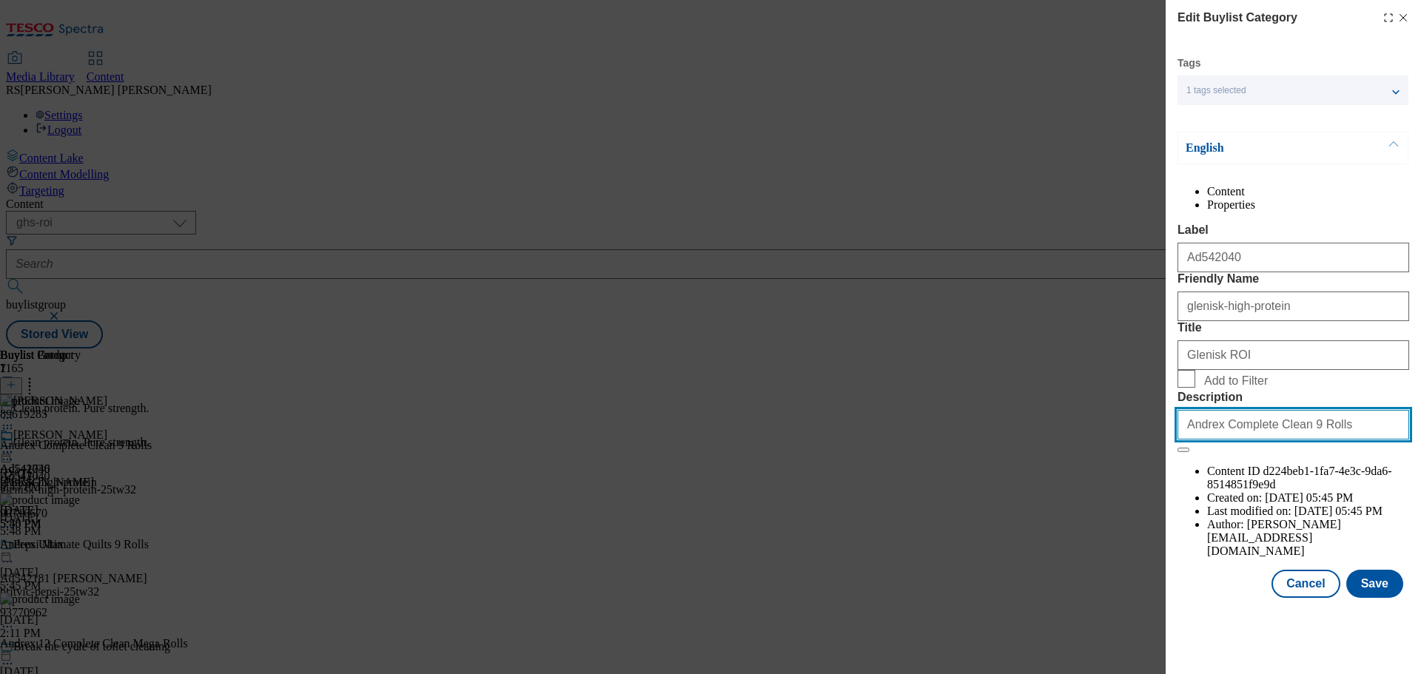
click at [1270, 440] on input "Andrex Complete Clean 9 Rolls" at bounding box center [1294, 425] width 232 height 30
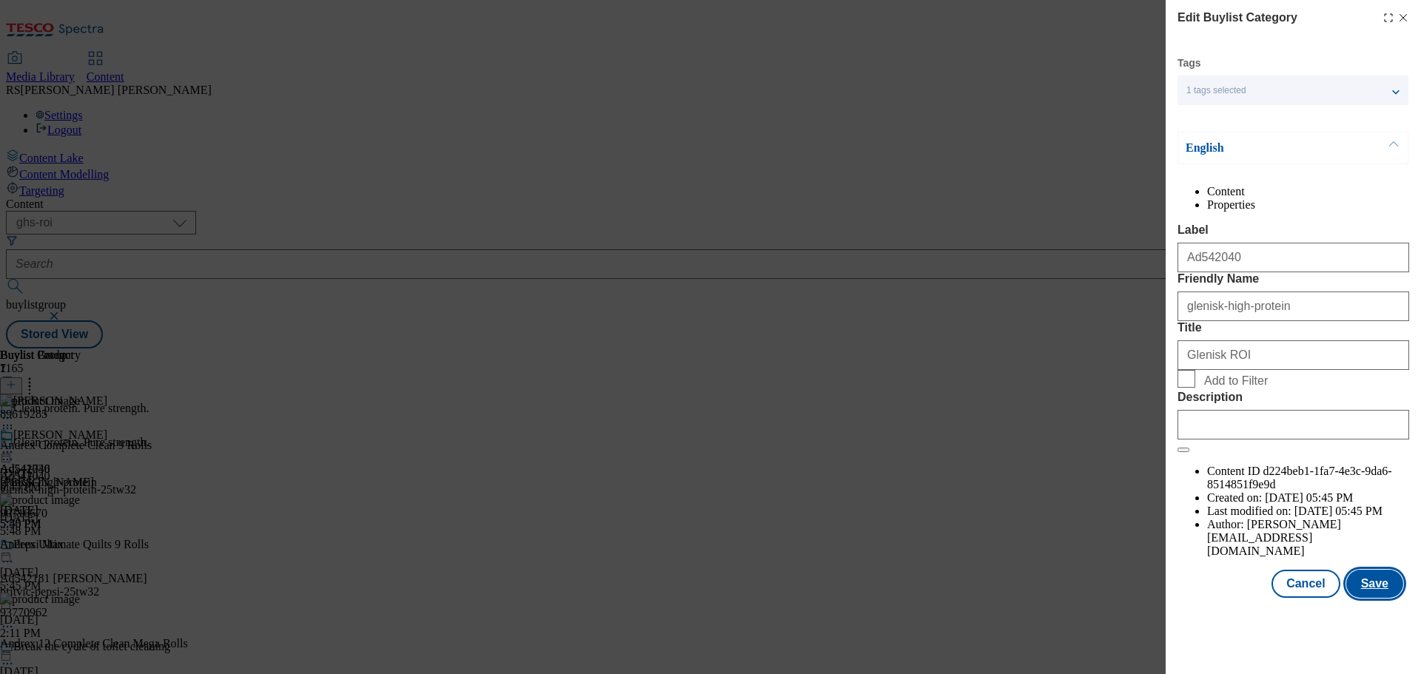
click at [1374, 598] on button "Save" at bounding box center [1374, 584] width 57 height 28
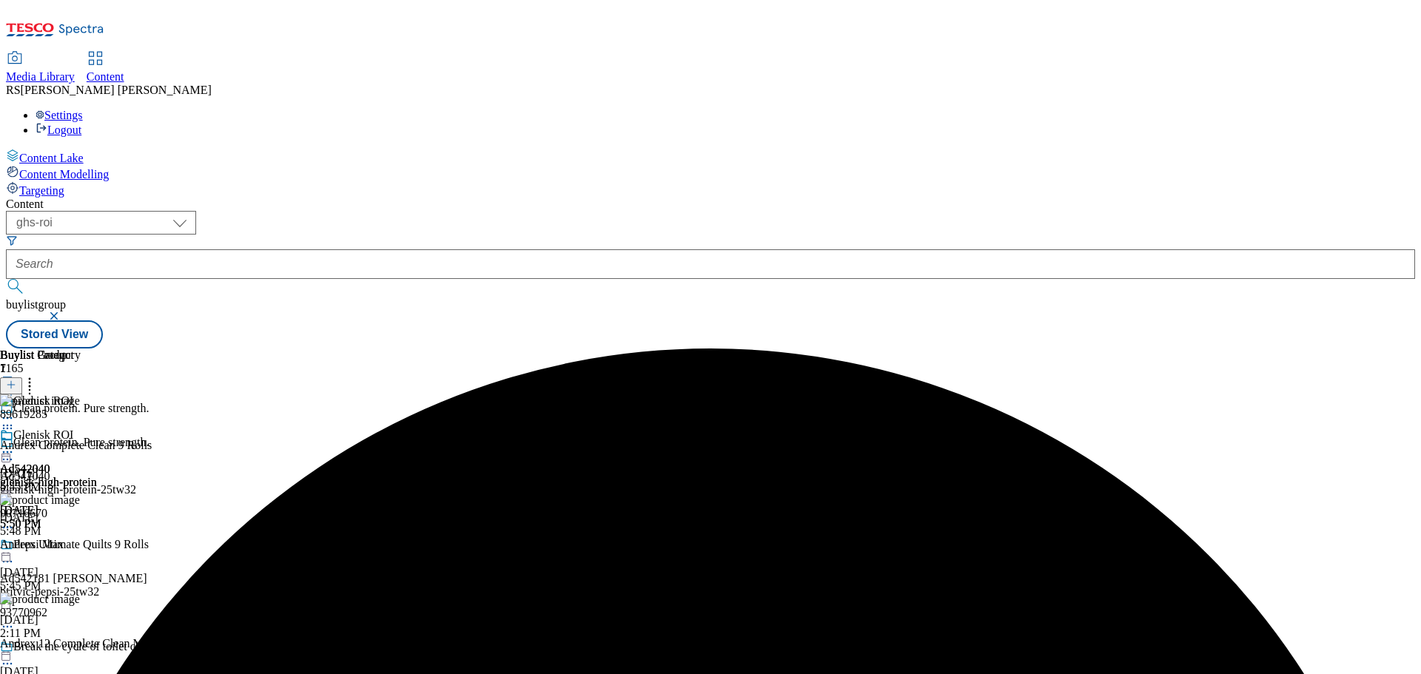
click at [15, 445] on icon at bounding box center [7, 452] width 15 height 15
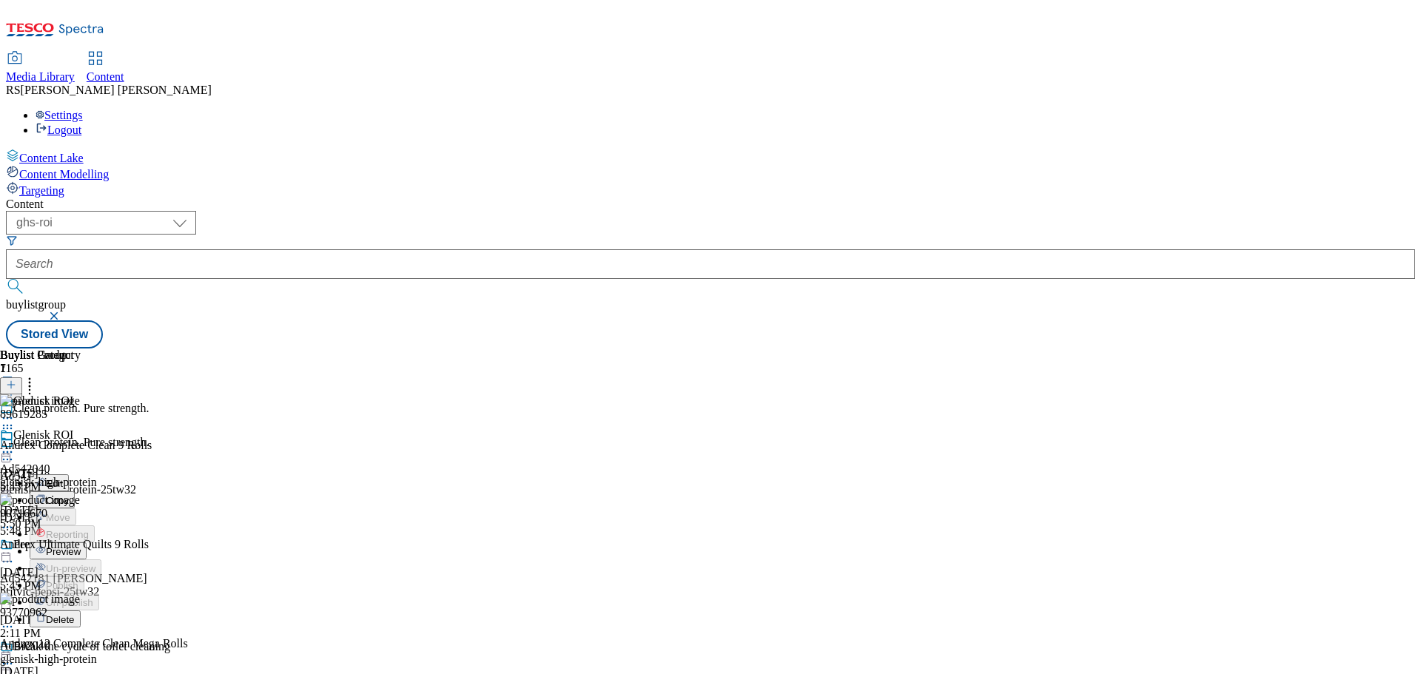
click at [37, 375] on icon at bounding box center [29, 382] width 15 height 15
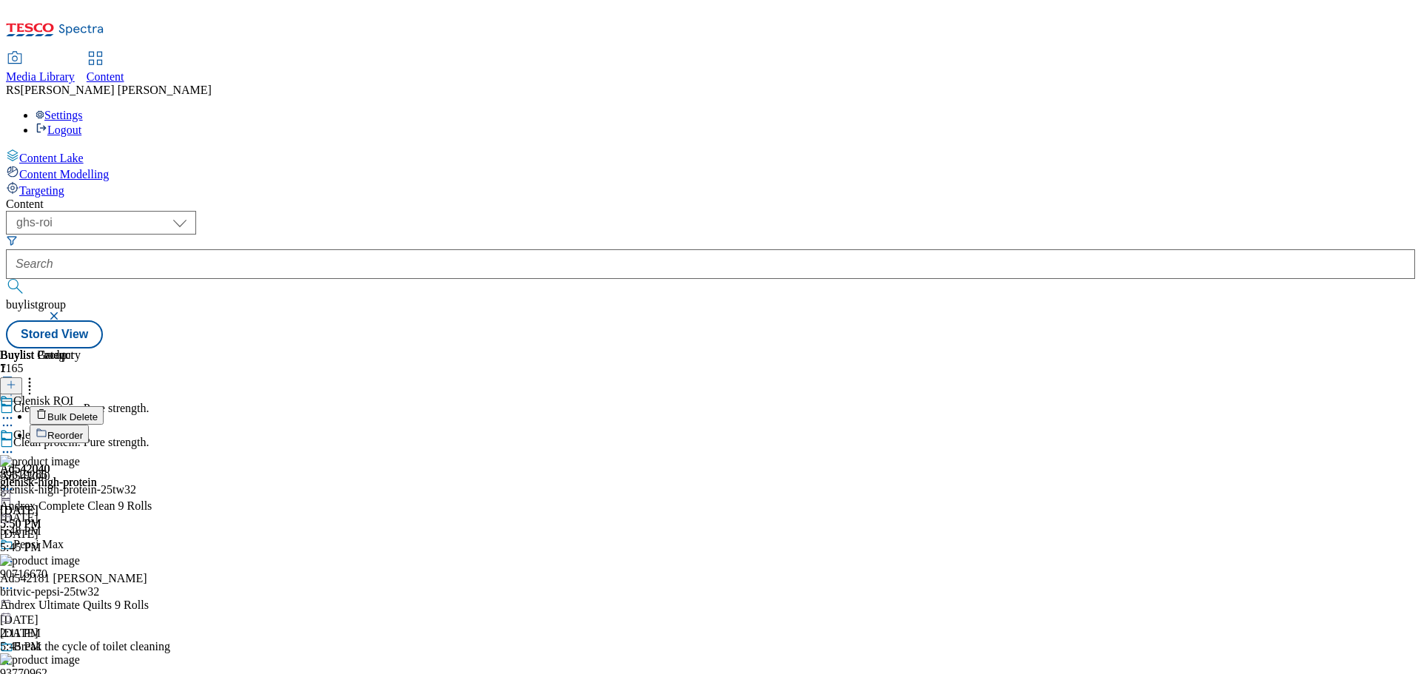
click at [104, 406] on button "Bulk Delete" at bounding box center [67, 415] width 74 height 19
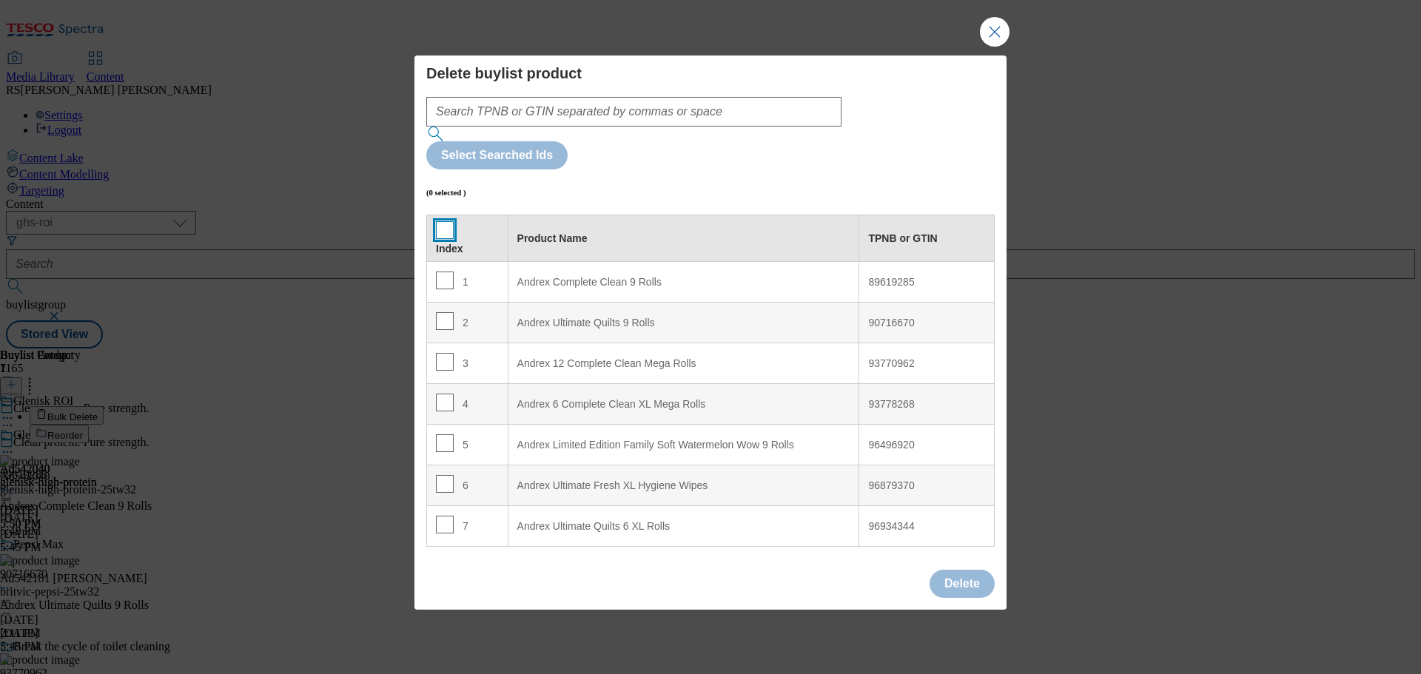
click at [444, 221] on input "Modal" at bounding box center [445, 230] width 18 height 18
checkbox input "true"
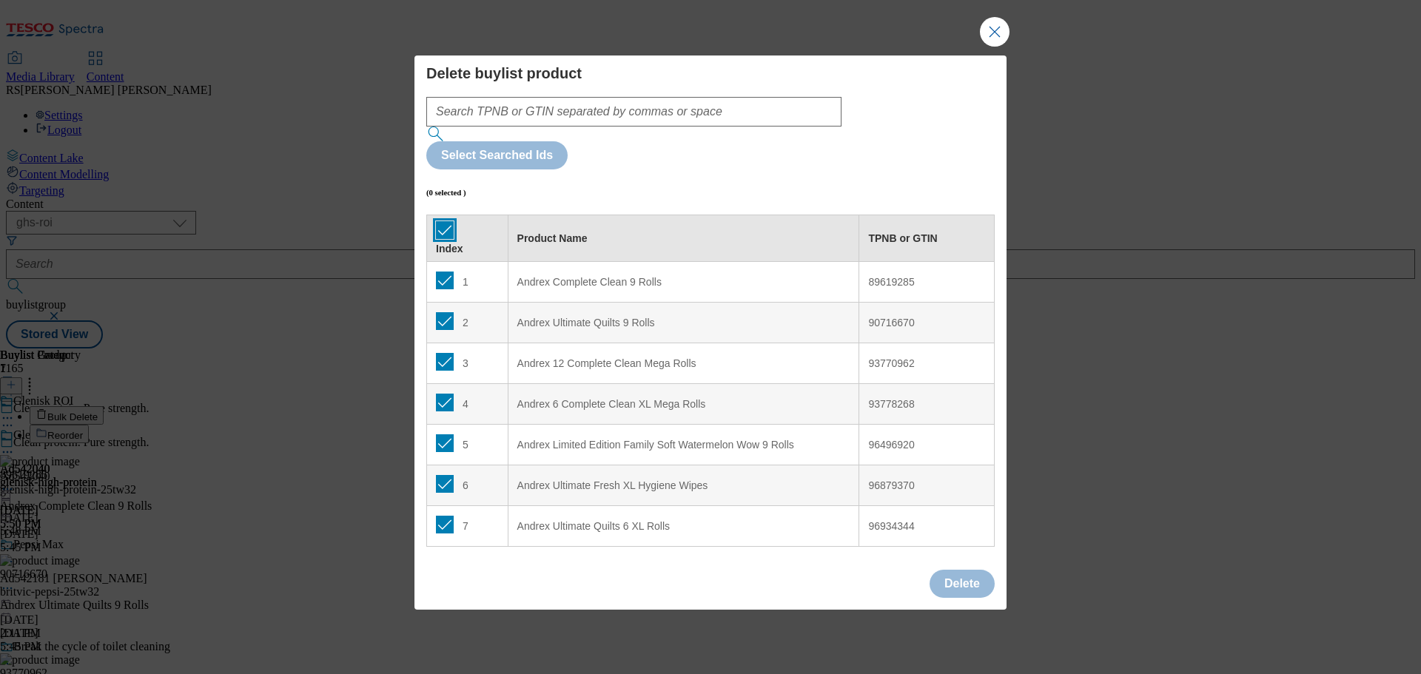
checkbox input "true"
click at [953, 570] on button "Delete" at bounding box center [962, 584] width 65 height 28
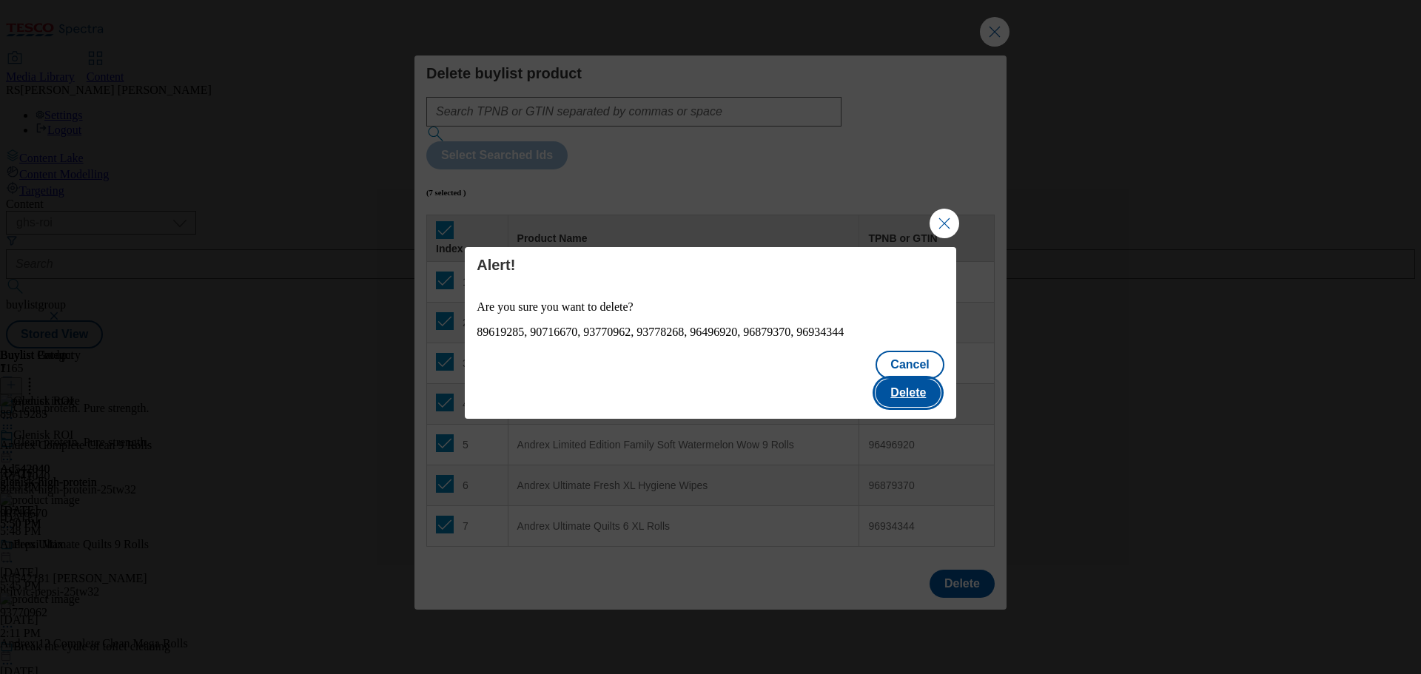
click at [910, 379] on button "Delete" at bounding box center [908, 393] width 65 height 28
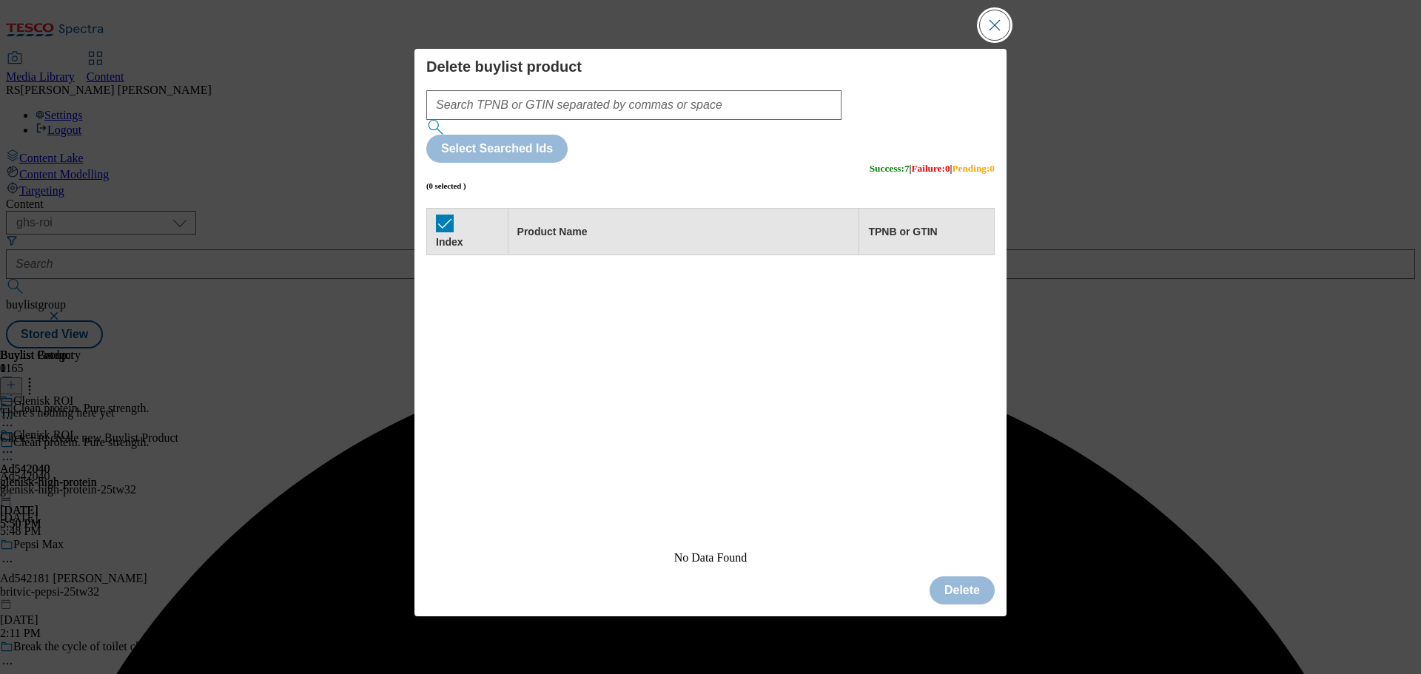
click at [997, 40] on button "Close Modal" at bounding box center [995, 25] width 30 height 30
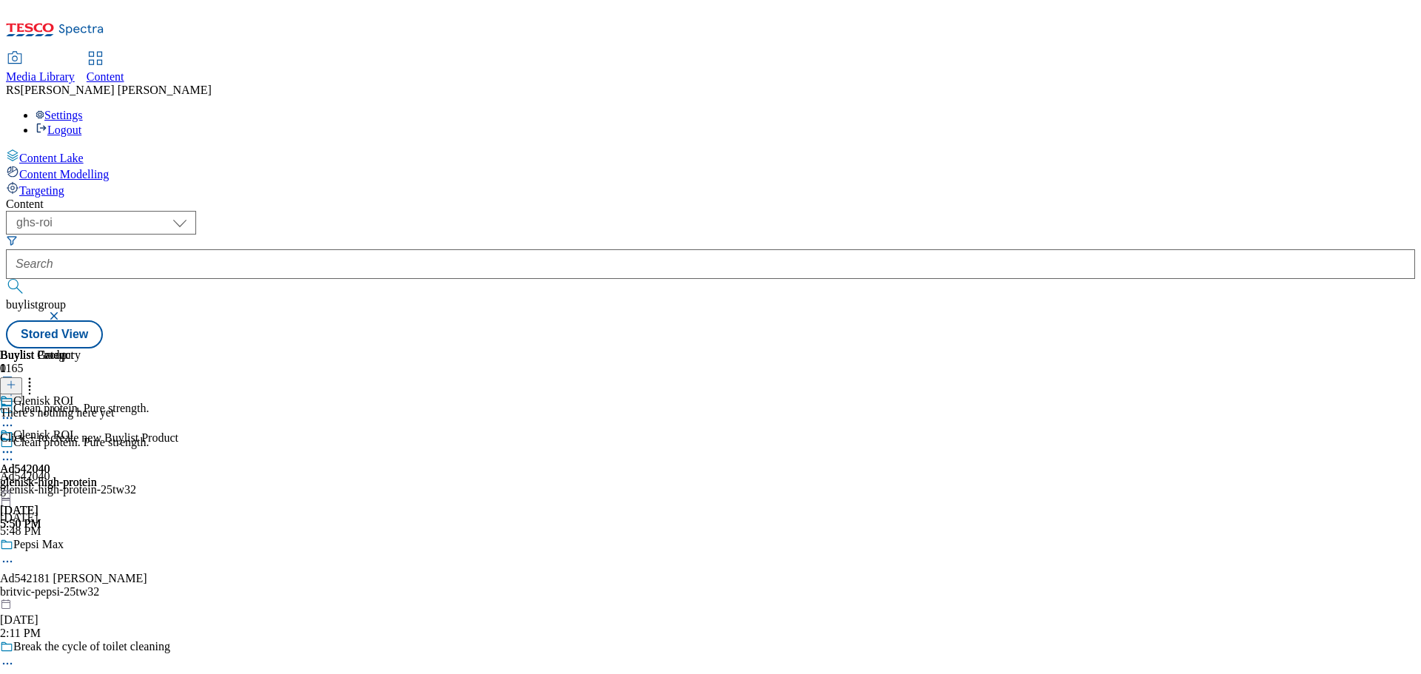
click at [15, 445] on icon at bounding box center [7, 452] width 15 height 15
click at [81, 546] on span "Preview" at bounding box center [63, 551] width 35 height 11
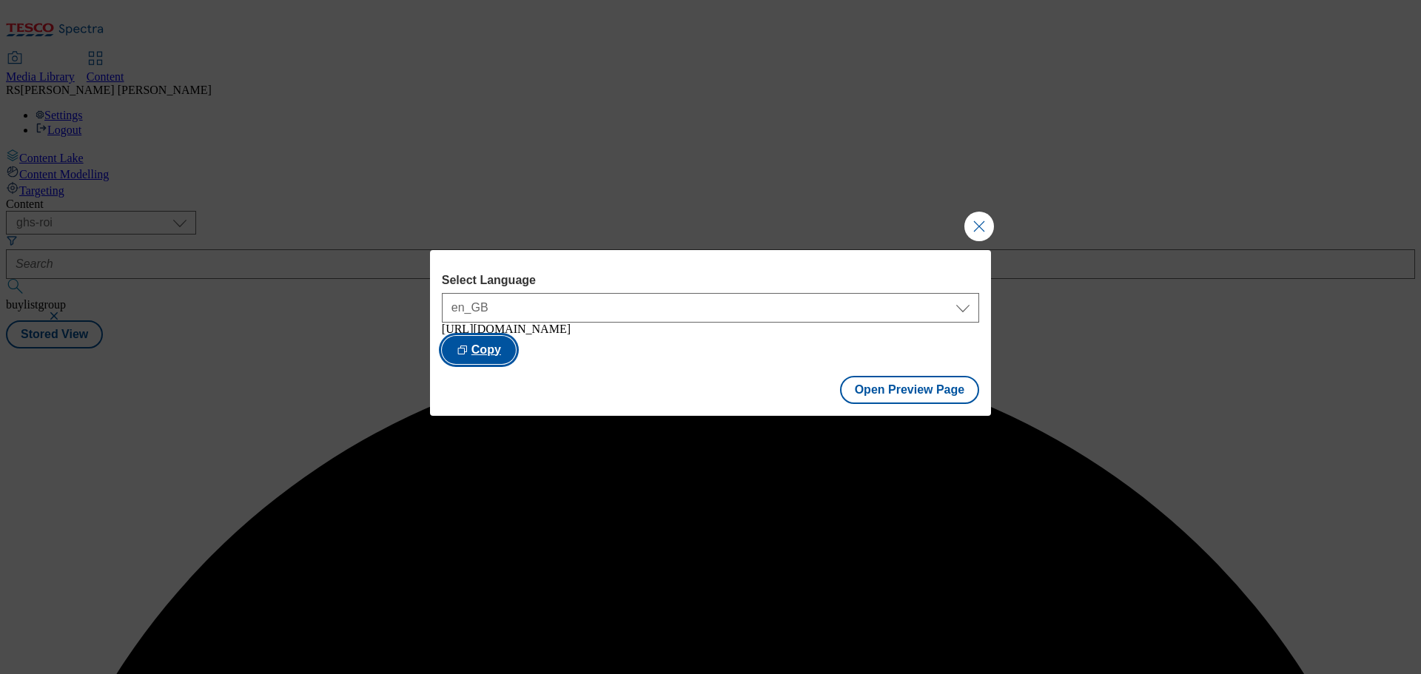
click at [516, 342] on button "Copy" at bounding box center [479, 350] width 74 height 28
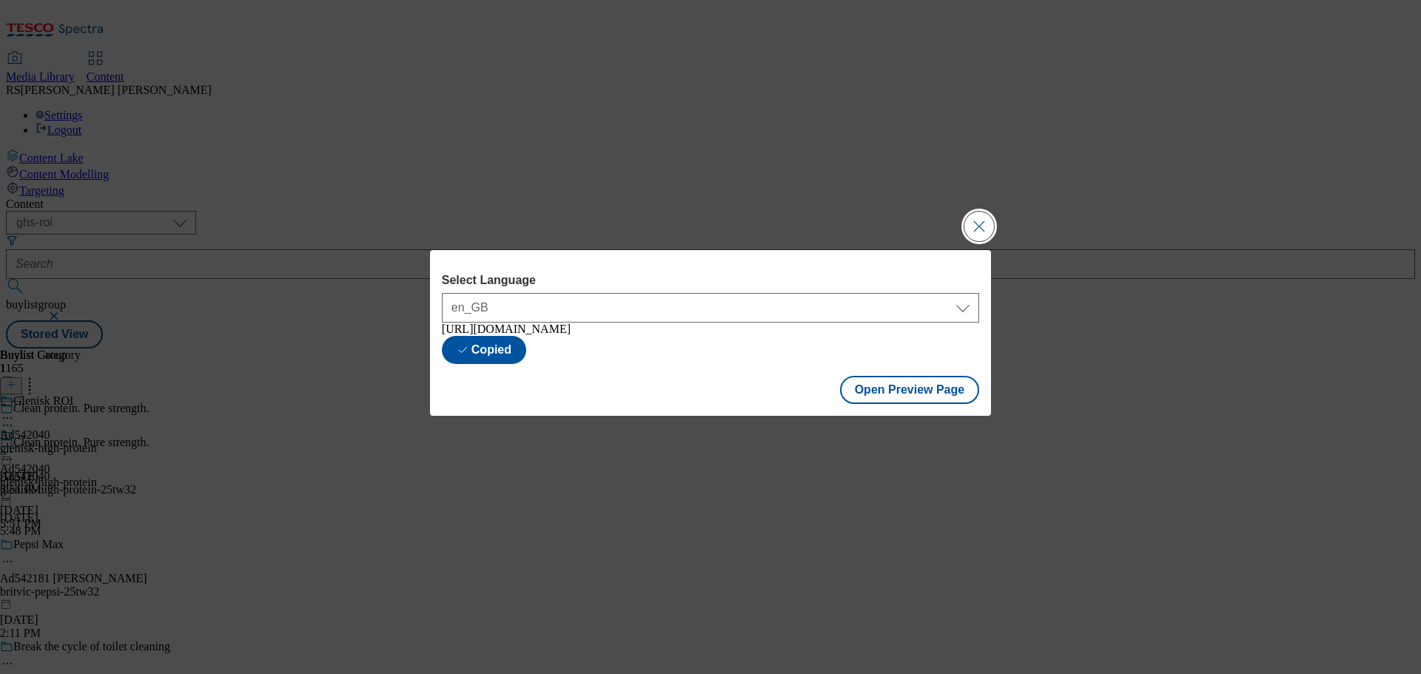
click at [973, 218] on button "Close Modal" at bounding box center [979, 227] width 30 height 30
